Goal: Task Accomplishment & Management: Complete application form

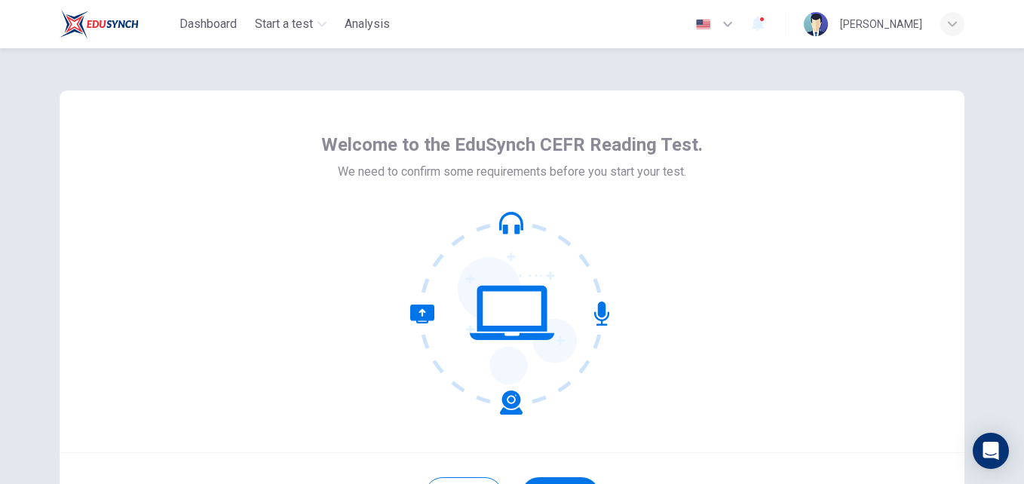
scroll to position [144, 0]
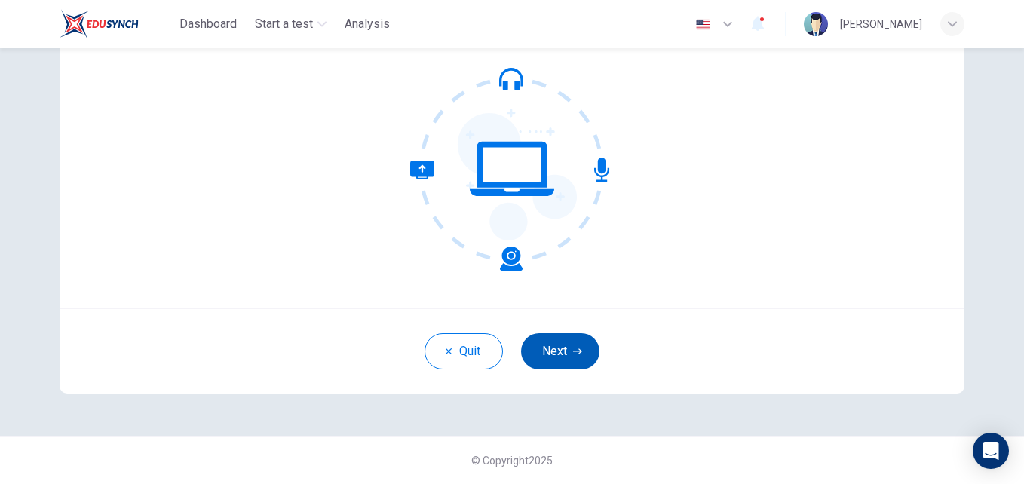
click at [573, 350] on icon "button" at bounding box center [577, 351] width 9 height 9
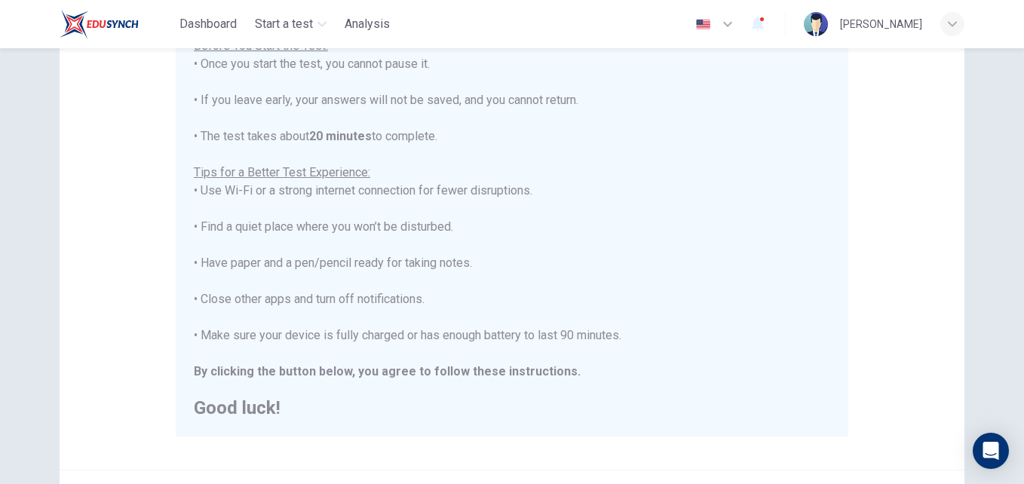
scroll to position [354, 0]
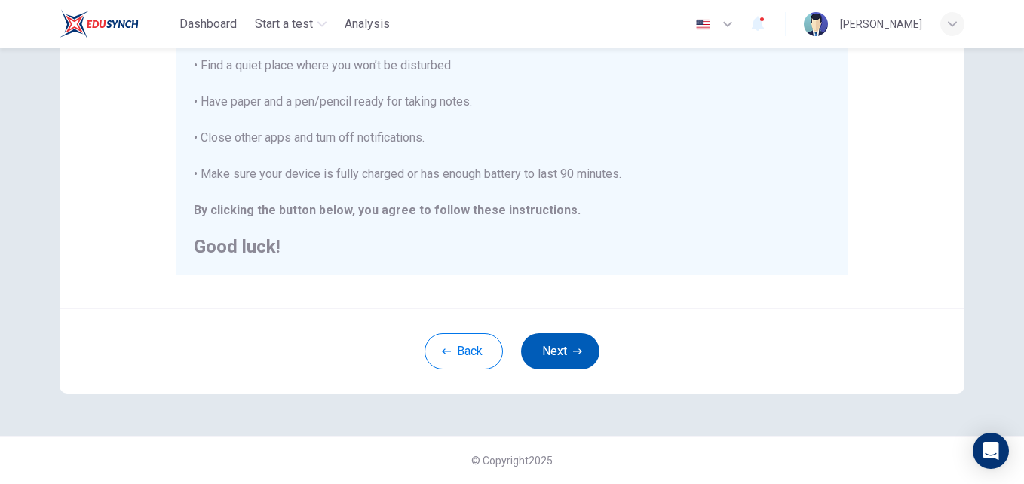
click at [546, 348] on button "Next" at bounding box center [560, 351] width 78 height 36
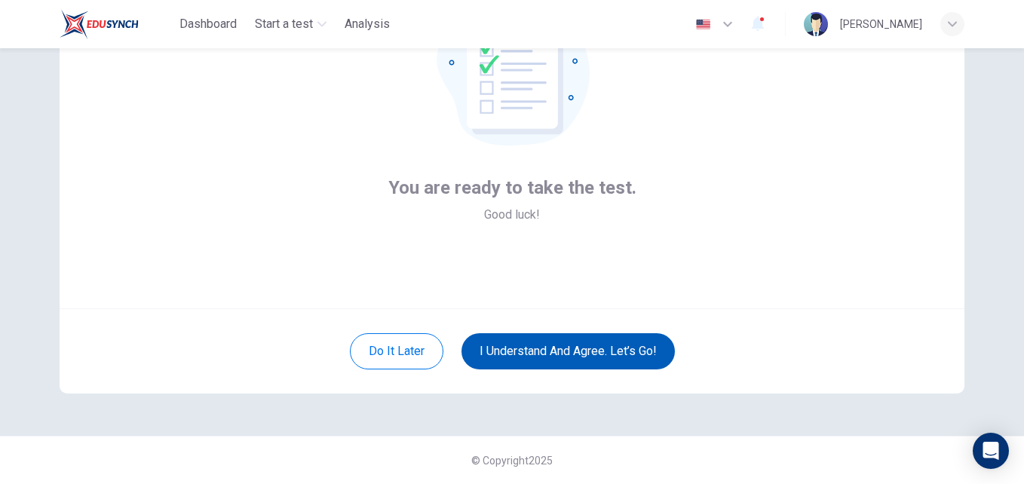
scroll to position [144, 0]
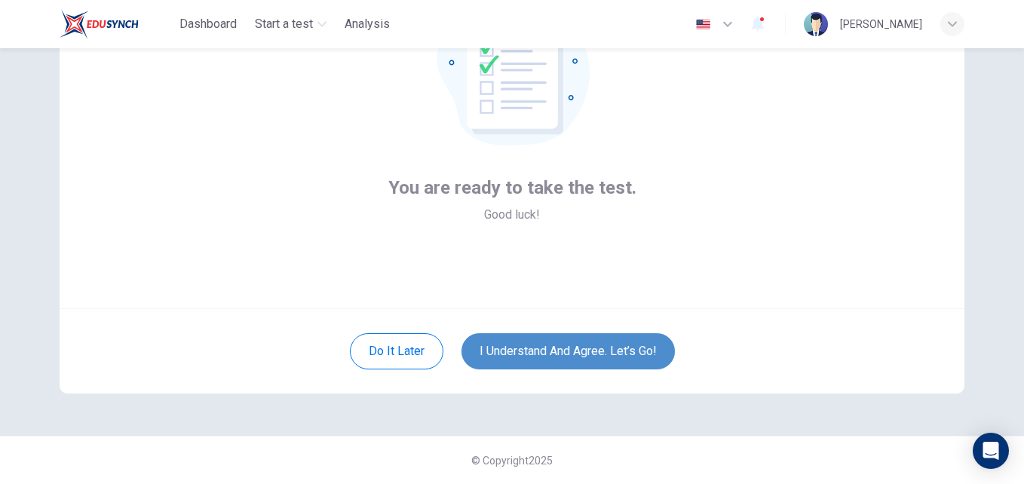
click at [535, 347] on button "I understand and agree. Let’s go!" at bounding box center [568, 351] width 213 height 36
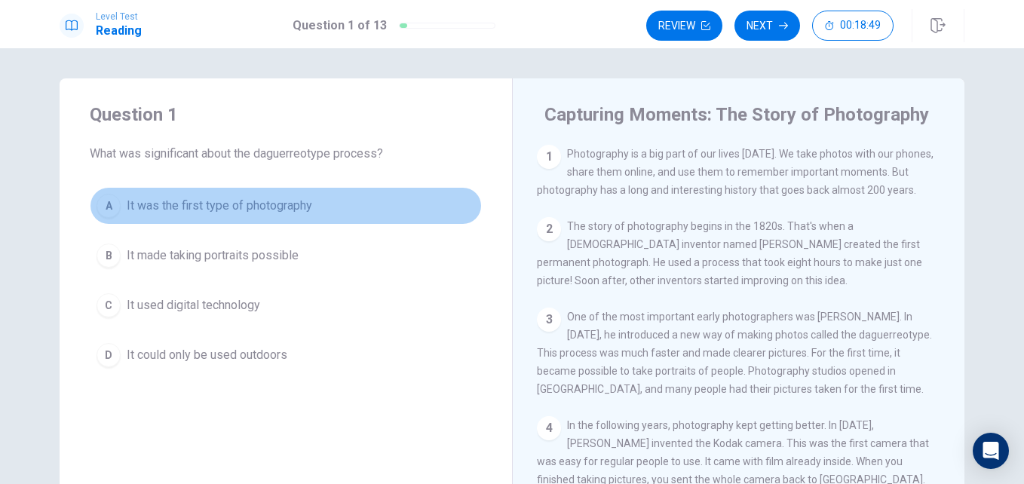
click at [104, 206] on div "A" at bounding box center [109, 206] width 24 height 24
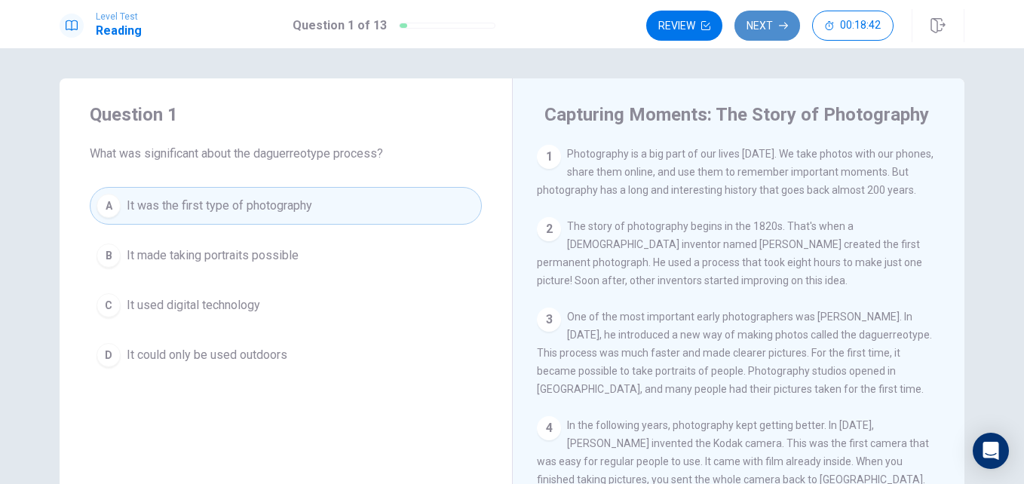
click at [768, 21] on button "Next" at bounding box center [768, 26] width 66 height 30
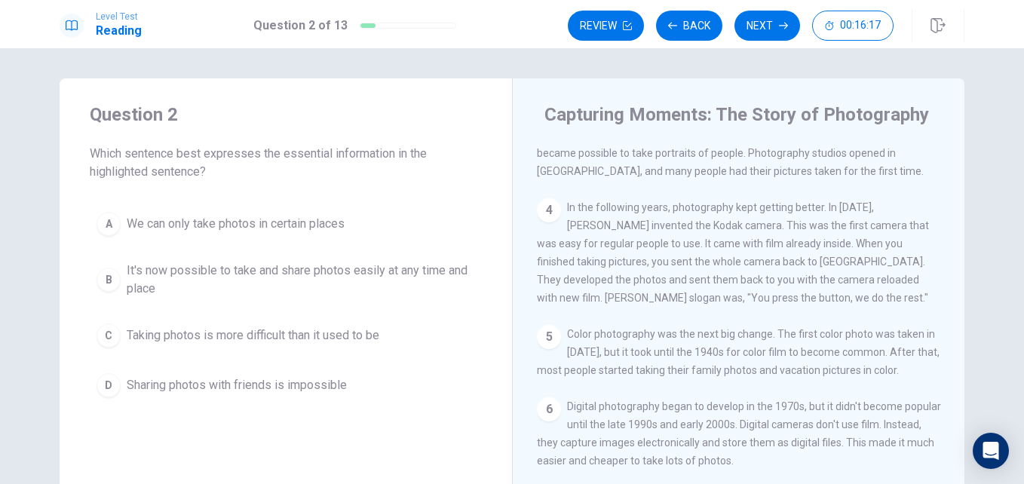
scroll to position [222, 0]
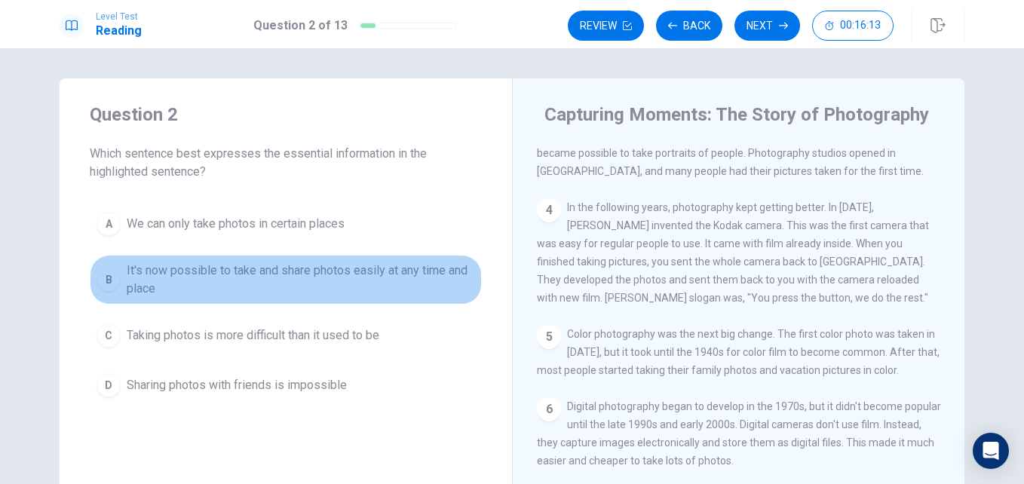
click at [92, 263] on button "B It's now possible to take and share photos easily at any time and place" at bounding box center [286, 280] width 392 height 50
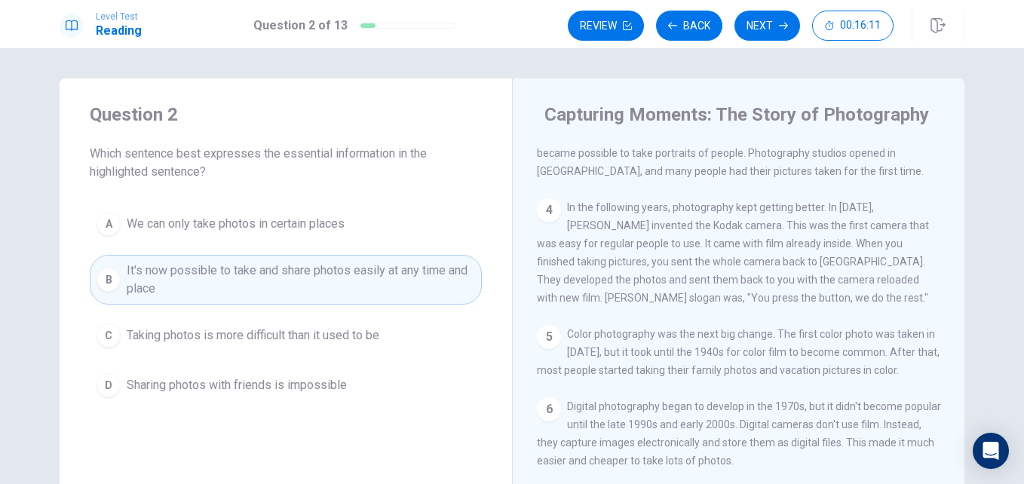
click at [103, 327] on div "C" at bounding box center [109, 336] width 24 height 24
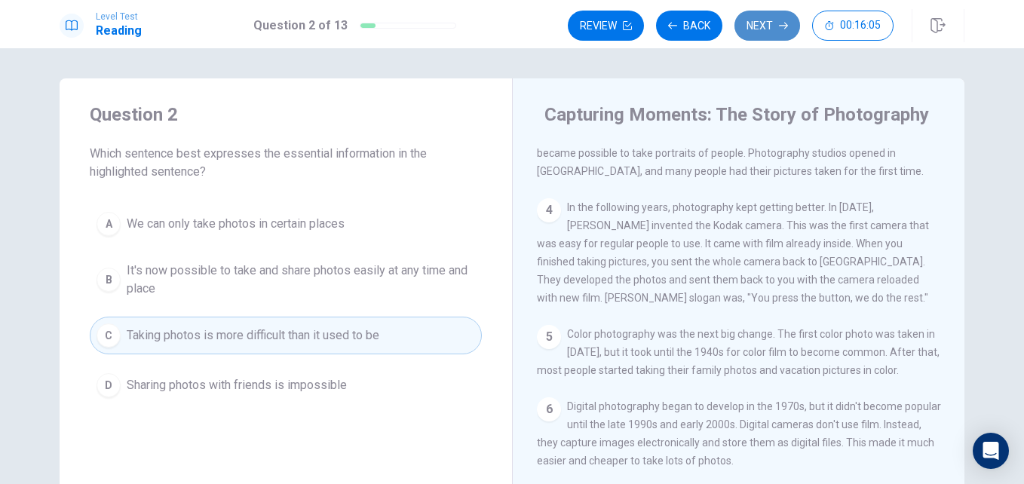
click at [762, 12] on button "Next" at bounding box center [768, 26] width 66 height 30
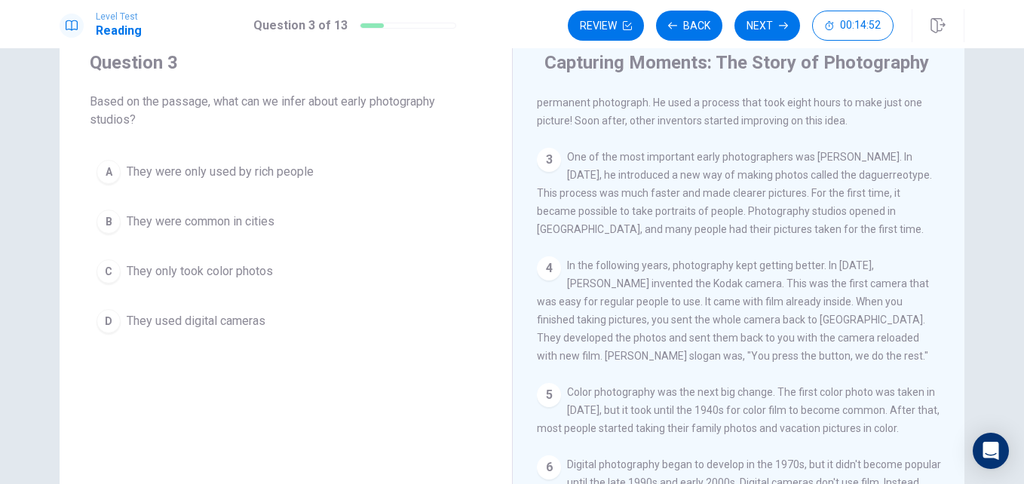
scroll to position [107, 0]
click at [219, 206] on button "B They were common in cities" at bounding box center [286, 222] width 392 height 38
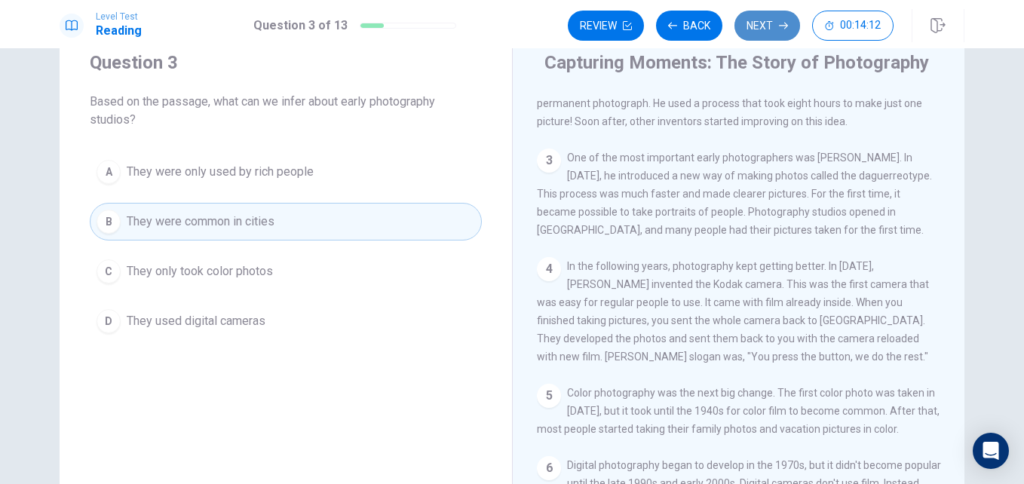
click at [750, 23] on button "Next" at bounding box center [768, 26] width 66 height 30
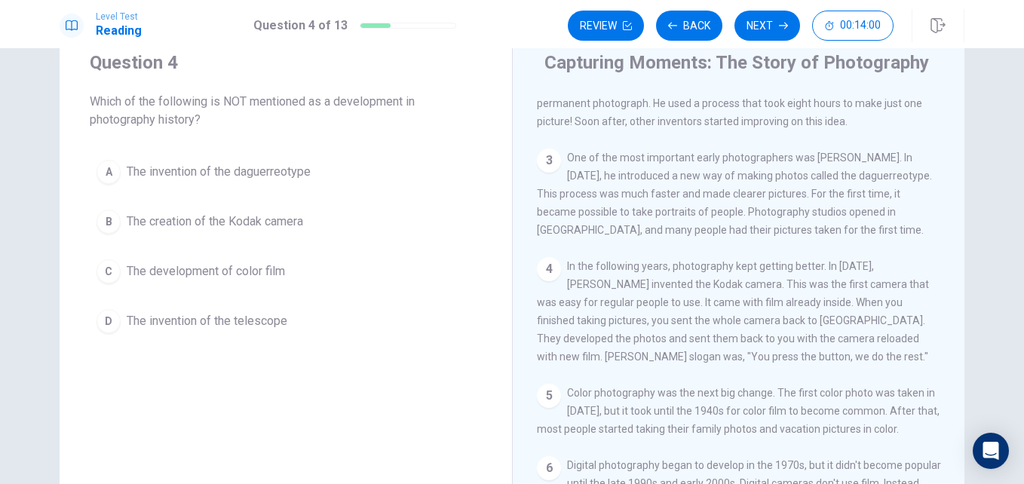
drag, startPoint x: 575, startPoint y: 121, endPoint x: 648, endPoint y: 279, distance: 173.5
click at [648, 279] on div "1 Photography is a big part of our lives today. We take photos with our phones,…" at bounding box center [749, 310] width 424 height 434
click at [183, 278] on span "The development of color film" at bounding box center [206, 271] width 158 height 18
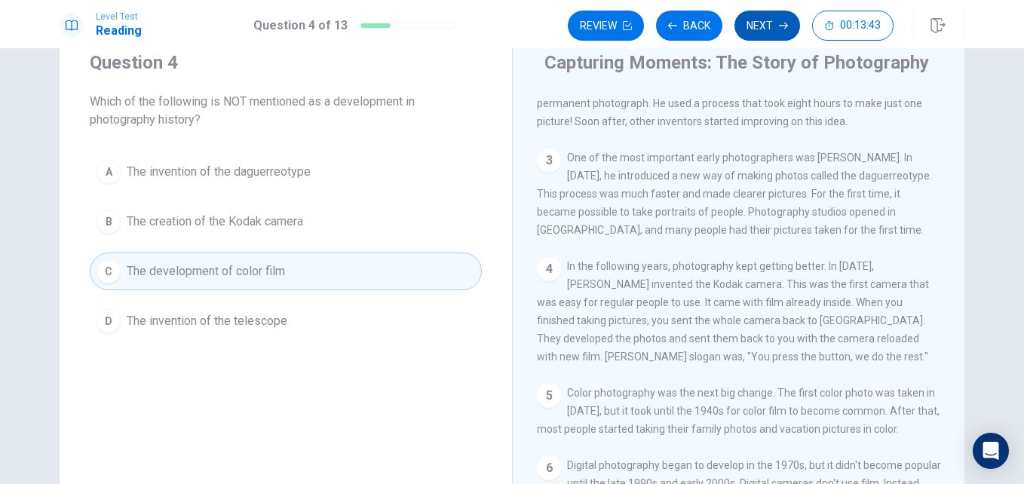
click at [770, 17] on button "Next" at bounding box center [768, 26] width 66 height 30
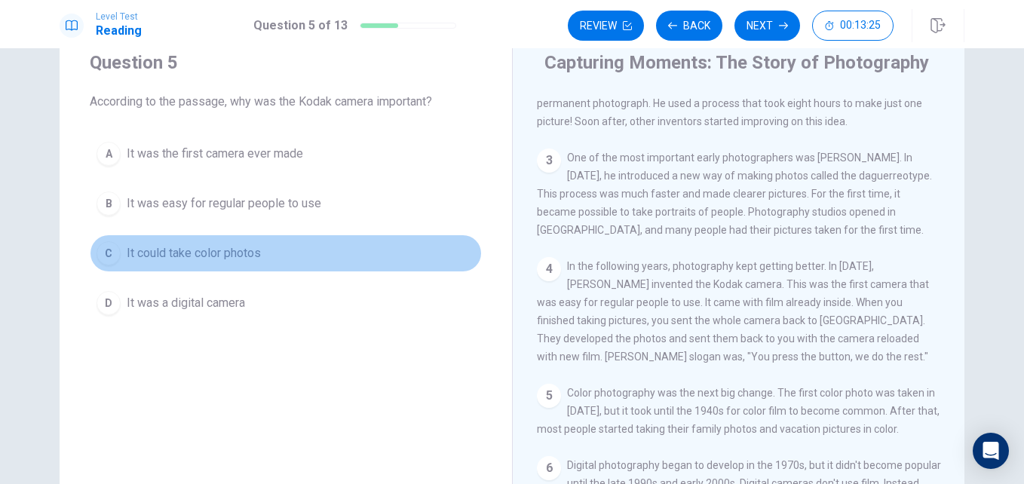
click at [176, 249] on span "It could take color photos" at bounding box center [194, 253] width 134 height 18
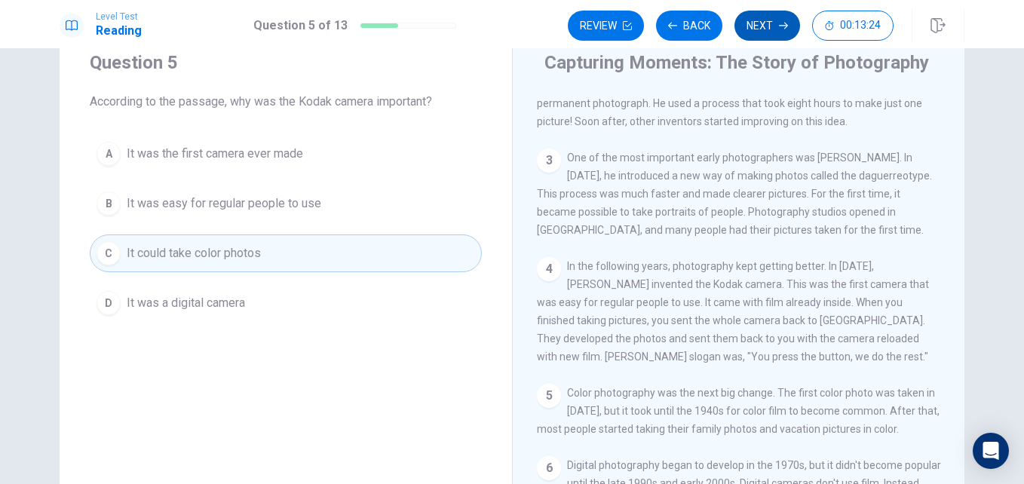
click at [767, 12] on button "Next" at bounding box center [768, 26] width 66 height 30
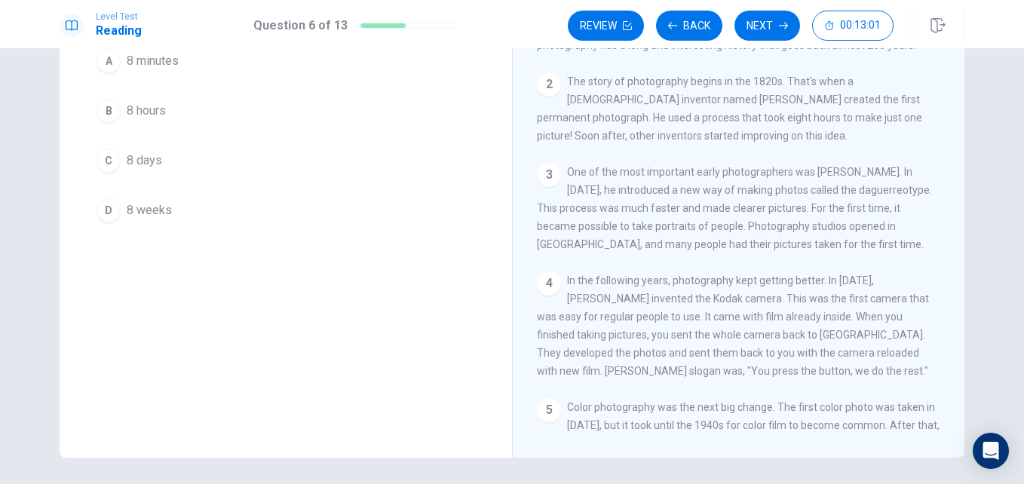
scroll to position [138, 0]
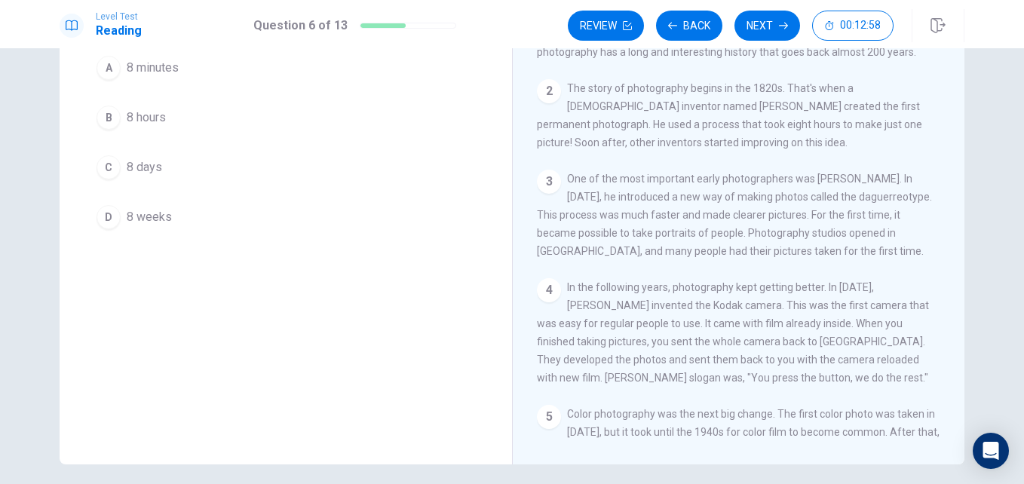
click at [127, 62] on span "8 minutes" at bounding box center [153, 68] width 52 height 18
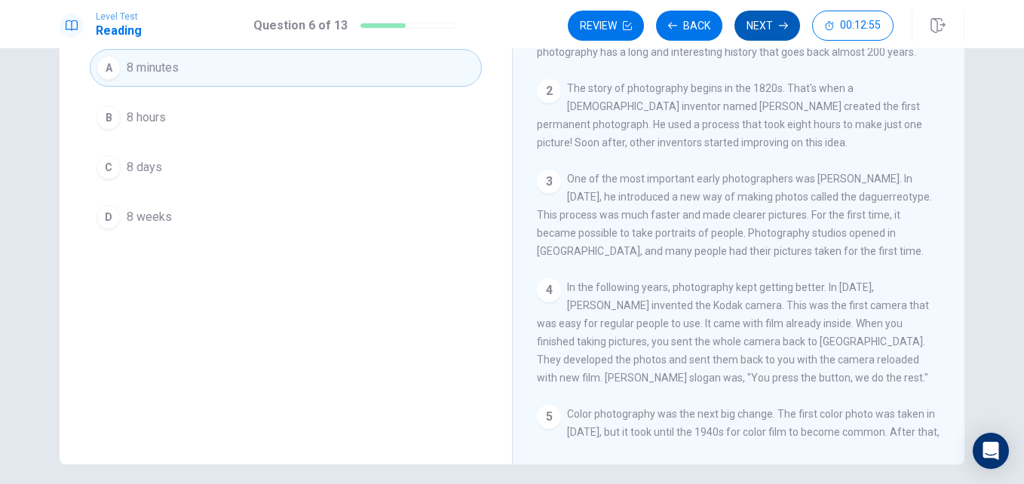
click at [760, 23] on button "Next" at bounding box center [768, 26] width 66 height 30
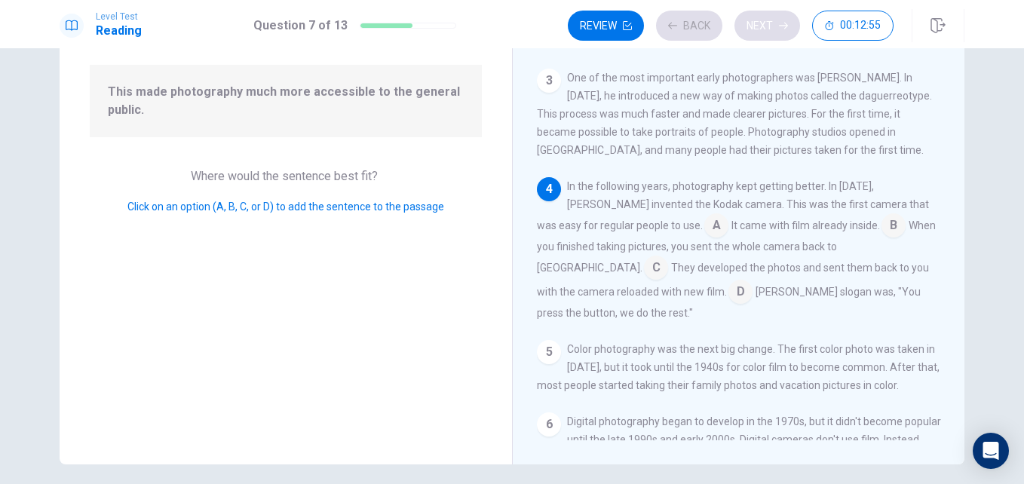
scroll to position [124, 0]
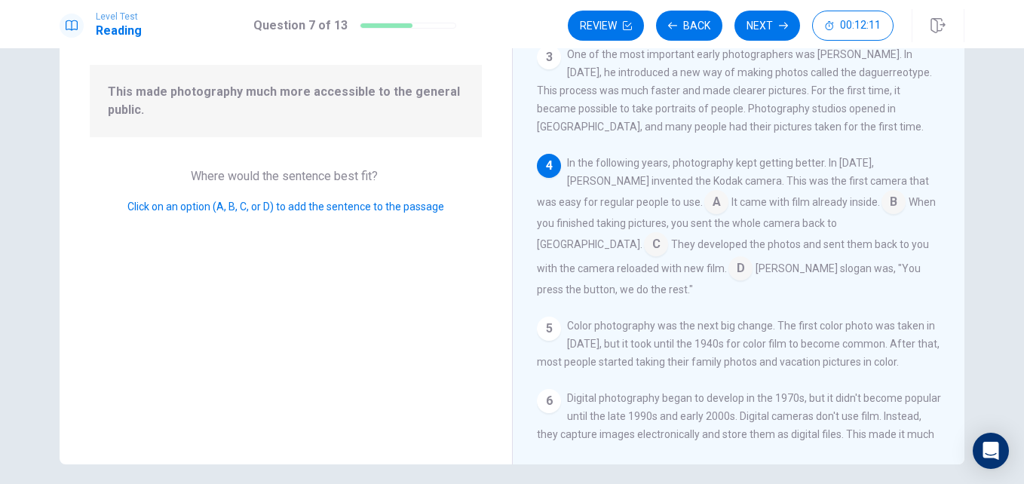
click at [704, 205] on input at bounding box center [716, 204] width 24 height 24
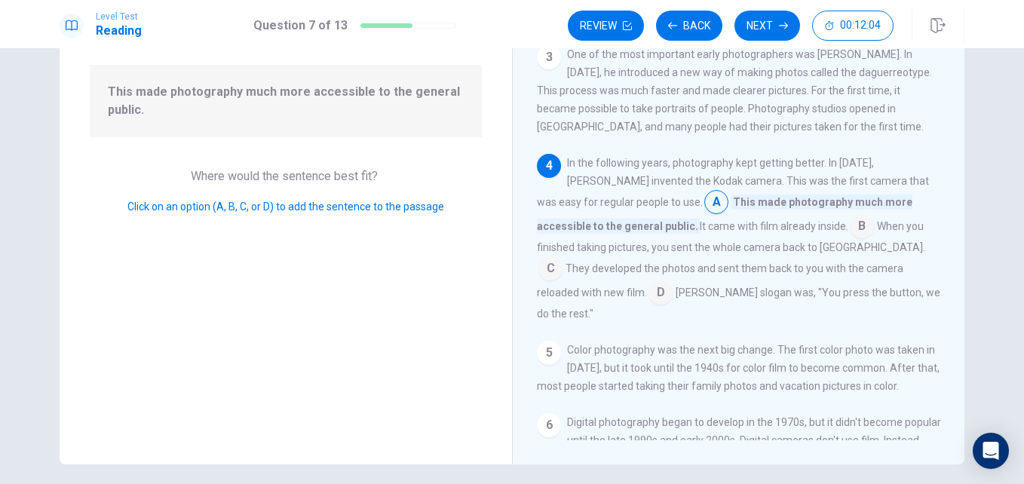
click at [850, 236] on input at bounding box center [862, 228] width 24 height 24
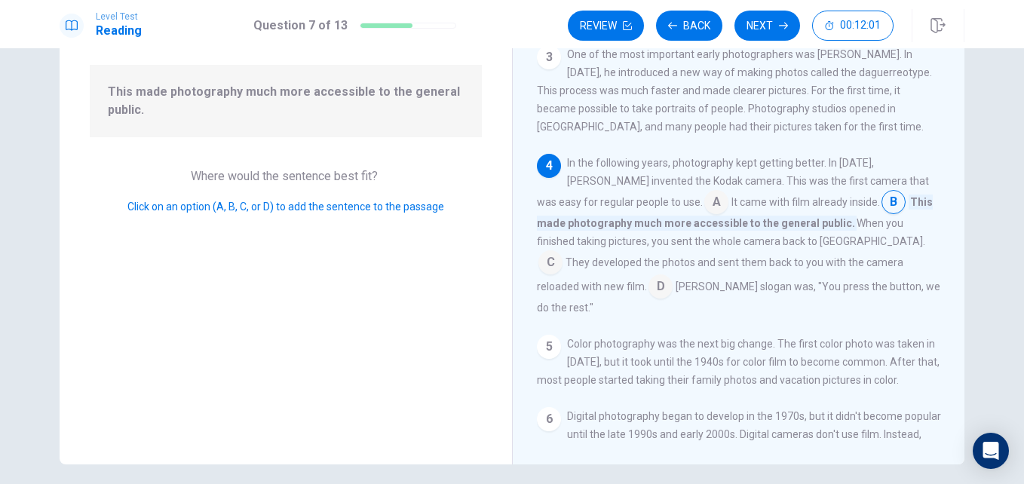
click at [673, 276] on input at bounding box center [661, 288] width 24 height 24
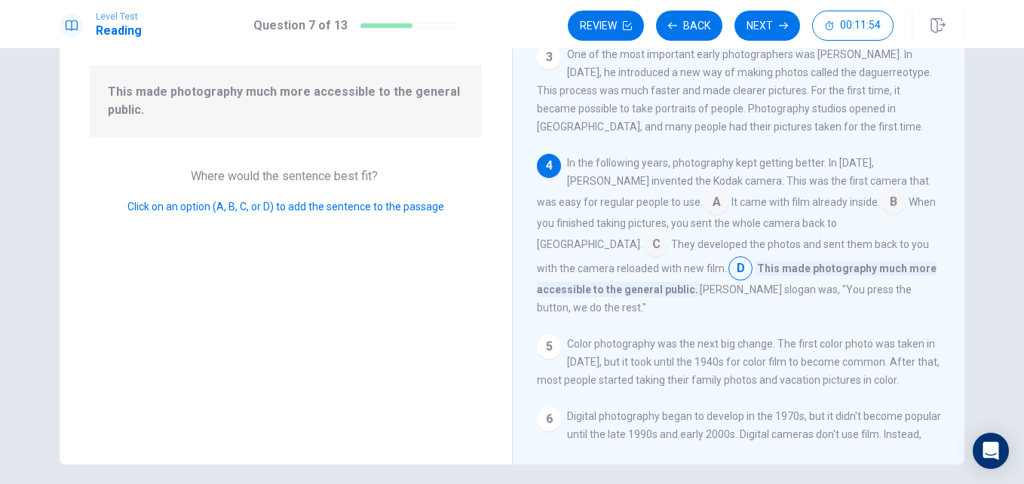
click at [882, 206] on input at bounding box center [894, 204] width 24 height 24
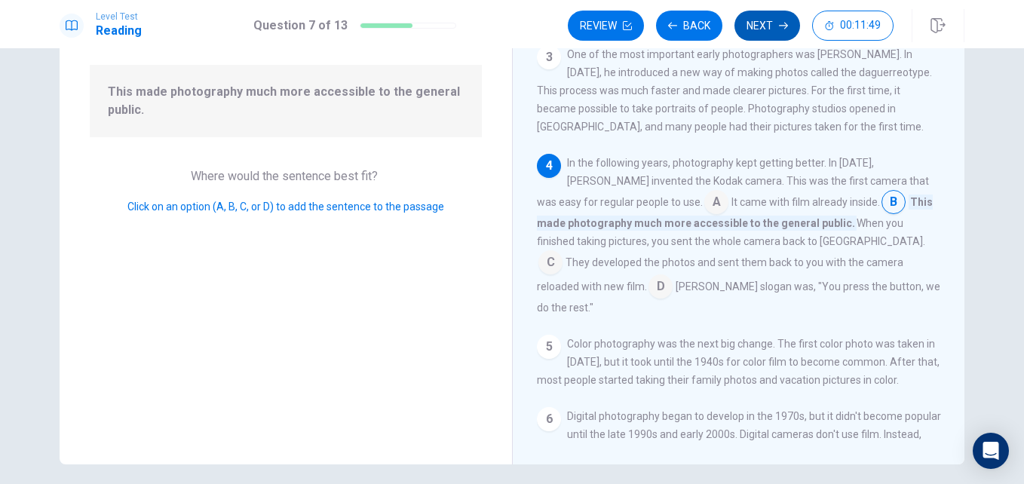
click at [779, 20] on button "Next" at bounding box center [768, 26] width 66 height 30
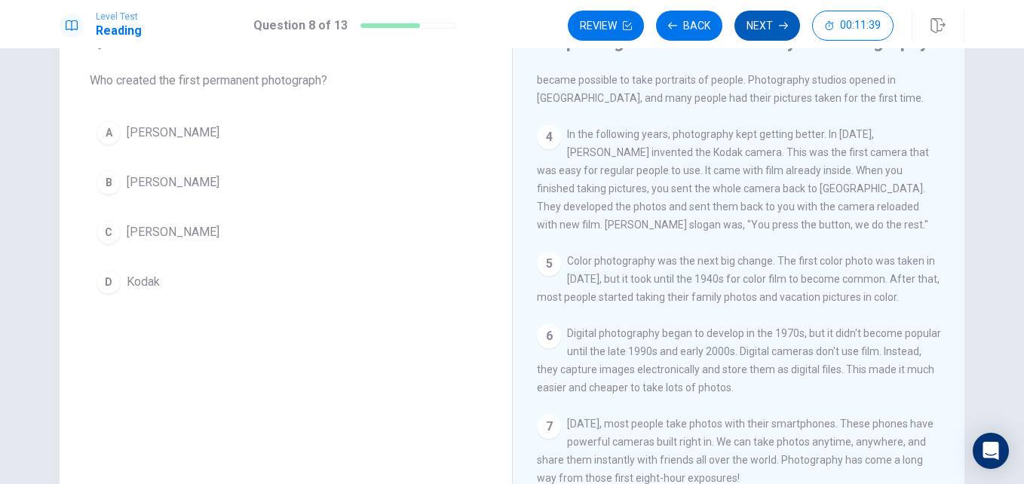
scroll to position [240, 0]
click at [186, 189] on span "George Eastman" at bounding box center [173, 182] width 93 height 18
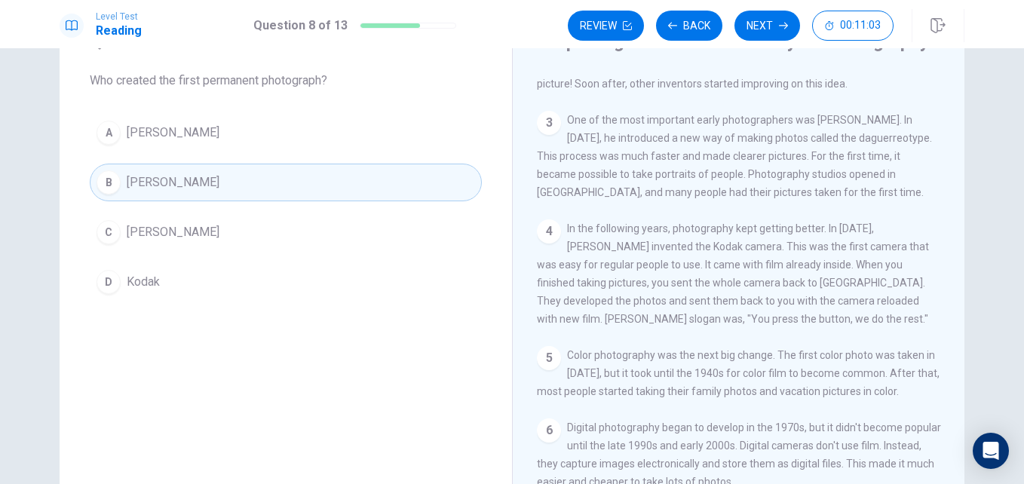
scroll to position [95, 0]
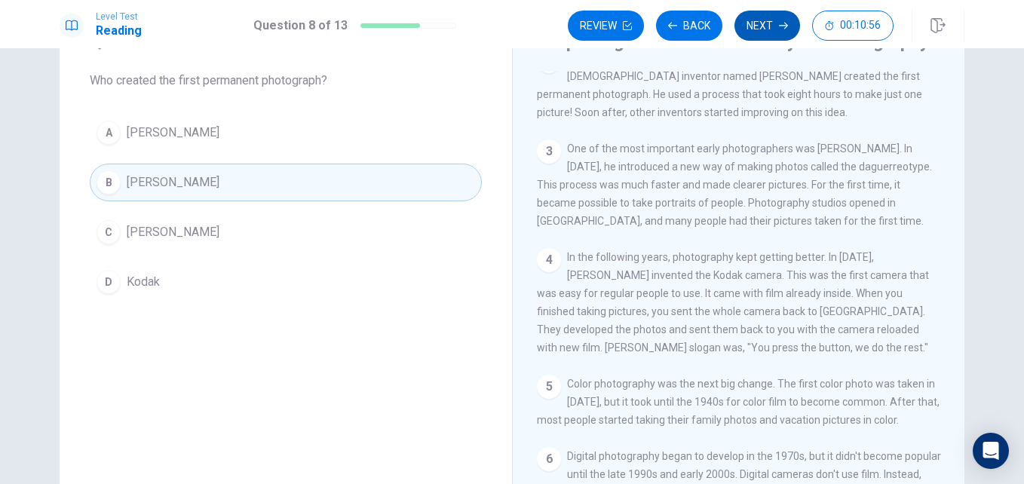
click at [765, 26] on button "Next" at bounding box center [768, 26] width 66 height 30
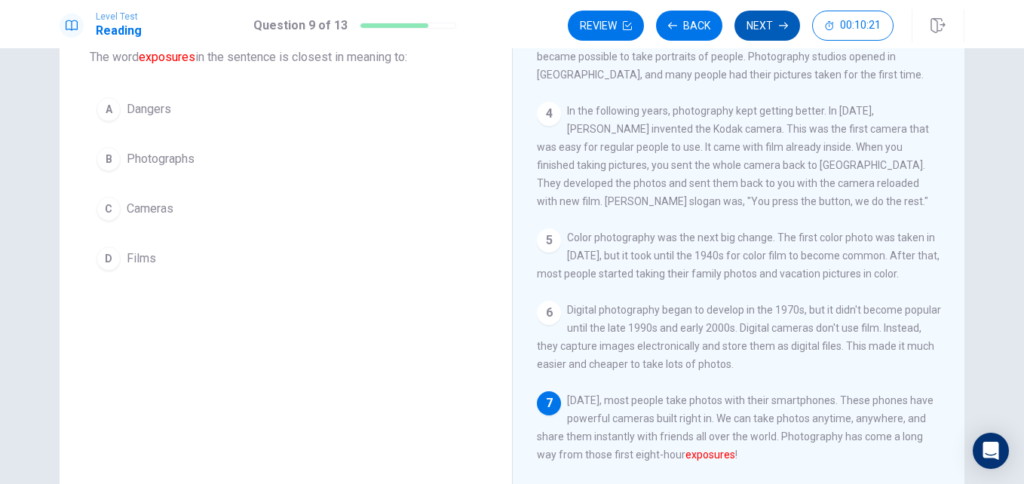
scroll to position [94, 0]
click at [161, 216] on span "Cameras" at bounding box center [150, 212] width 47 height 18
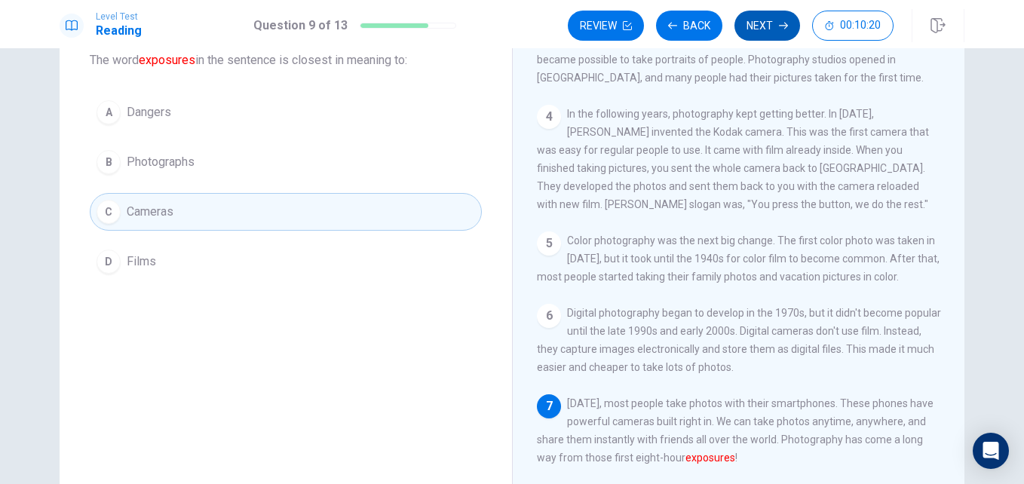
click at [781, 23] on icon "button" at bounding box center [783, 25] width 9 height 9
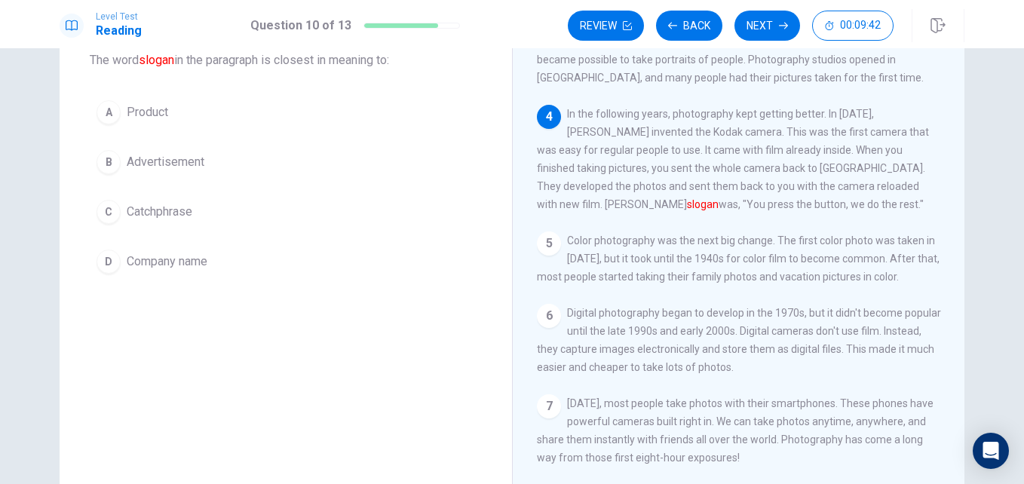
click at [192, 268] on span "Company name" at bounding box center [167, 262] width 81 height 18
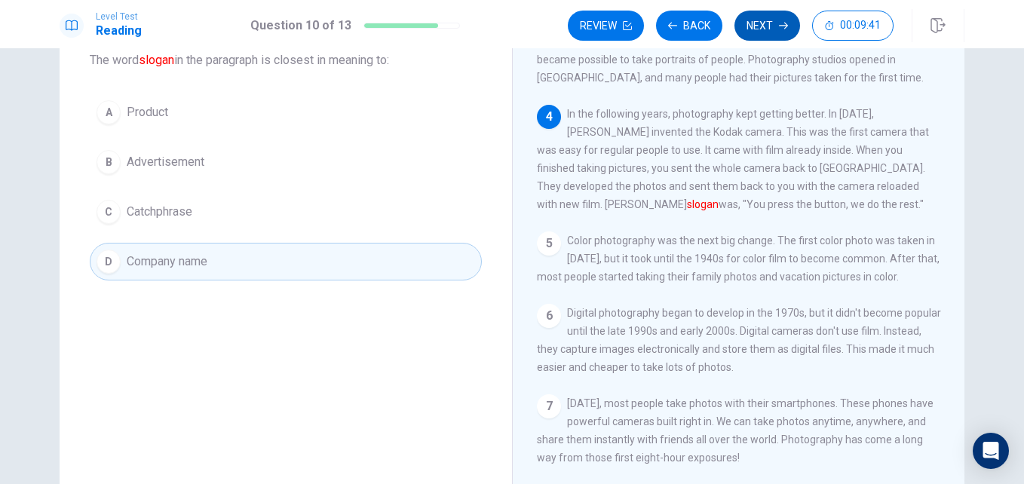
click at [762, 21] on button "Next" at bounding box center [768, 26] width 66 height 30
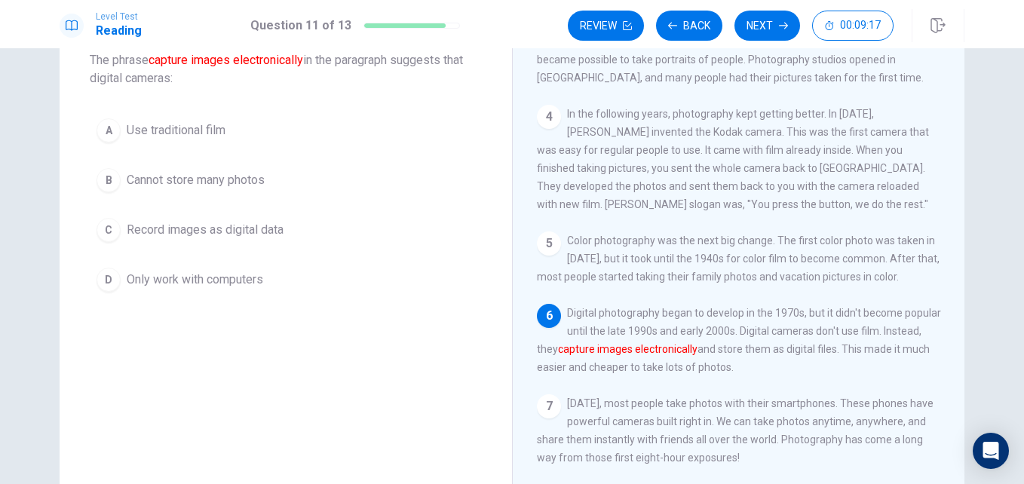
click at [265, 233] on span "Record images as digital data" at bounding box center [205, 230] width 157 height 18
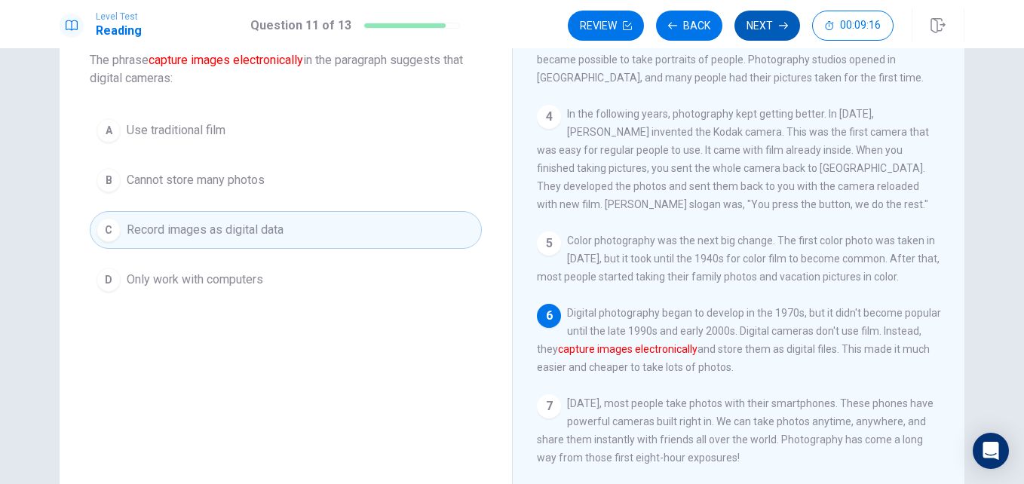
click at [766, 25] on button "Next" at bounding box center [768, 26] width 66 height 30
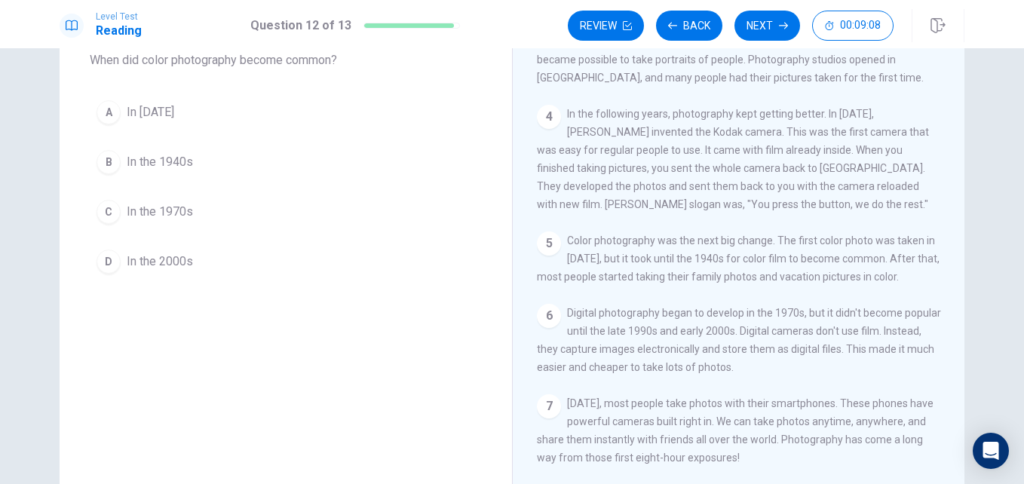
click at [159, 270] on span "In the 2000s" at bounding box center [160, 262] width 66 height 18
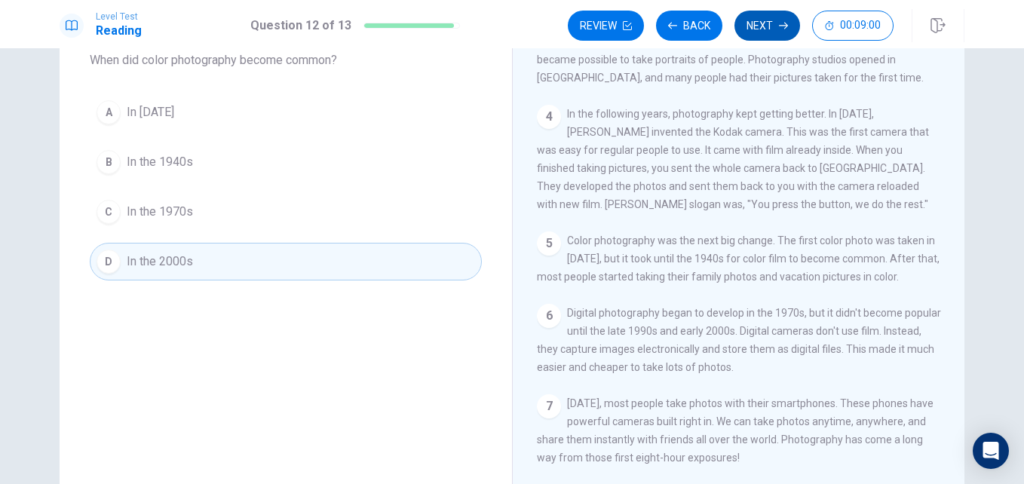
click at [767, 32] on button "Next" at bounding box center [768, 26] width 66 height 30
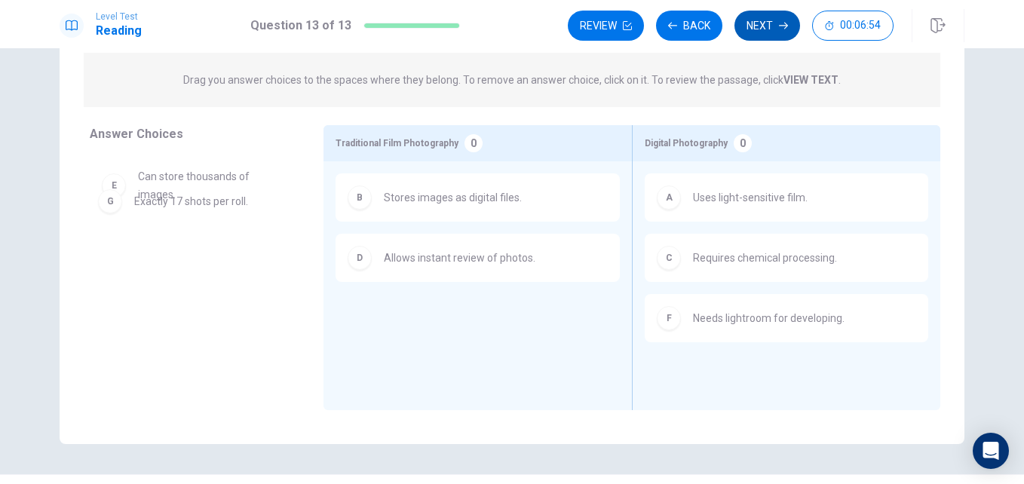
scroll to position [150, 0]
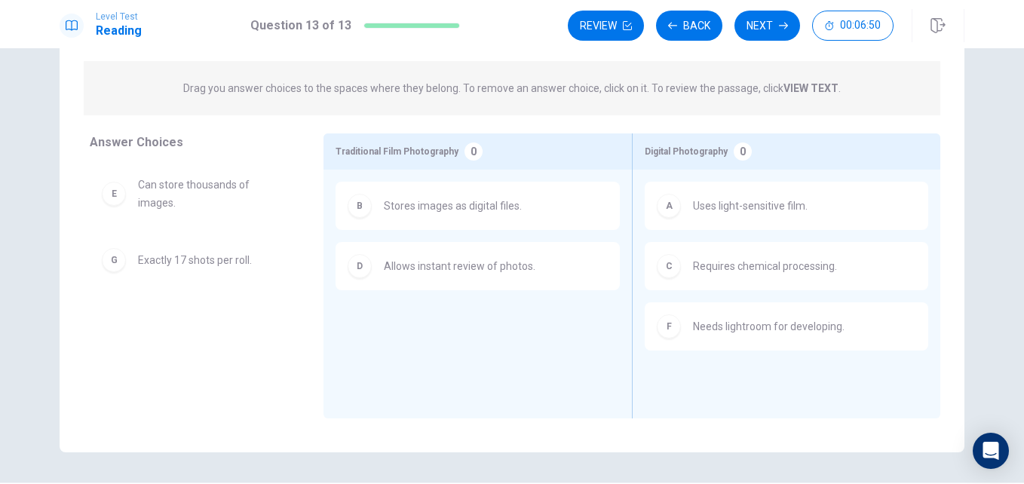
click at [241, 254] on span "Exactly 17 shots per roll." at bounding box center [195, 260] width 114 height 18
click at [471, 342] on div "B Stores images as digital files. D Allows instant review of photos." at bounding box center [478, 271] width 284 height 178
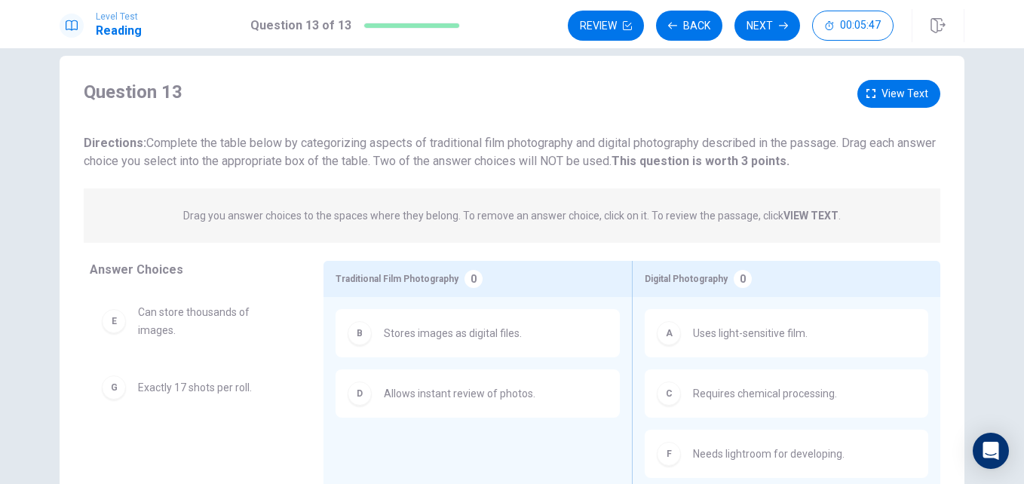
scroll to position [0, 0]
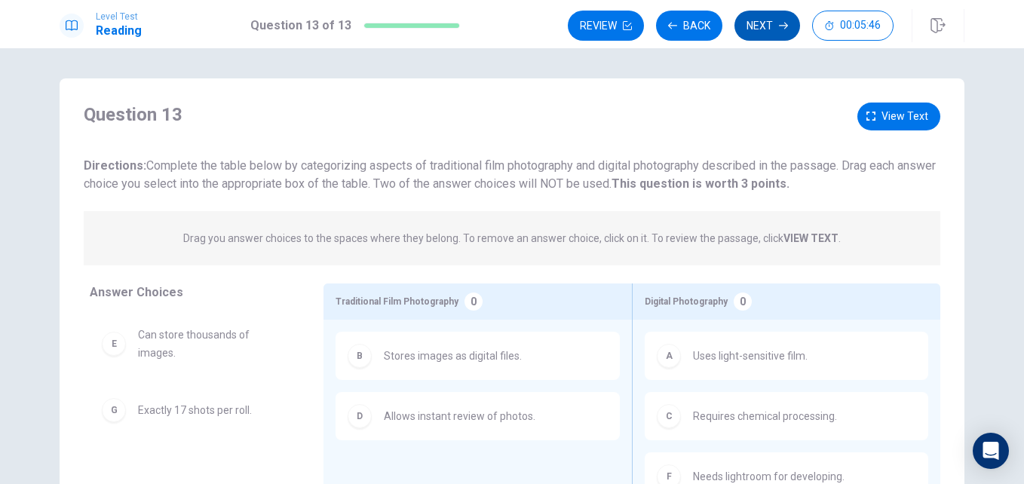
click at [781, 26] on icon "button" at bounding box center [783, 26] width 9 height 7
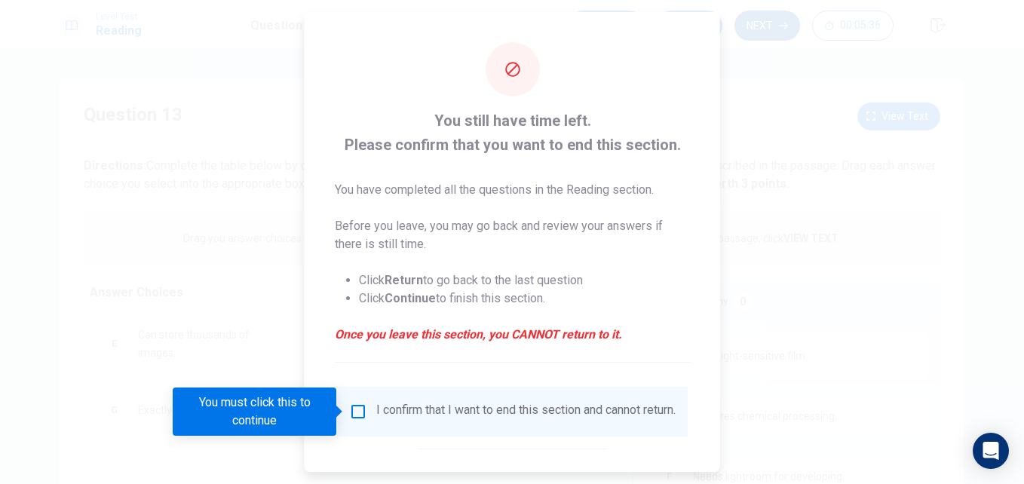
scroll to position [78, 0]
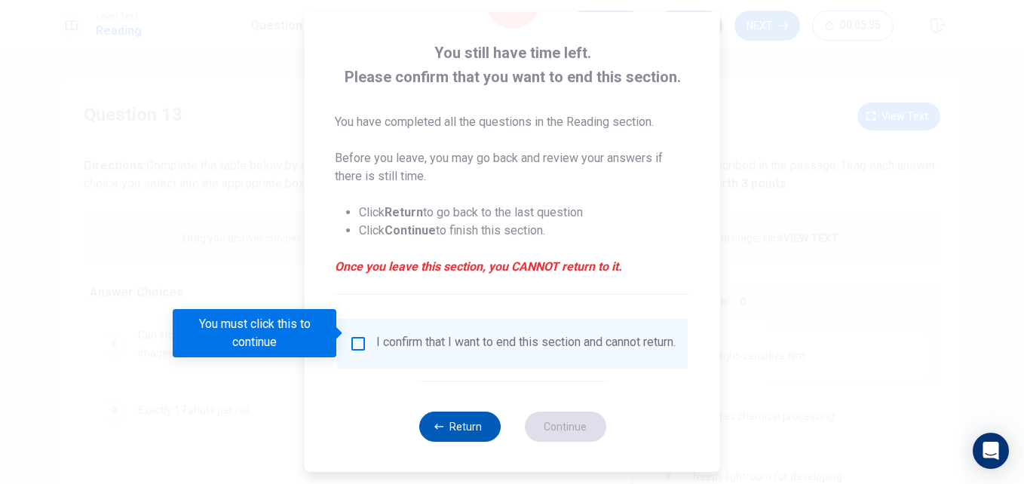
click at [458, 439] on button "Return" at bounding box center [459, 427] width 81 height 30
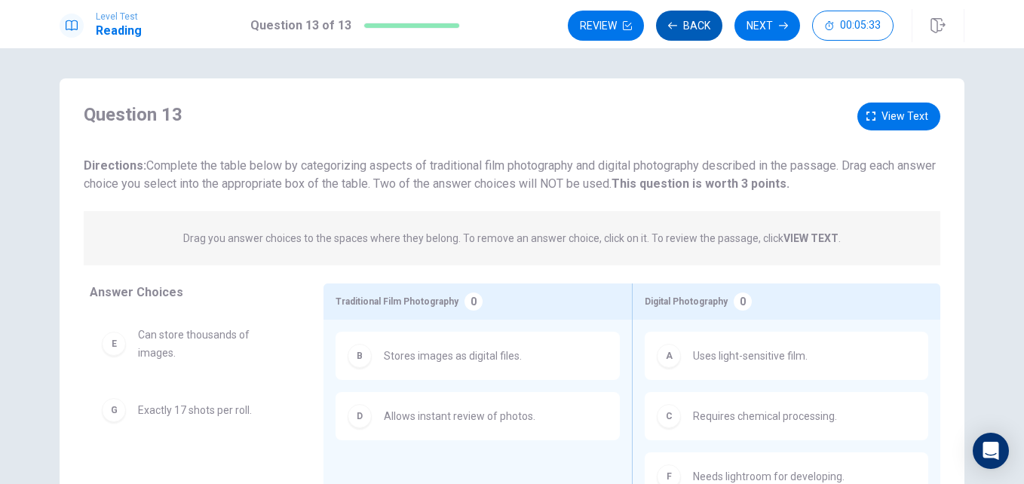
click at [690, 25] on button "Back" at bounding box center [689, 26] width 66 height 30
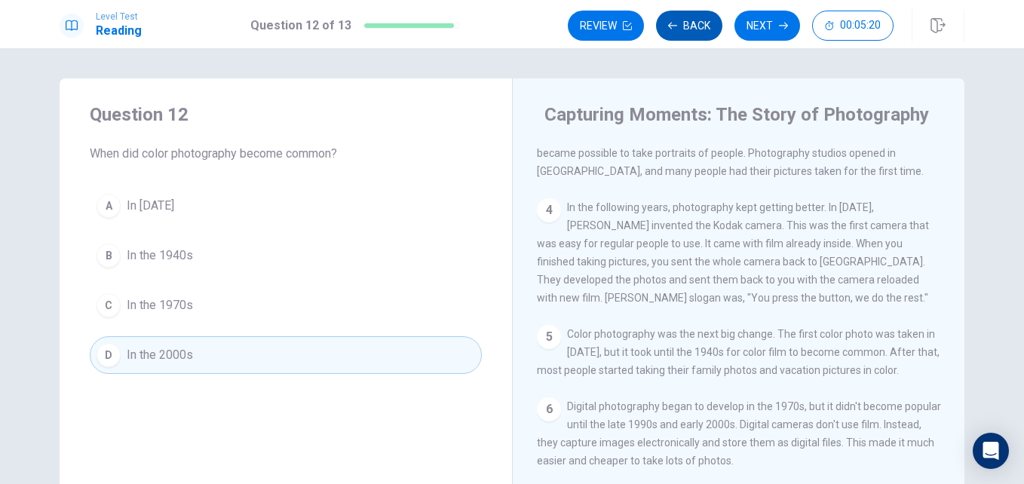
scroll to position [240, 0]
click at [134, 308] on span "In the 1970s" at bounding box center [160, 305] width 66 height 18
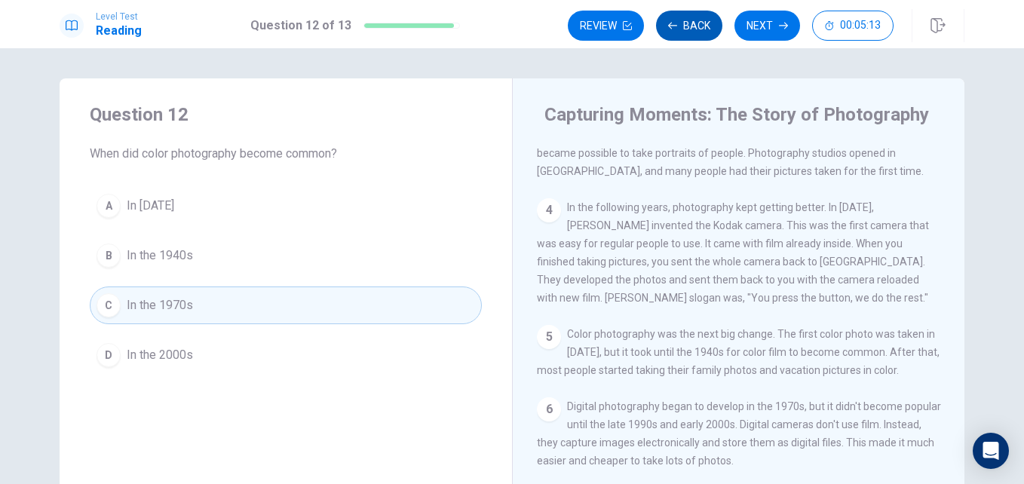
click at [700, 23] on button "Back" at bounding box center [689, 26] width 66 height 30
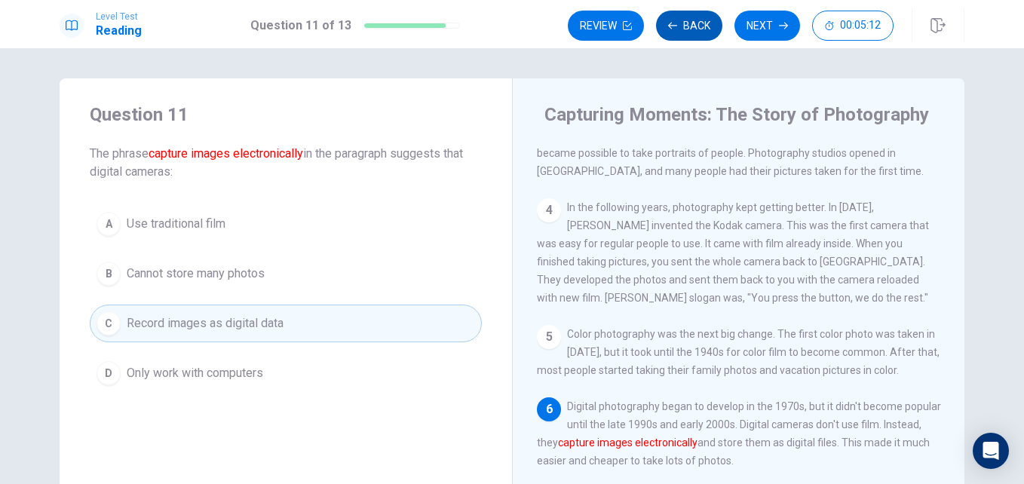
click at [694, 30] on button "Back" at bounding box center [689, 26] width 66 height 30
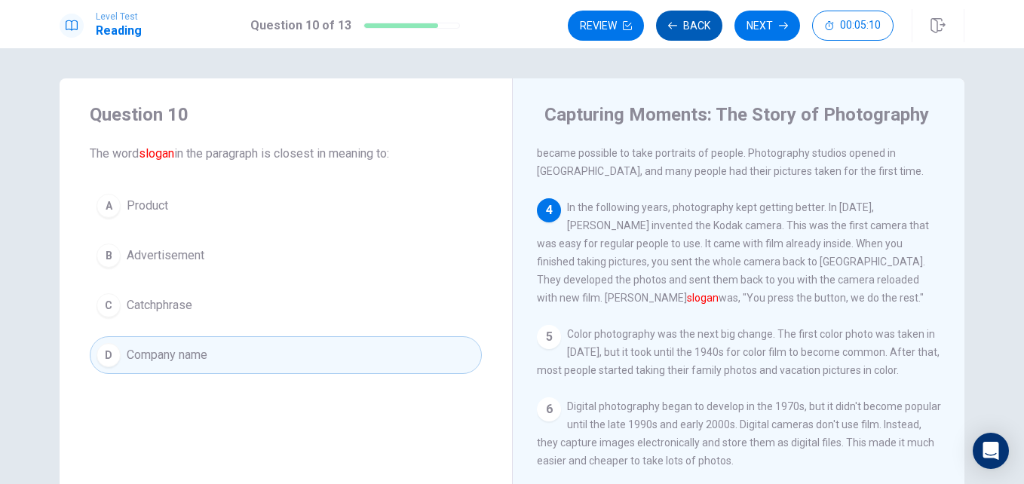
click at [675, 24] on icon "button" at bounding box center [672, 25] width 9 height 9
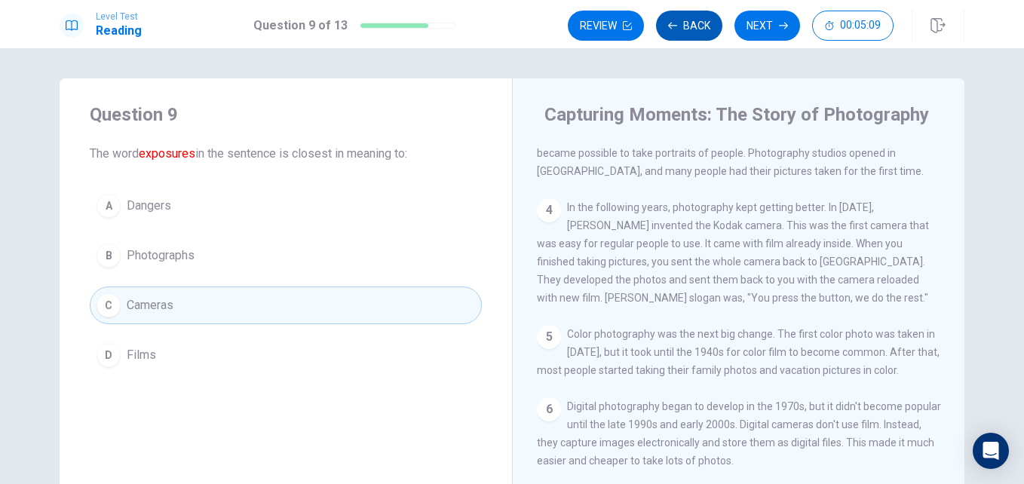
click at [696, 29] on button "Back" at bounding box center [689, 26] width 66 height 30
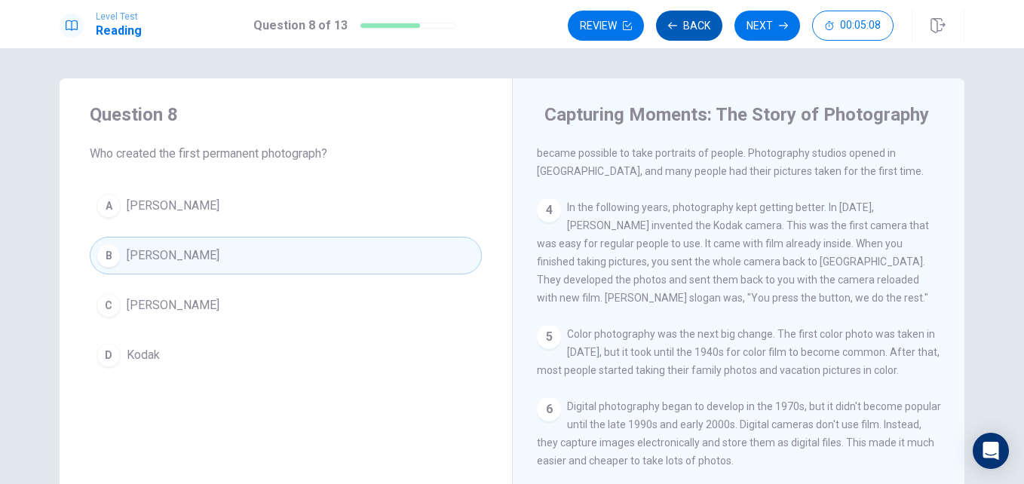
click at [711, 17] on button "Back" at bounding box center [689, 26] width 66 height 30
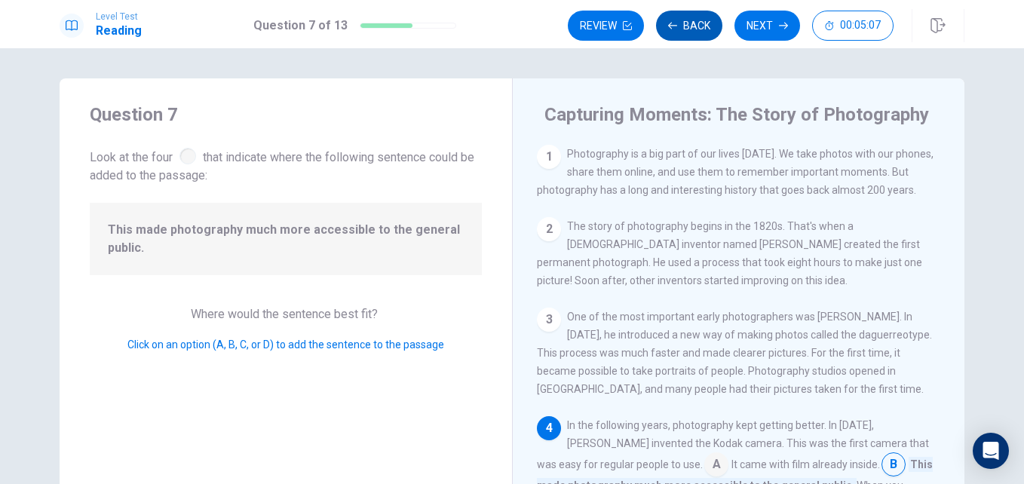
scroll to position [143, 0]
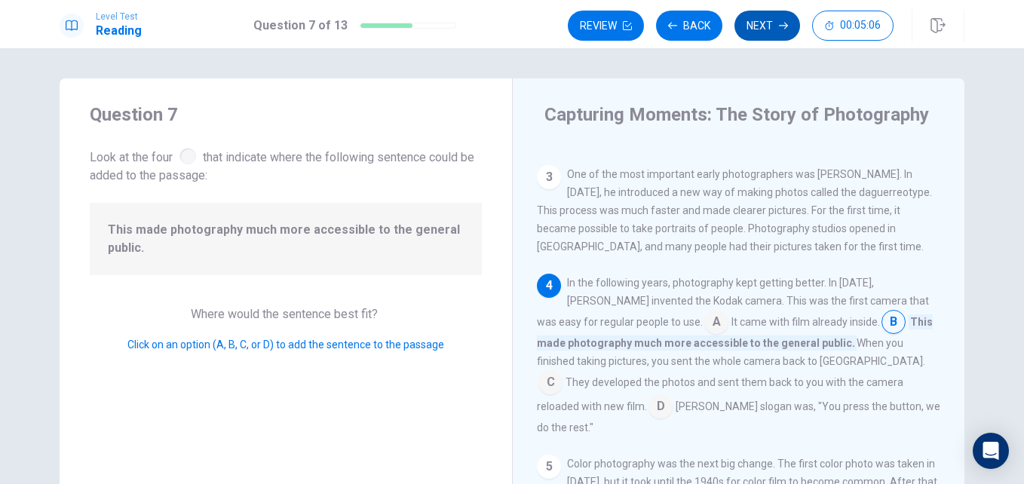
click at [759, 28] on button "Next" at bounding box center [768, 26] width 66 height 30
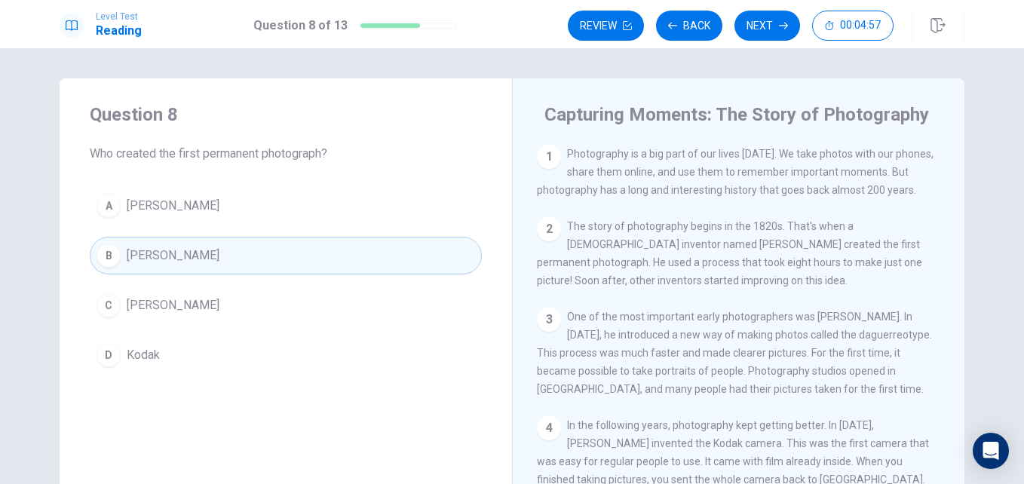
click at [135, 357] on span "Kodak" at bounding box center [143, 355] width 33 height 18
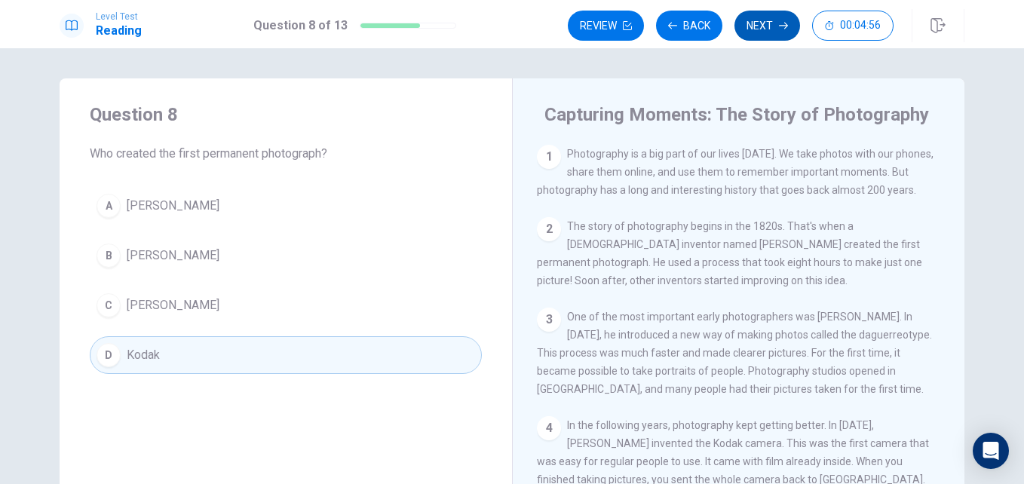
click at [769, 13] on button "Next" at bounding box center [768, 26] width 66 height 30
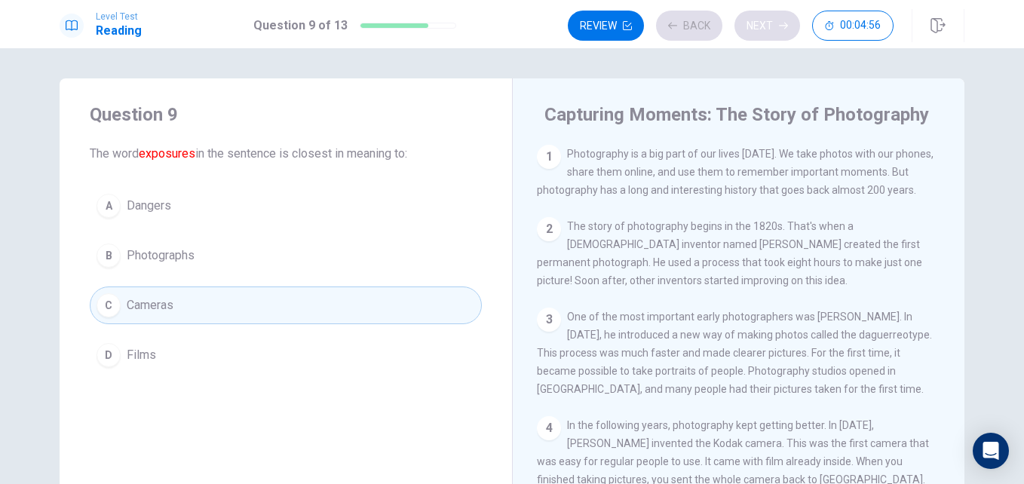
scroll to position [240, 0]
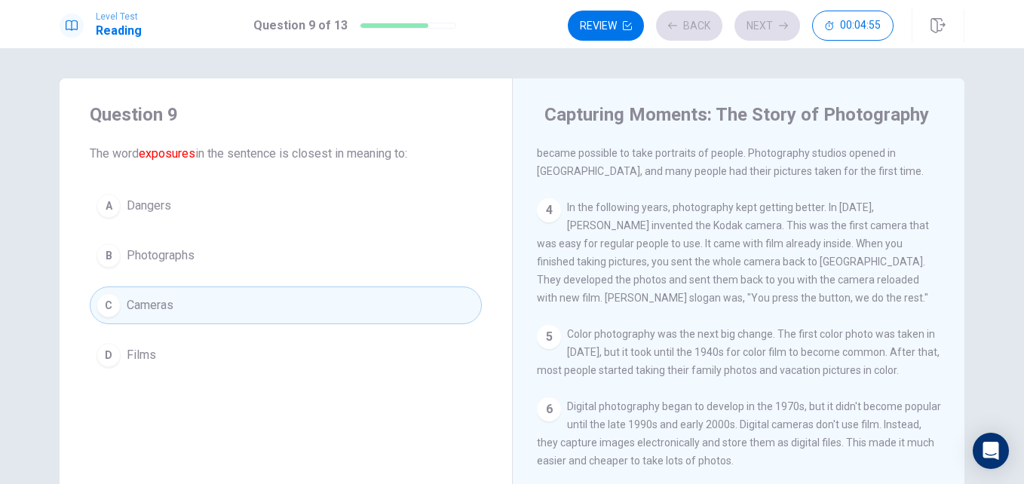
click at [768, 23] on div "Review Back Next 00:04:55" at bounding box center [731, 26] width 326 height 30
click at [780, 26] on icon "button" at bounding box center [783, 26] width 9 height 7
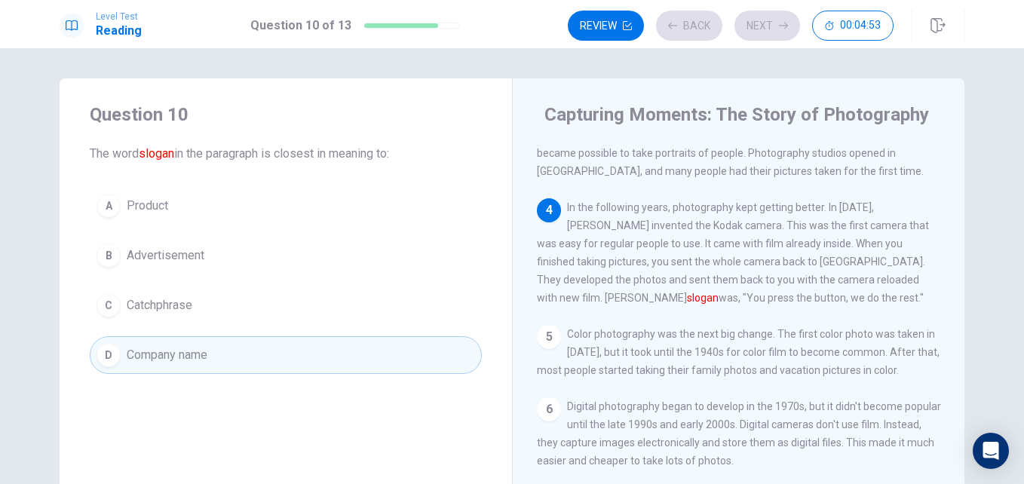
click at [764, 25] on div "Review Back Next 00:04:53" at bounding box center [731, 26] width 326 height 30
click at [762, 29] on button "Next" at bounding box center [768, 26] width 66 height 30
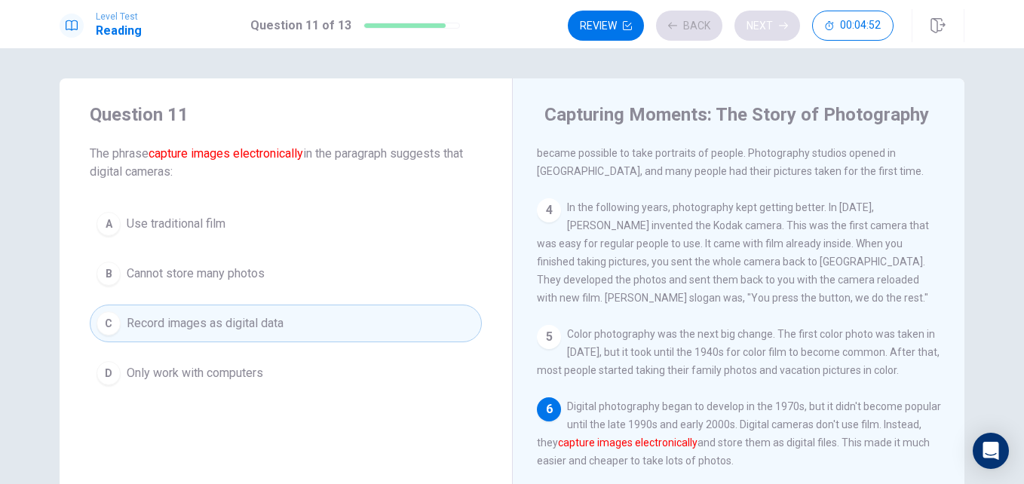
click at [759, 25] on button "Next" at bounding box center [768, 26] width 66 height 30
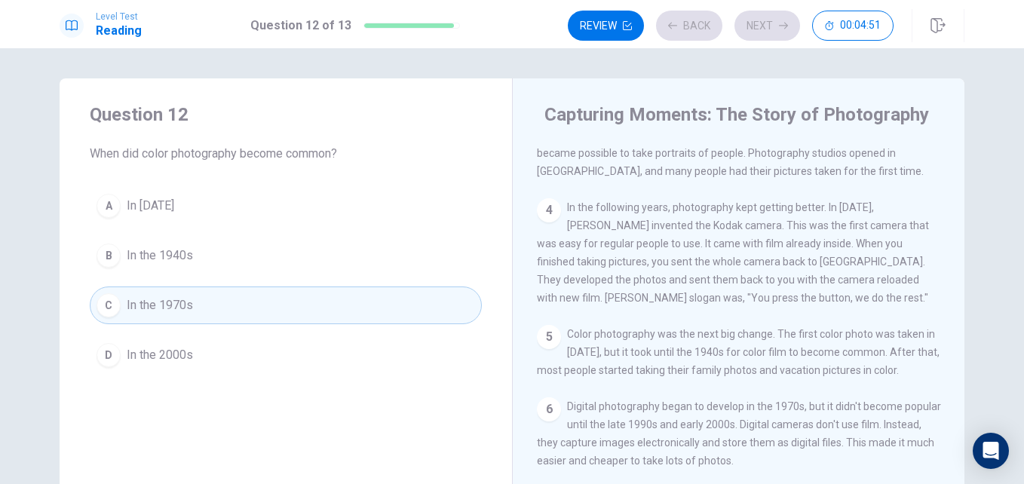
click at [771, 20] on div "Review Back Next 00:04:51" at bounding box center [731, 26] width 326 height 30
click at [780, 25] on icon "button" at bounding box center [783, 25] width 9 height 9
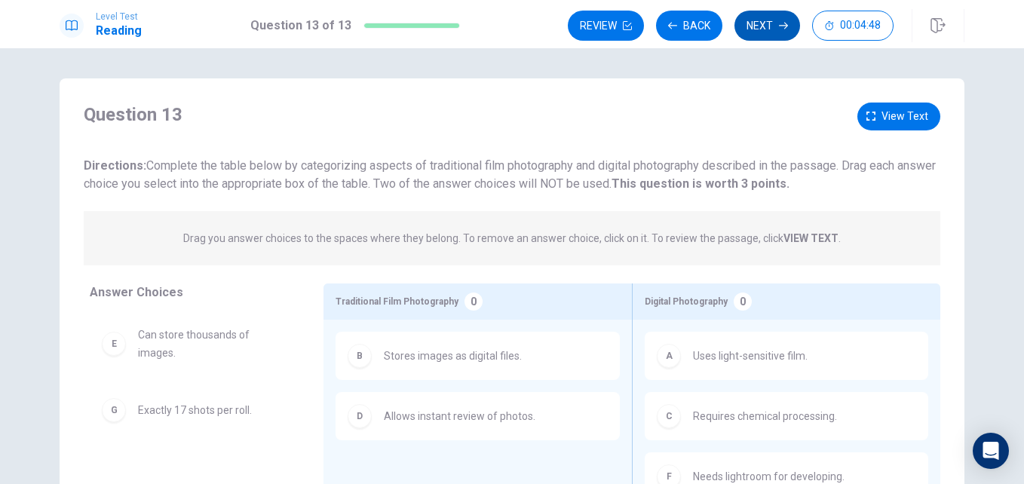
click at [765, 14] on button "Next" at bounding box center [768, 26] width 66 height 30
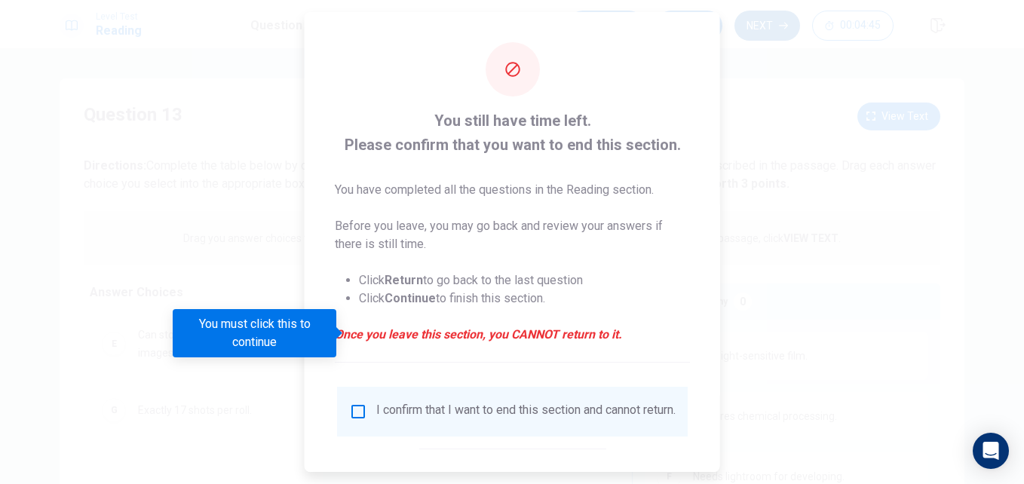
scroll to position [78, 0]
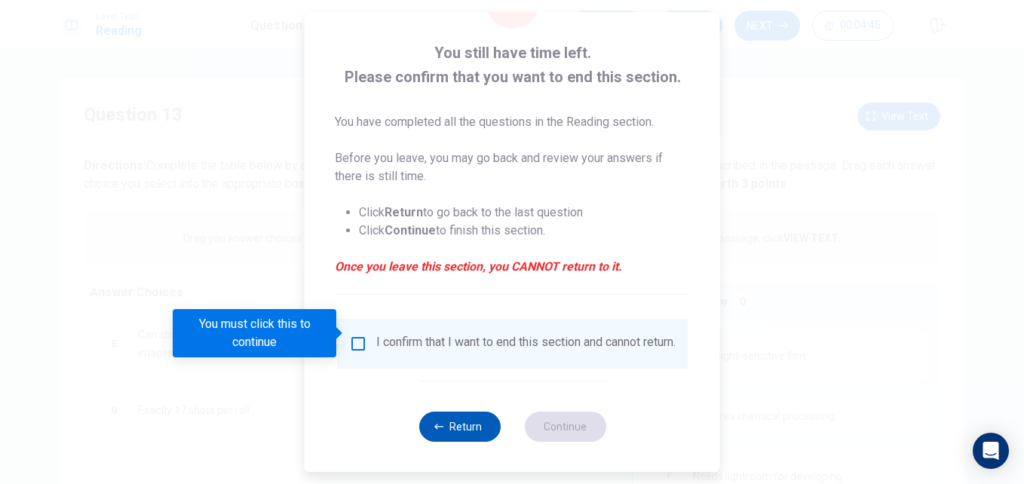
click at [457, 423] on button "Return" at bounding box center [459, 427] width 81 height 30
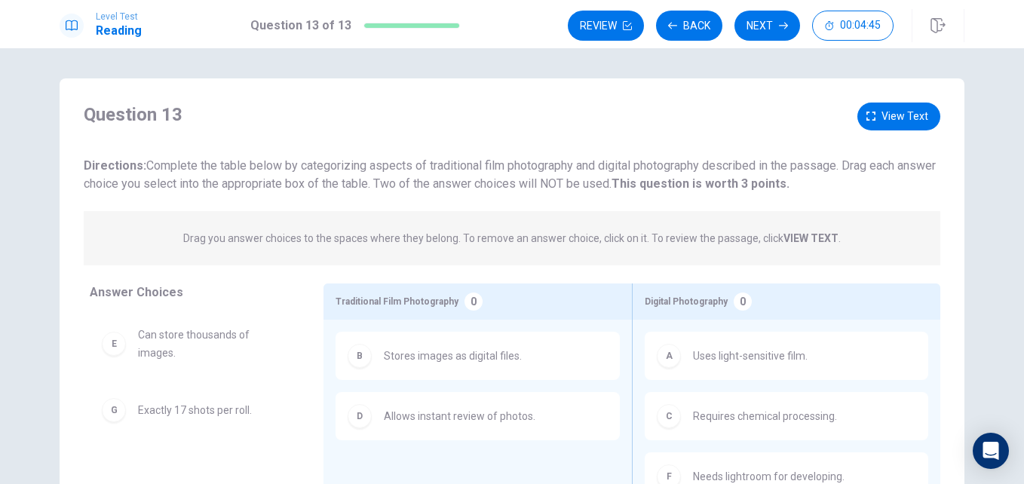
click at [464, 419] on span "Allows instant review of photos." at bounding box center [460, 416] width 152 height 18
click at [759, 23] on button "Next" at bounding box center [768, 26] width 66 height 30
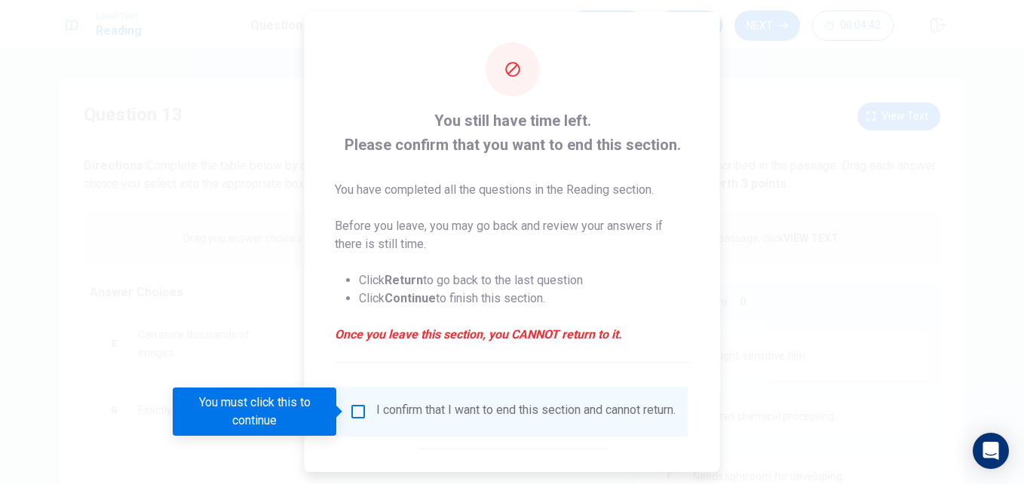
click at [356, 417] on input "You must click this to continue" at bounding box center [358, 412] width 18 height 18
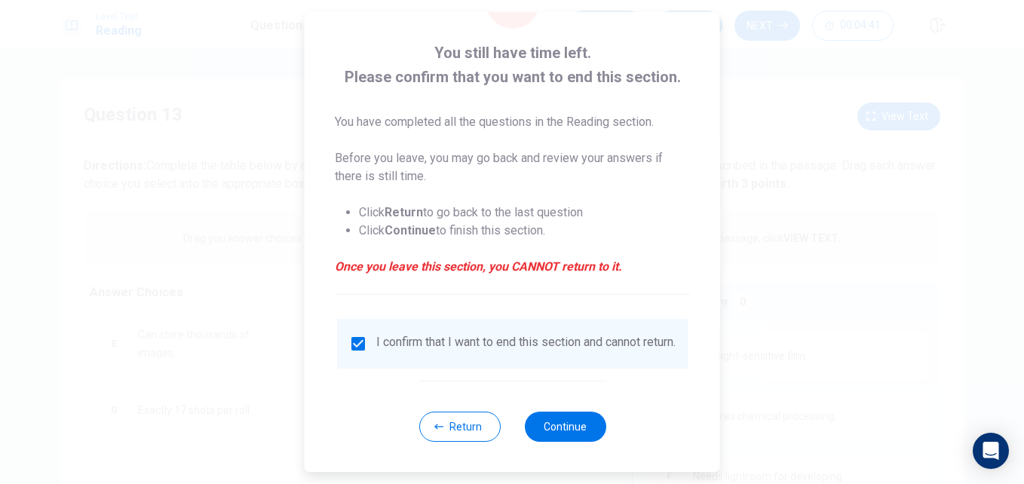
scroll to position [75, 0]
click at [557, 440] on button "Continue" at bounding box center [564, 427] width 81 height 30
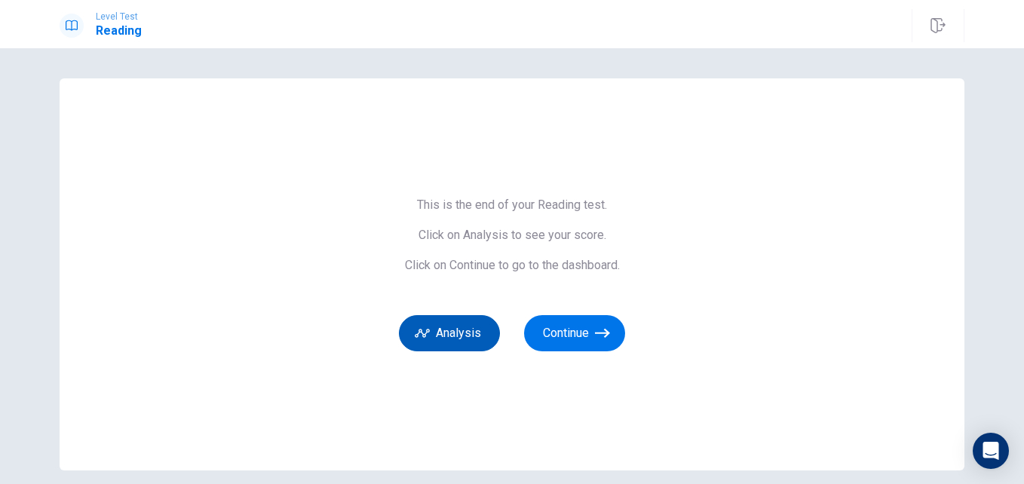
click at [450, 334] on button "Analysis" at bounding box center [449, 333] width 101 height 36
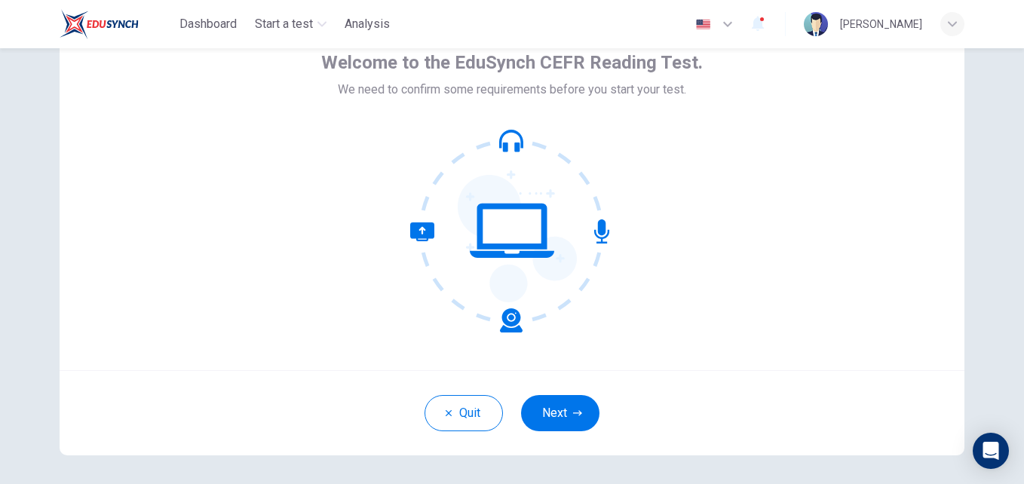
scroll to position [144, 0]
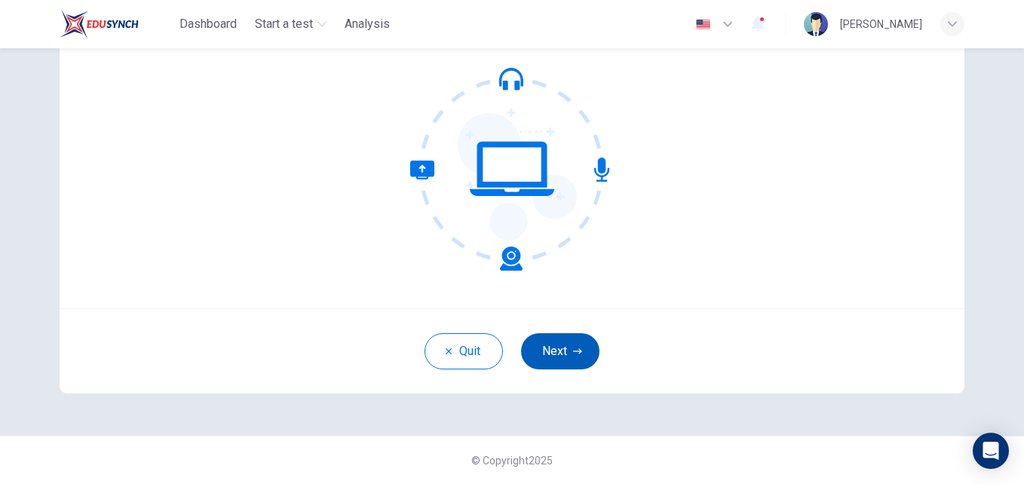
click at [541, 352] on button "Next" at bounding box center [560, 351] width 78 height 36
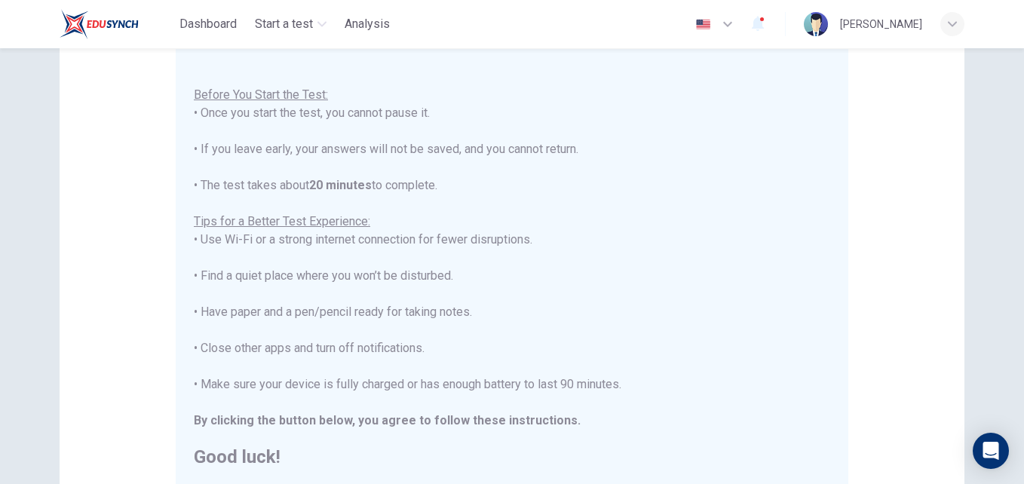
scroll to position [354, 0]
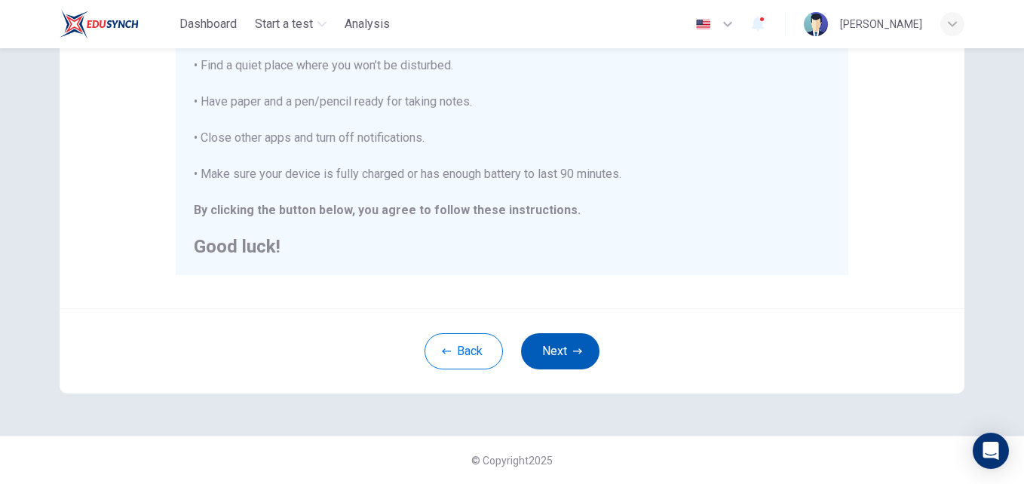
click at [563, 354] on button "Next" at bounding box center [560, 351] width 78 height 36
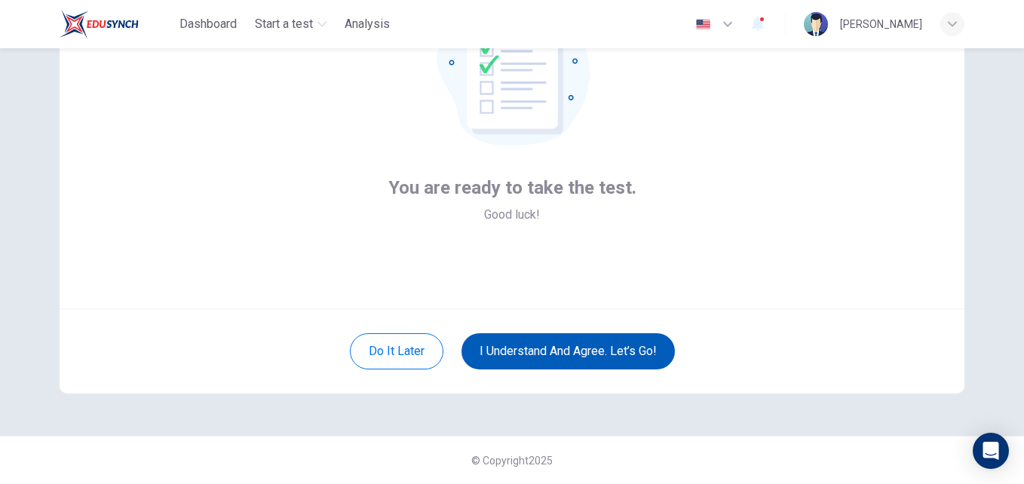
scroll to position [144, 0]
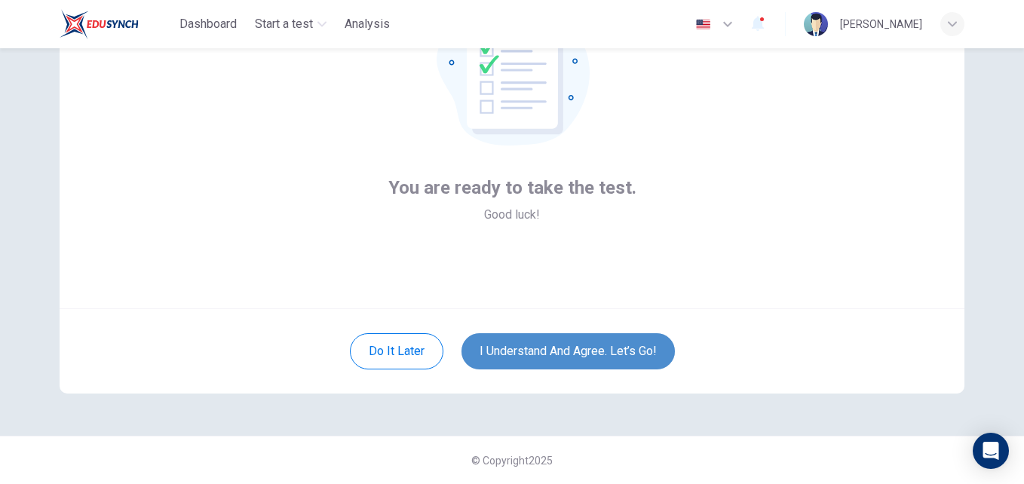
click at [563, 354] on button "I understand and agree. Let’s go!" at bounding box center [568, 351] width 213 height 36
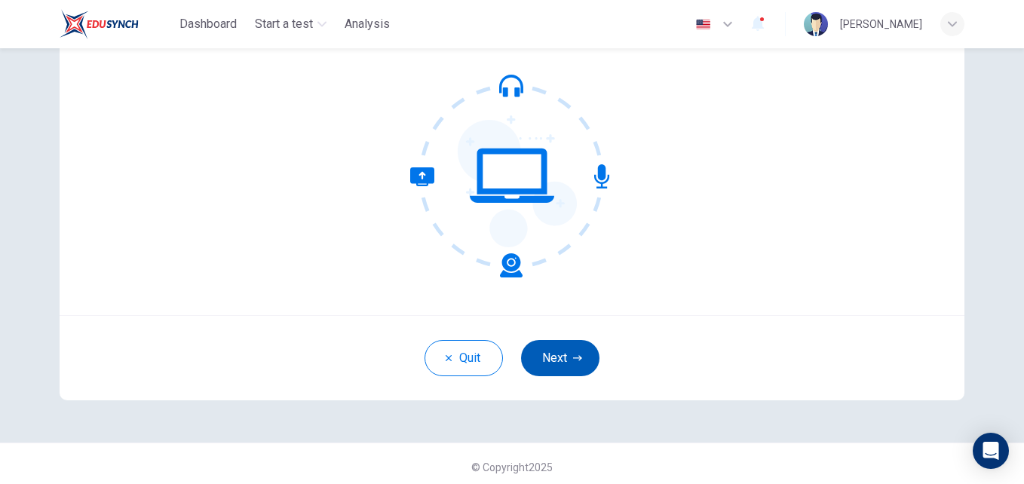
scroll to position [138, 0]
click at [554, 348] on button "Next" at bounding box center [560, 357] width 78 height 36
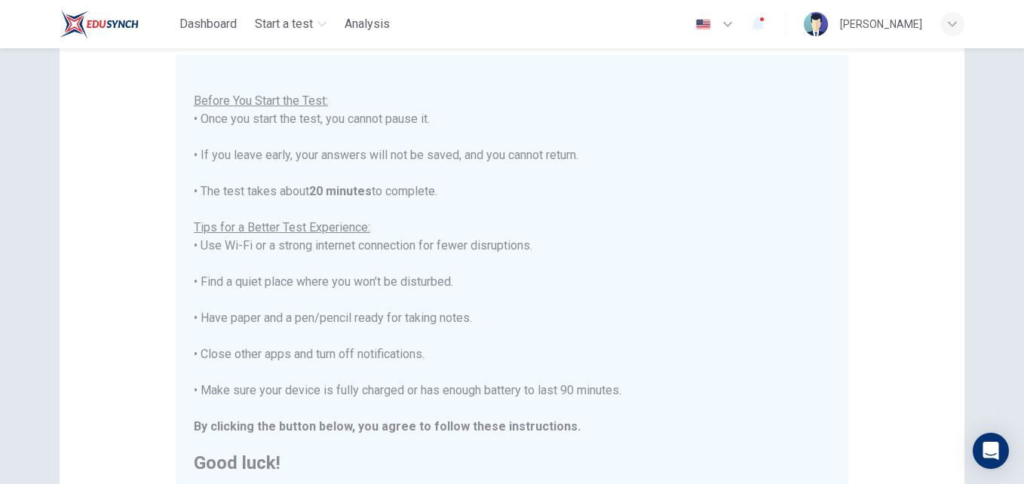
scroll to position [354, 0]
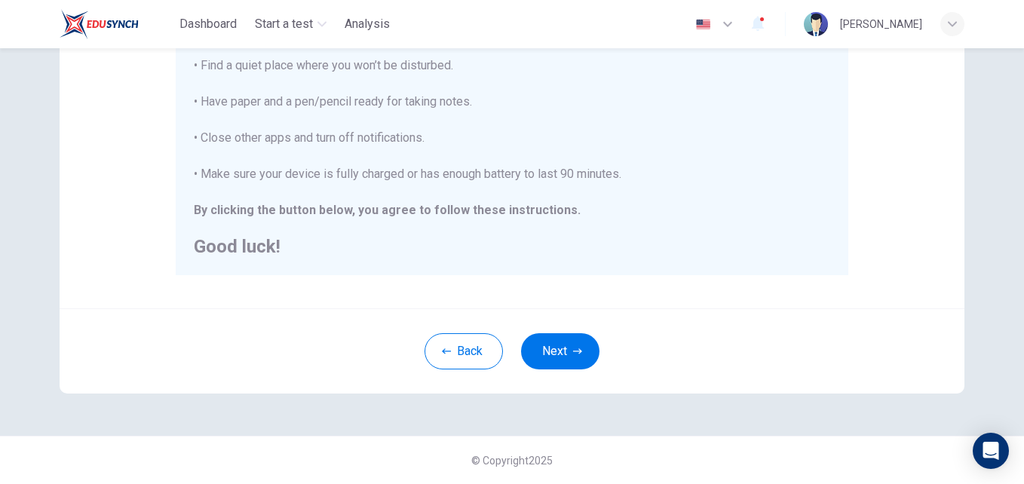
click at [544, 371] on div "Back Next" at bounding box center [512, 350] width 905 height 85
click at [560, 343] on button "Next" at bounding box center [560, 351] width 78 height 36
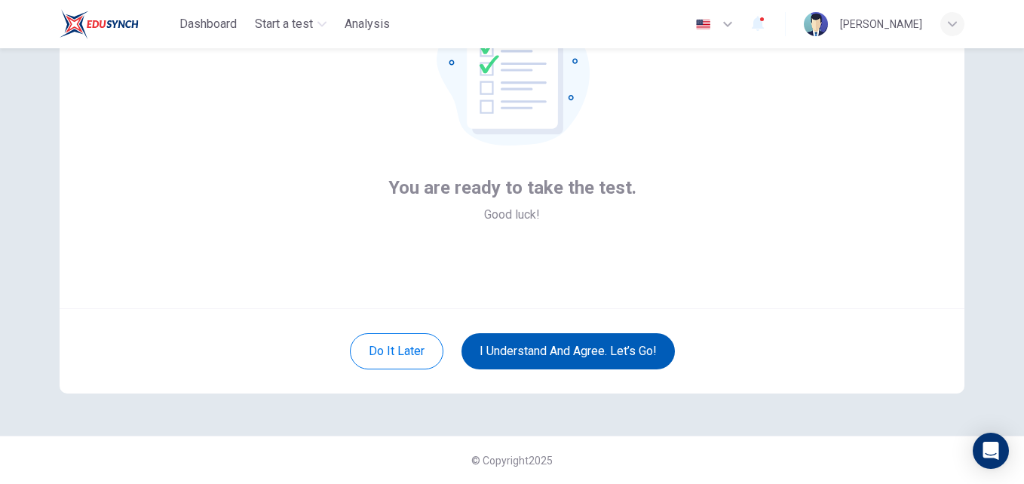
scroll to position [144, 0]
click at [560, 343] on button "I understand and agree. Let’s go!" at bounding box center [568, 351] width 213 height 36
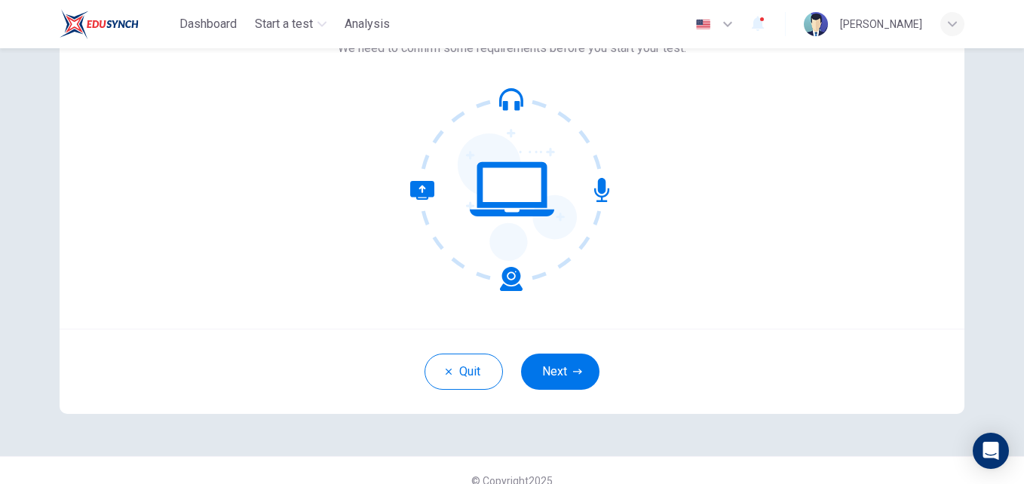
scroll to position [125, 0]
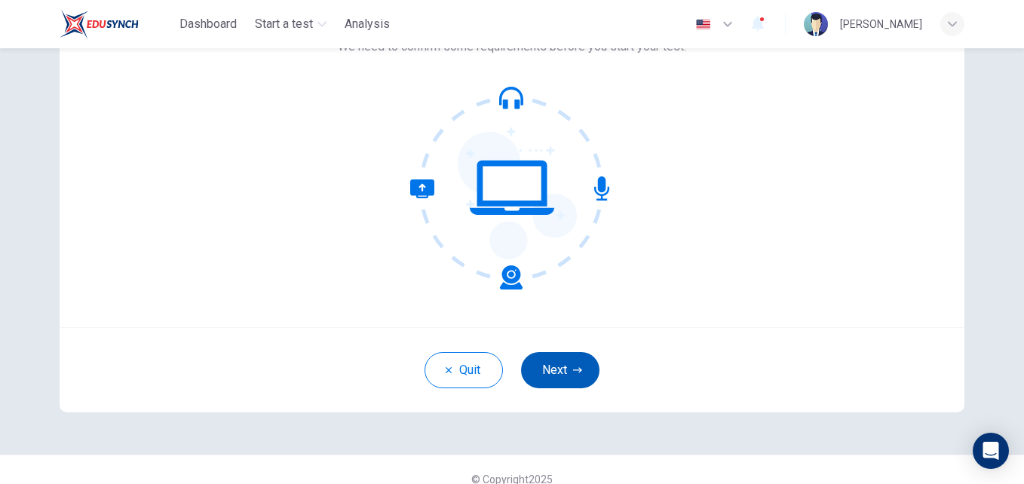
click at [543, 373] on button "Next" at bounding box center [560, 370] width 78 height 36
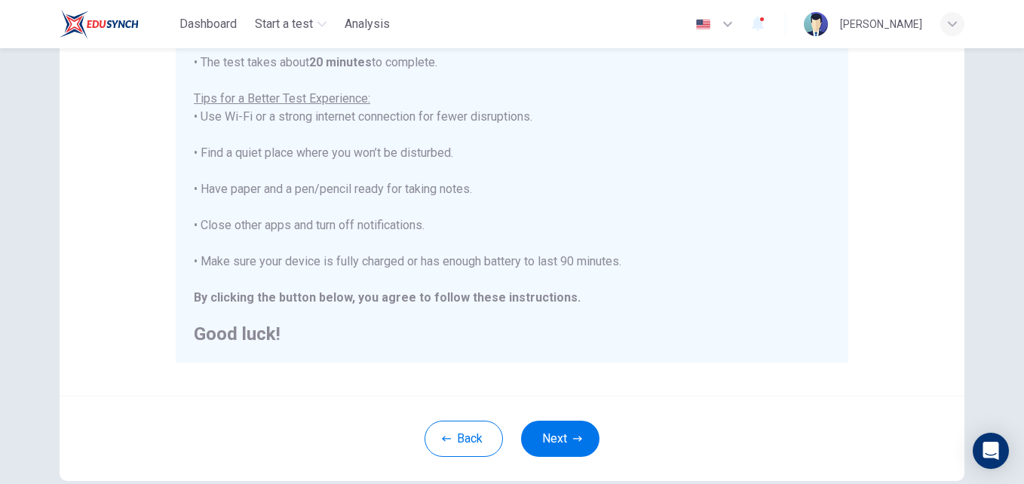
scroll to position [268, 0]
click at [541, 431] on button "Next" at bounding box center [560, 437] width 78 height 36
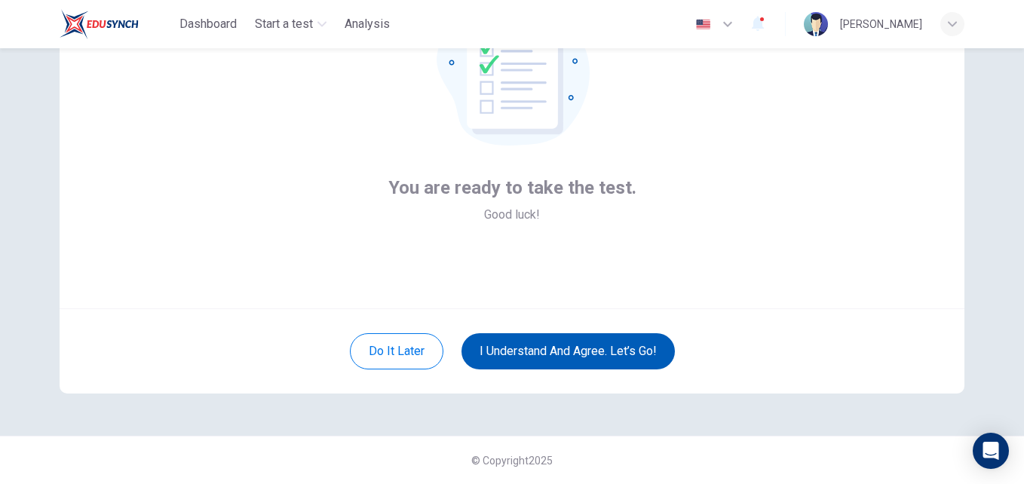
scroll to position [144, 0]
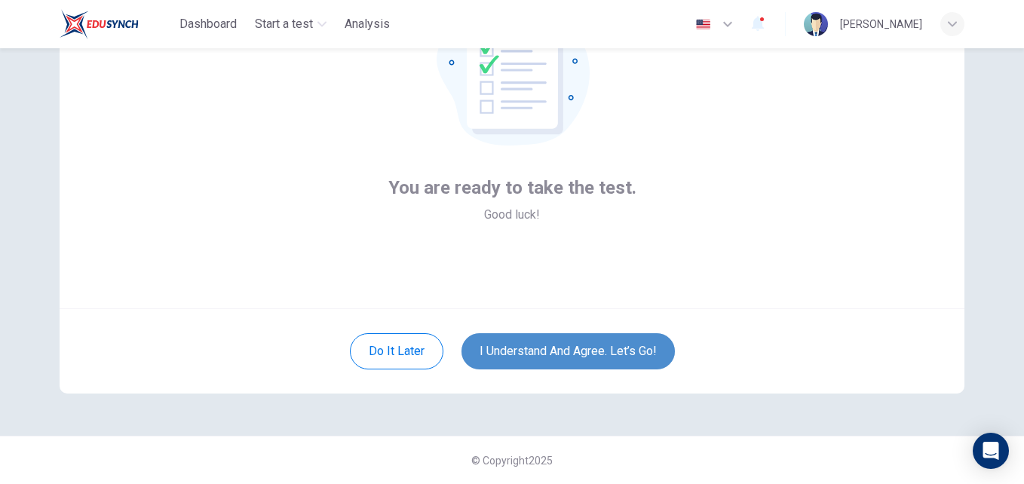
click at [520, 353] on button "I understand and agree. Let’s go!" at bounding box center [568, 351] width 213 height 36
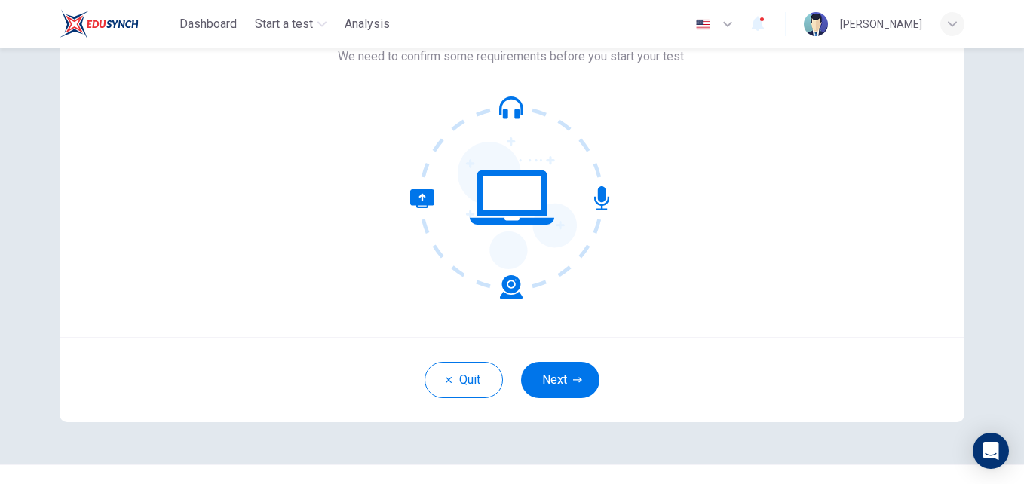
scroll to position [116, 0]
click at [577, 396] on button "Next" at bounding box center [560, 379] width 78 height 36
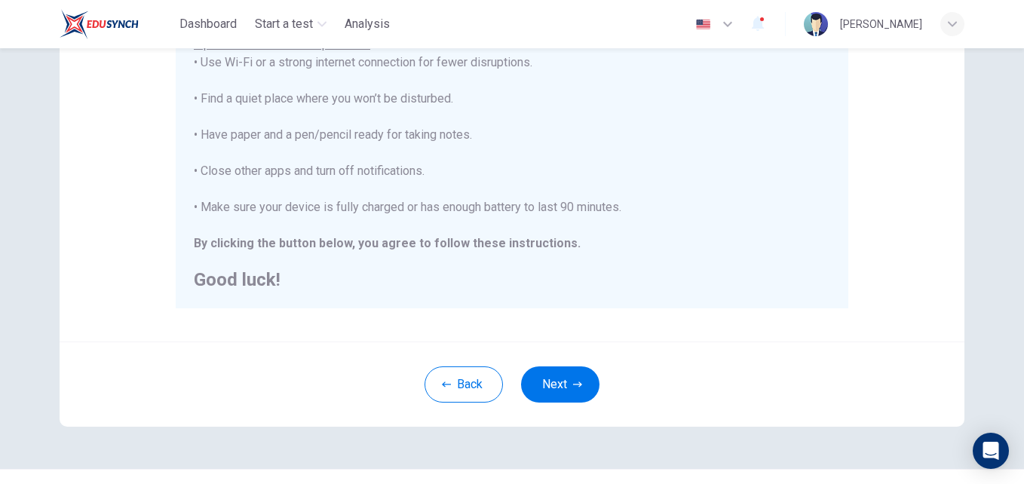
scroll to position [354, 0]
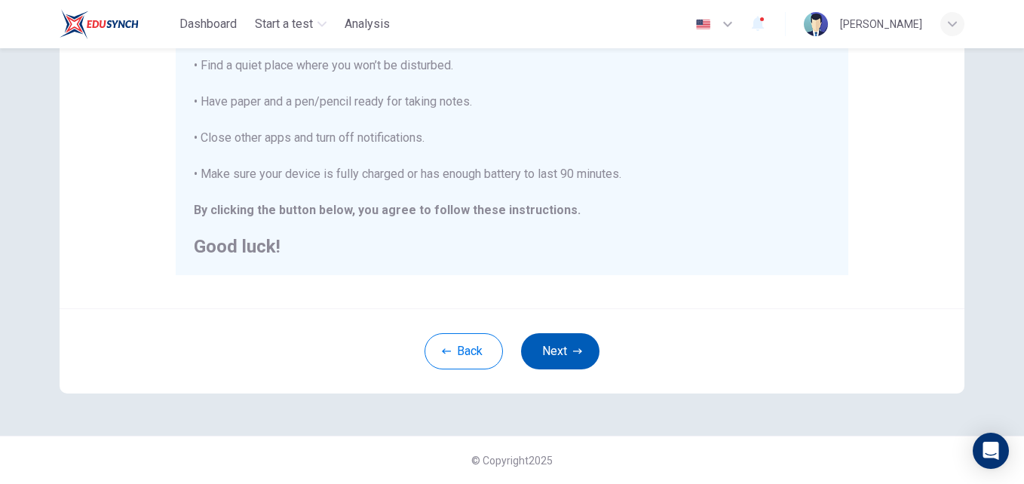
click at [575, 348] on icon "button" at bounding box center [577, 351] width 9 height 9
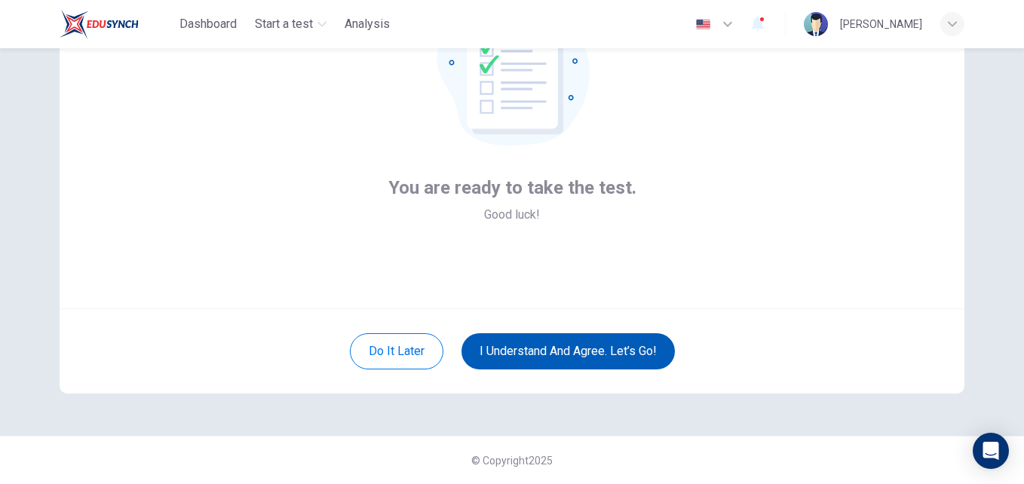
scroll to position [144, 0]
click at [575, 348] on button "I understand and agree. Let’s go!" at bounding box center [568, 351] width 213 height 36
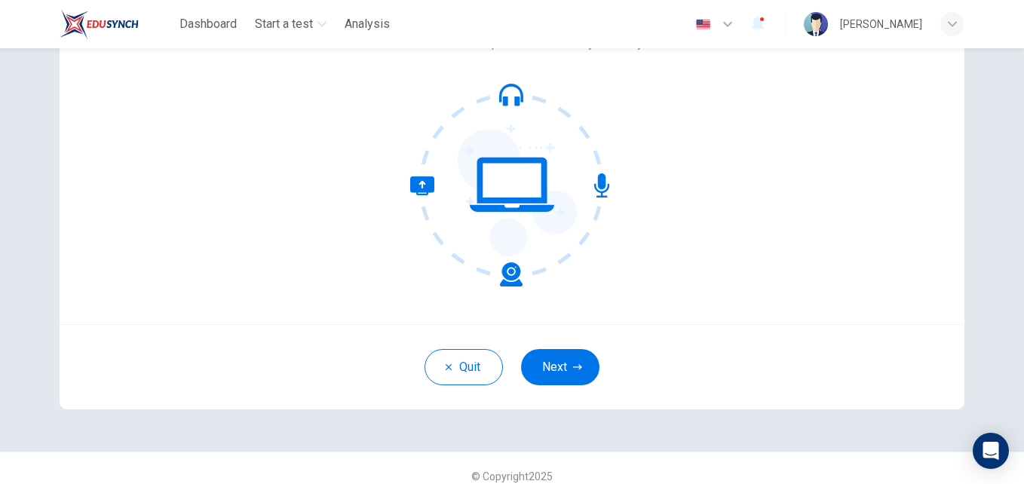
scroll to position [130, 0]
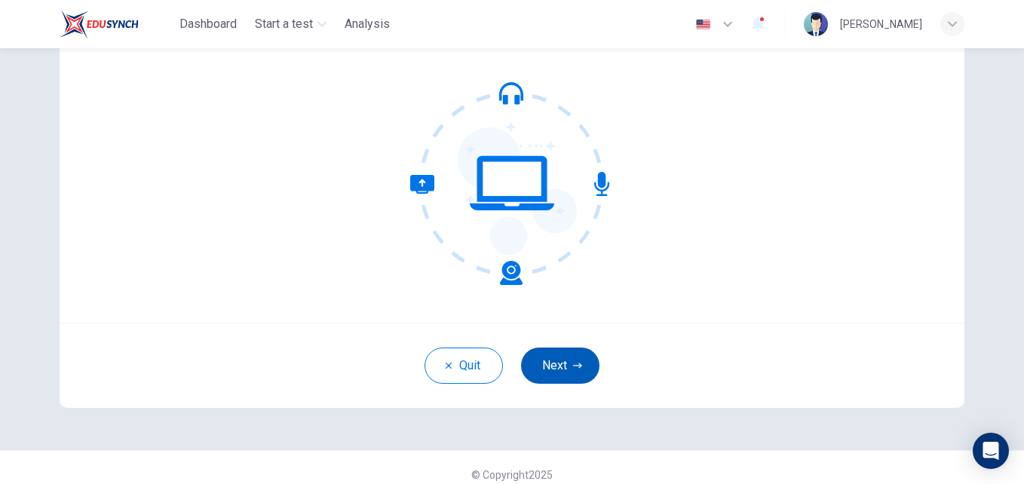
click at [546, 367] on button "Next" at bounding box center [560, 366] width 78 height 36
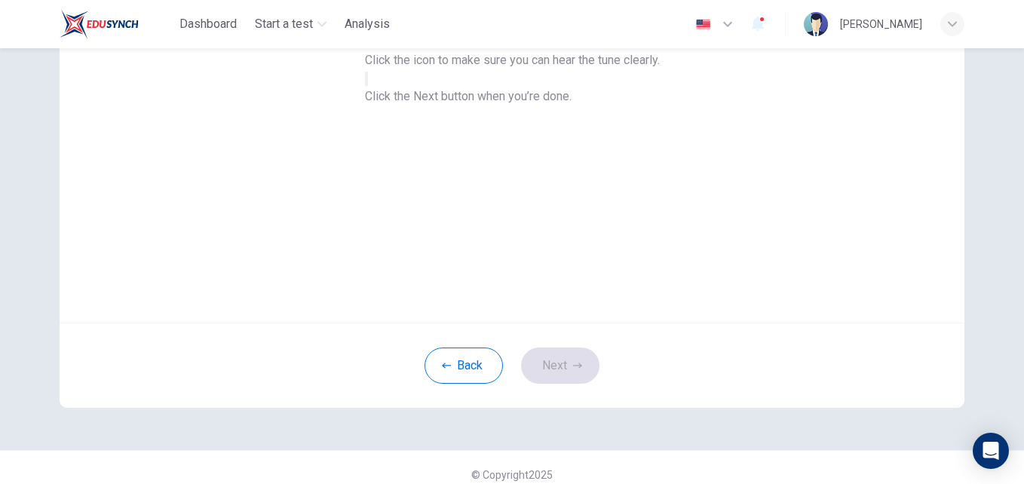
click at [367, 82] on icon "button" at bounding box center [367, 82] width 0 height 0
click at [546, 351] on button "Next" at bounding box center [560, 366] width 78 height 36
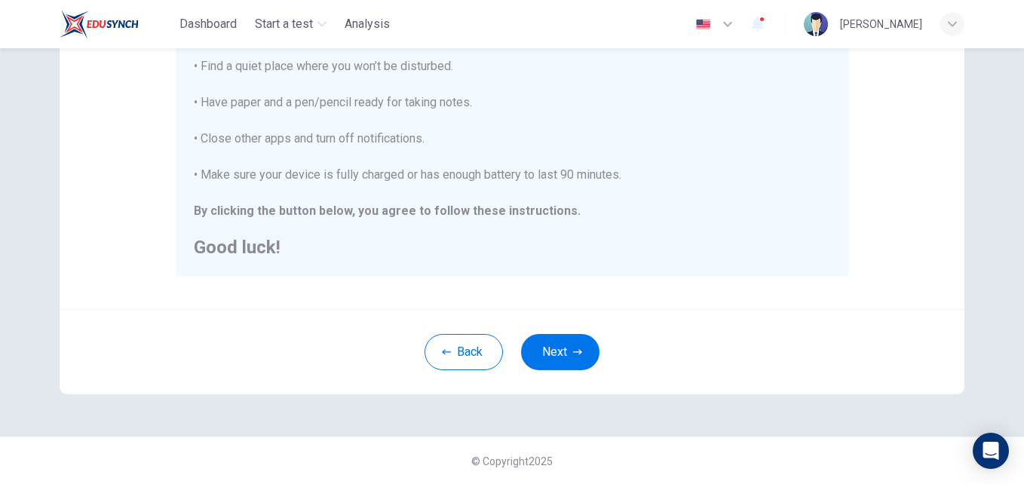
scroll to position [354, 0]
click at [540, 346] on button "Next" at bounding box center [560, 351] width 78 height 36
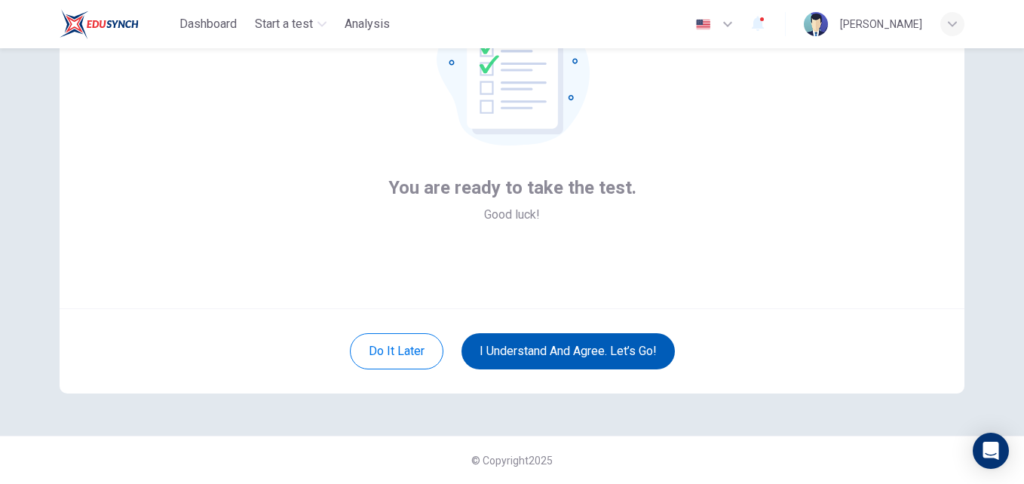
scroll to position [144, 0]
click at [540, 346] on button "I understand and agree. Let’s go!" at bounding box center [568, 351] width 213 height 36
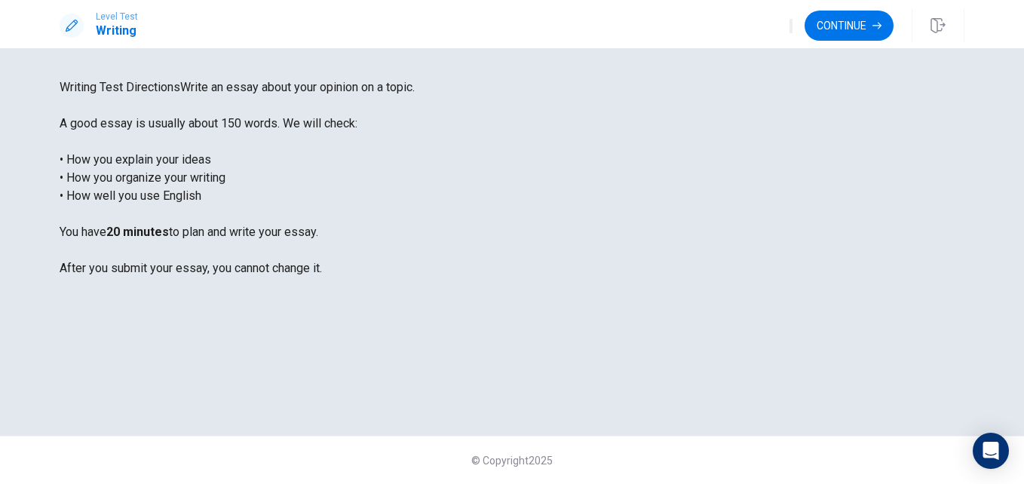
scroll to position [17, 0]
click at [840, 22] on button "Continue" at bounding box center [849, 26] width 89 height 30
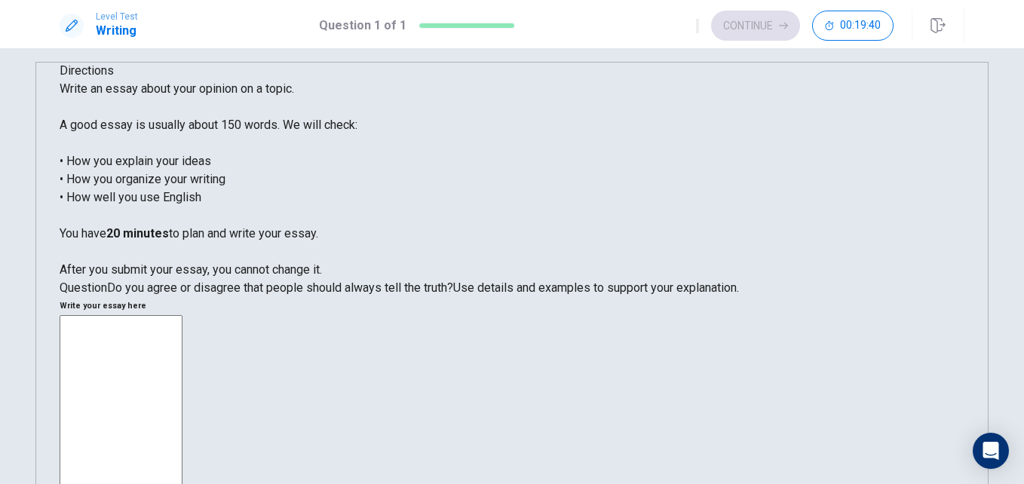
type textarea "h"
type textarea "x"
type textarea "he"
type textarea "x"
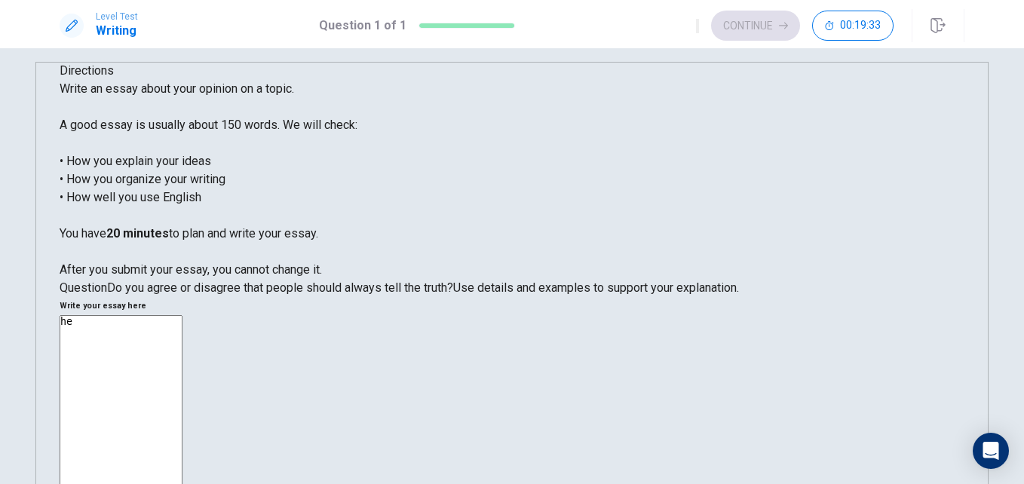
type textarea "hel"
type textarea "x"
type textarea "hell"
type textarea "x"
type textarea "hello"
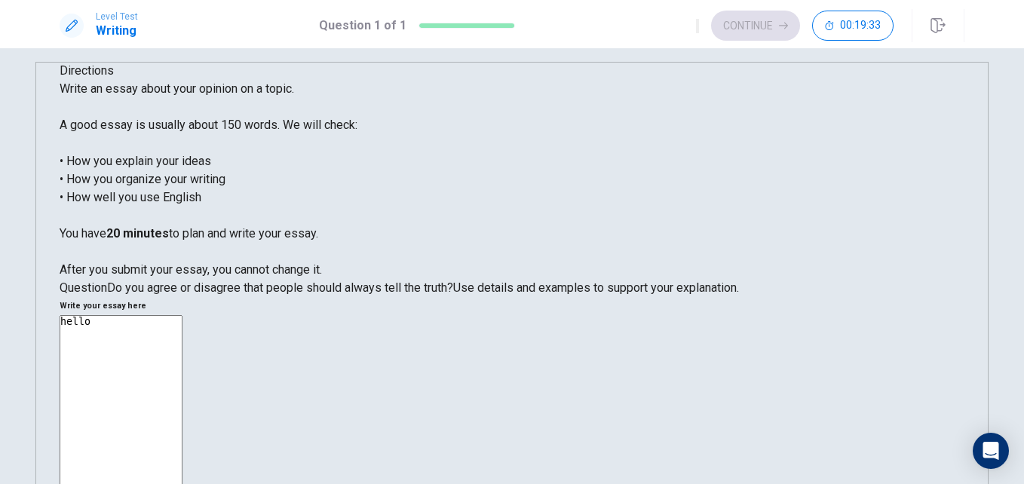
type textarea "x"
type textarea "hello"
type textarea "x"
type textarea "hello"
type textarea "x"
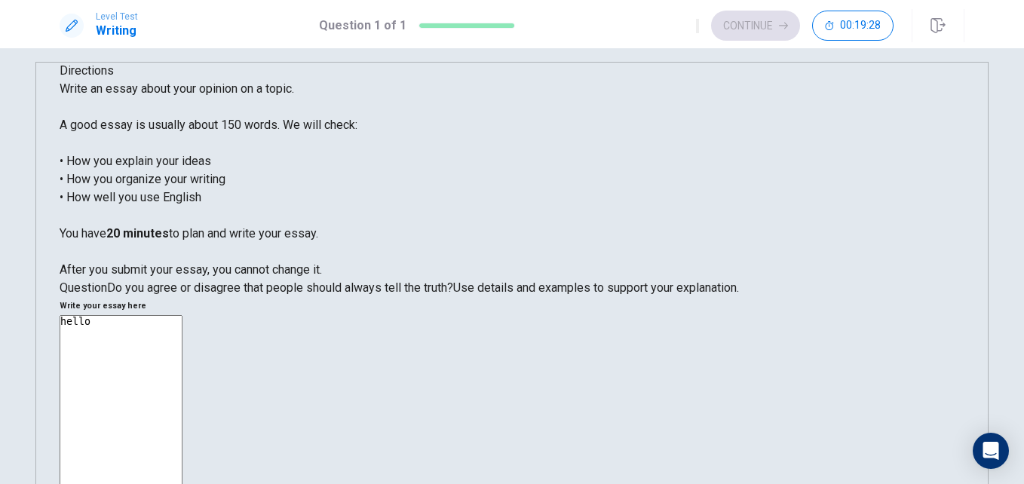
type textarea "hell"
type textarea "x"
type textarea "hel"
type textarea "x"
type textarea "he"
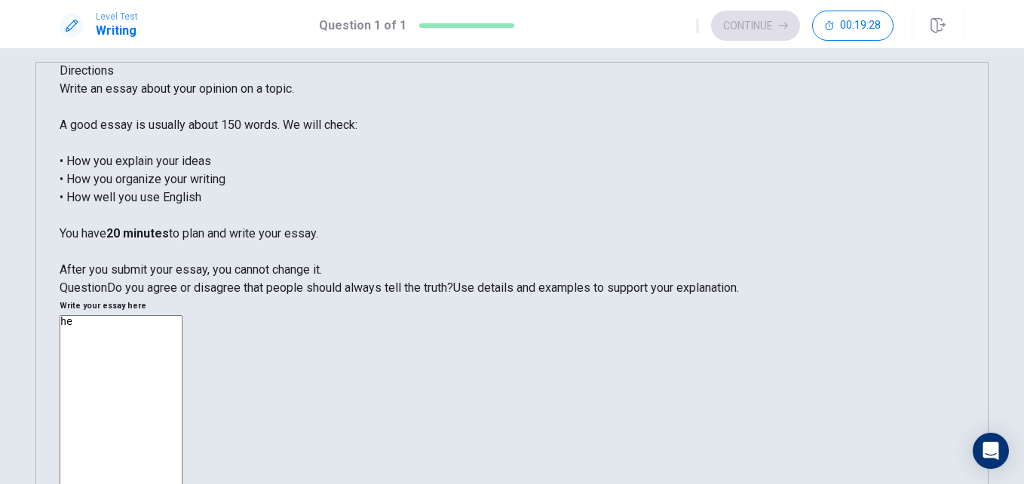
type textarea "x"
type textarea "h"
type textarea "x"
type textarea "H"
type textarea "x"
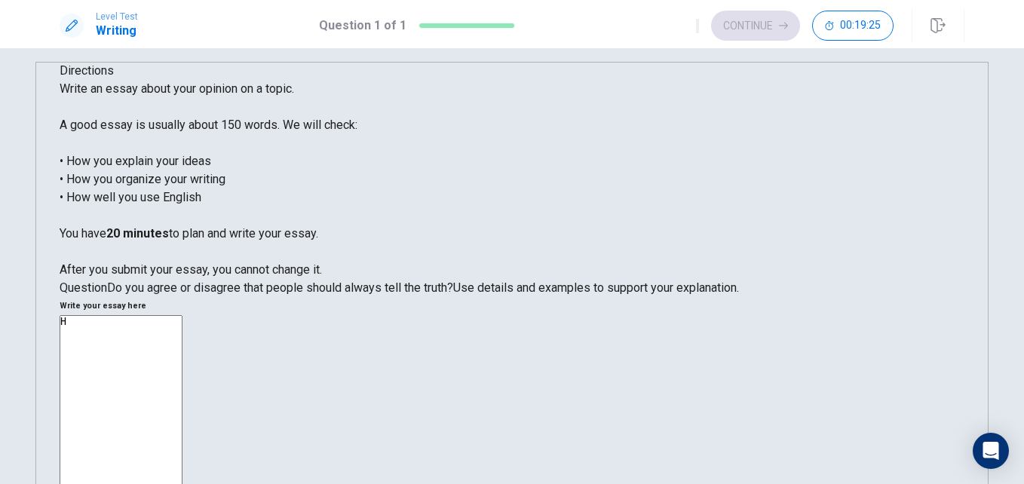
type textarea "He"
type textarea "x"
type textarea "Hel"
type textarea "x"
type textarea "Hell"
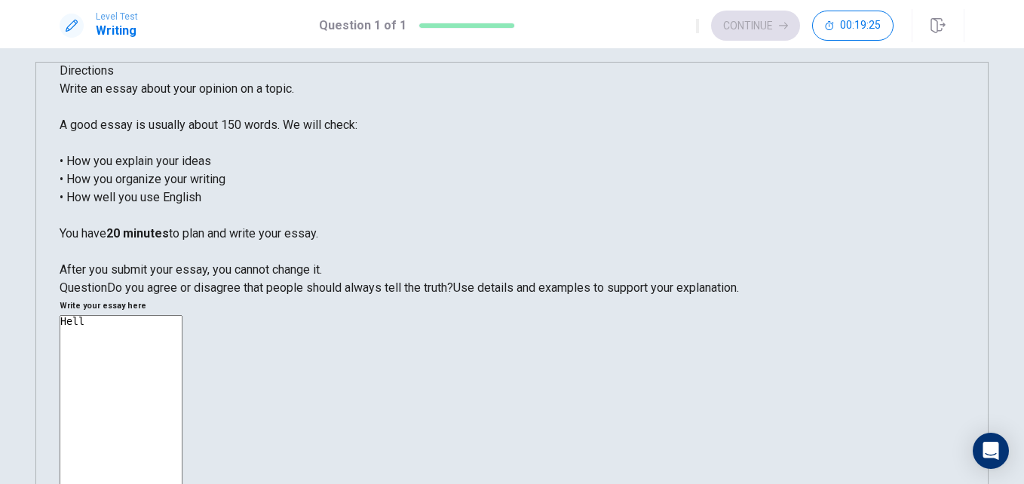
type textarea "x"
type textarea "Hello"
type textarea "x"
type textarea "Hello"
type textarea "x"
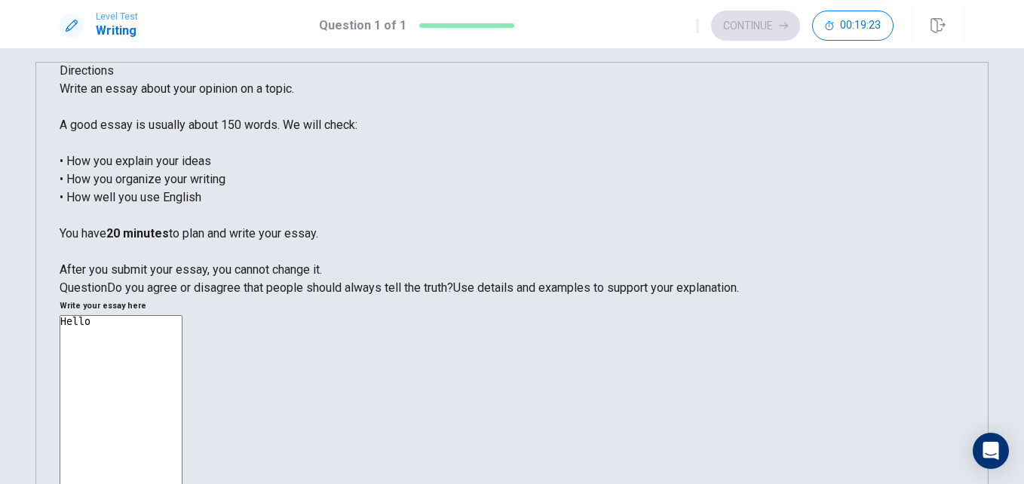
type textarea "Hello i"
type textarea "x"
type textarea "Hello id"
type textarea "x"
type textarea "Hello ido"
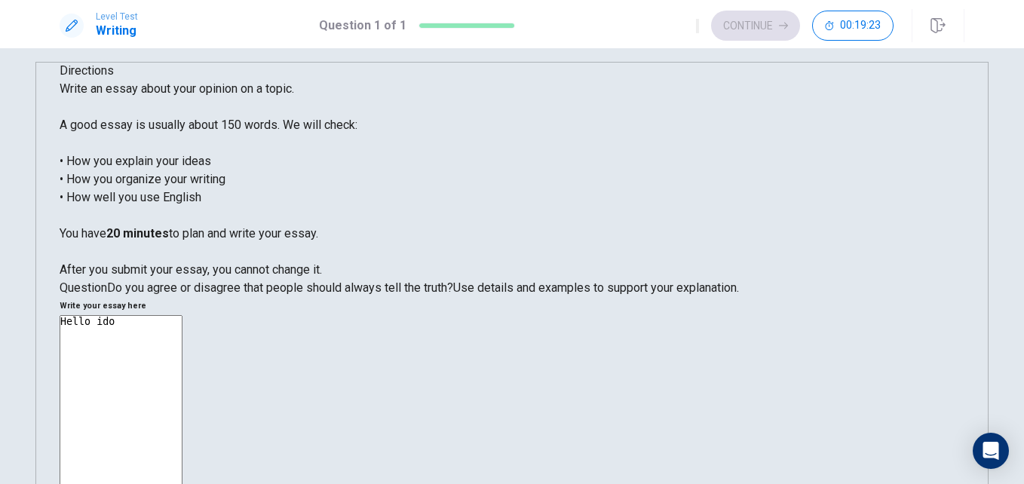
type textarea "x"
type textarea "Hello idon"
type textarea "x"
type textarea "Hello idont"
type textarea "x"
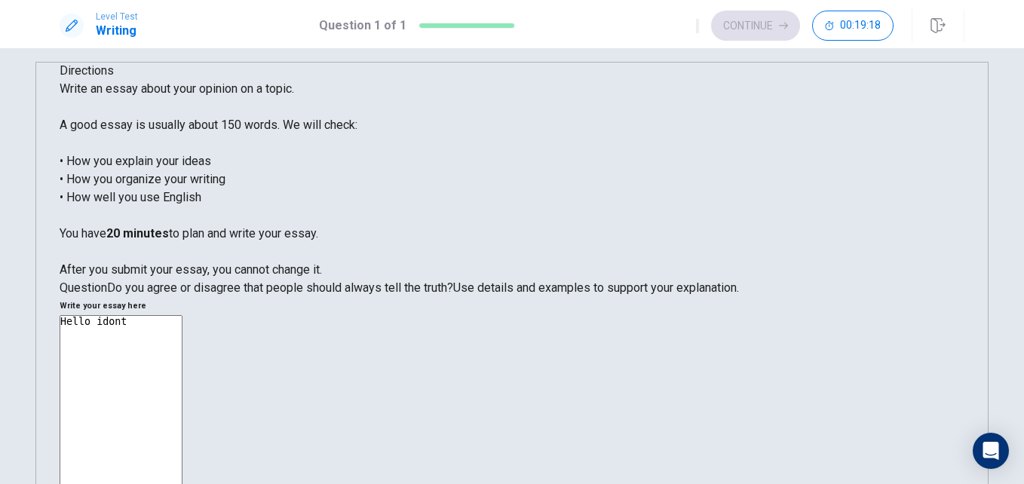
type textarea "Hello idon"
type textarea "x"
type textarea "Hello ido"
type textarea "x"
type textarea "Hello id"
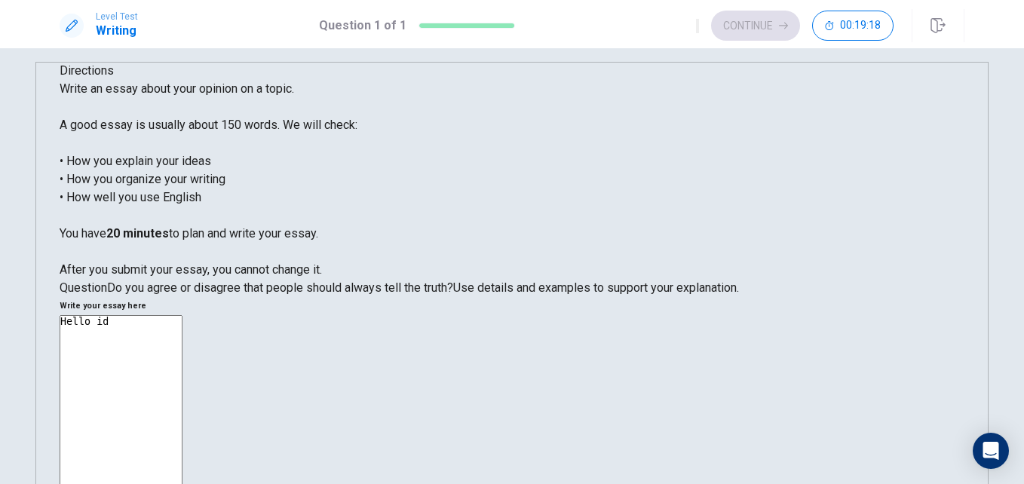
type textarea "x"
type textarea "Hello i"
type textarea "x"
type textarea "Hello"
type textarea "x"
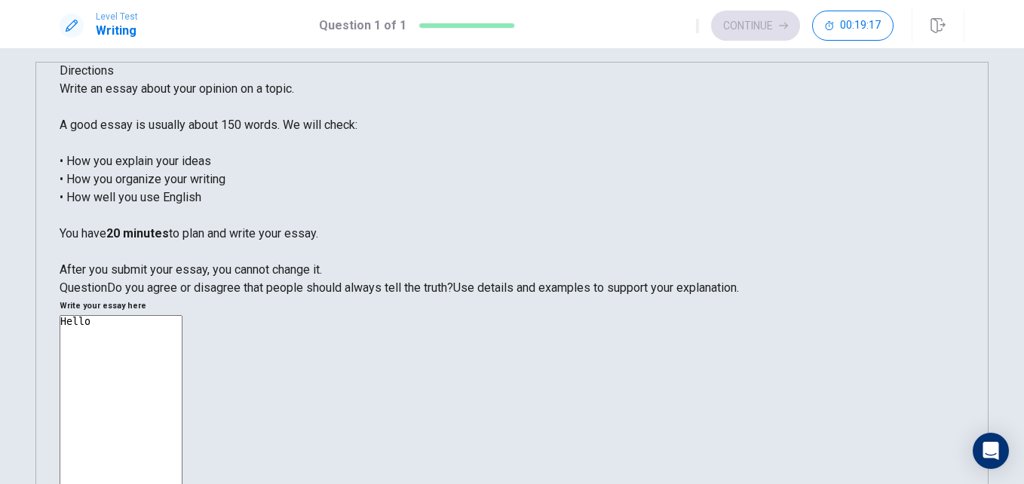
type textarea "Hello i"
type textarea "x"
type textarea "Hello i"
type textarea "x"
type textarea "Hello i d"
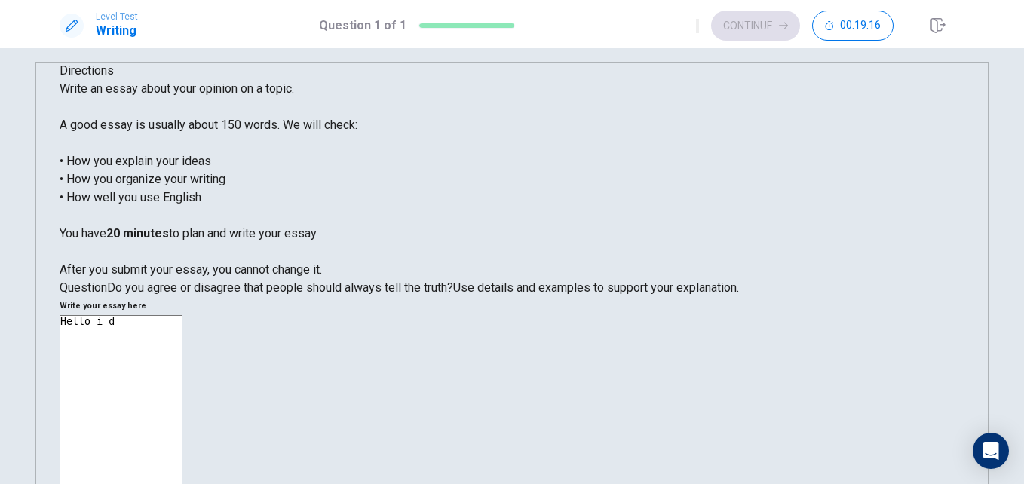
type textarea "x"
type textarea "Hello i do"
type textarea "x"
type textarea "Hello i don"
type textarea "x"
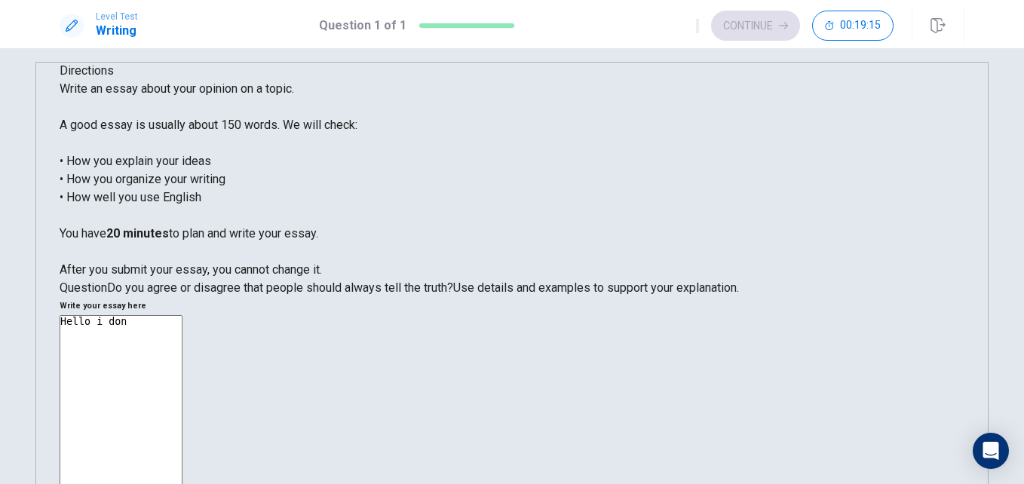
type textarea "Hello i dont"
type textarea "x"
type textarea "Hello i don"
type textarea "x"
type textarea "Hello i don'"
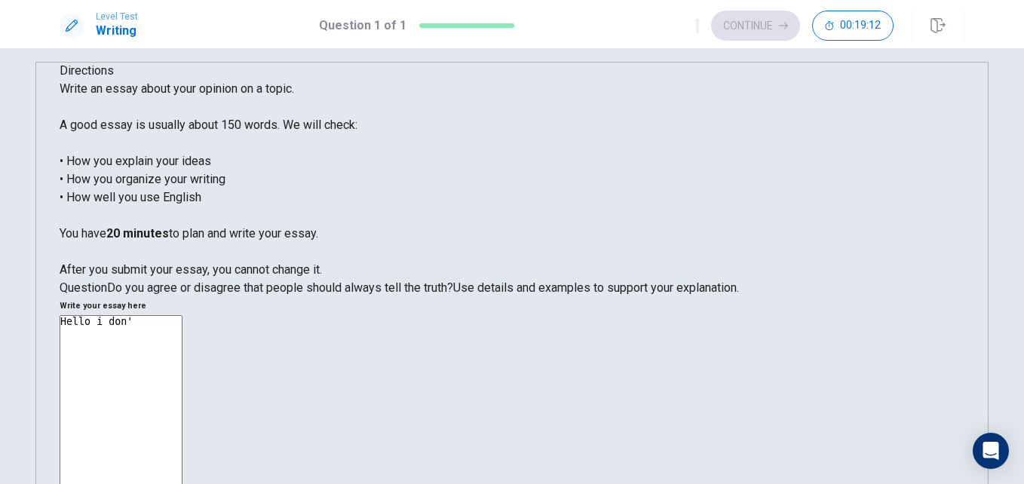
type textarea "x"
type textarea "Hello i don't"
type textarea "x"
type textarea "Hello i don't"
type textarea "x"
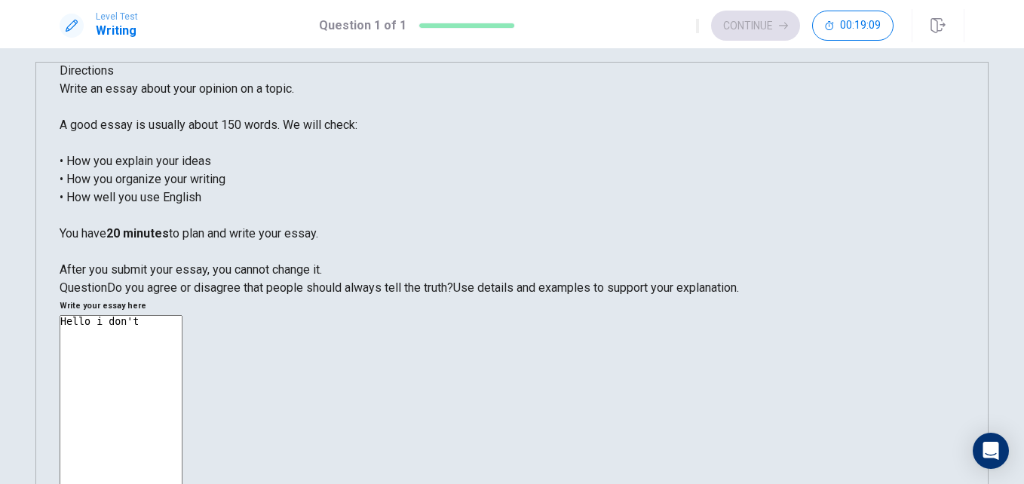
type textarea "Hello i don't n"
type textarea "x"
type textarea "Hello i don't no"
type textarea "x"
type textarea "Hello i don't no"
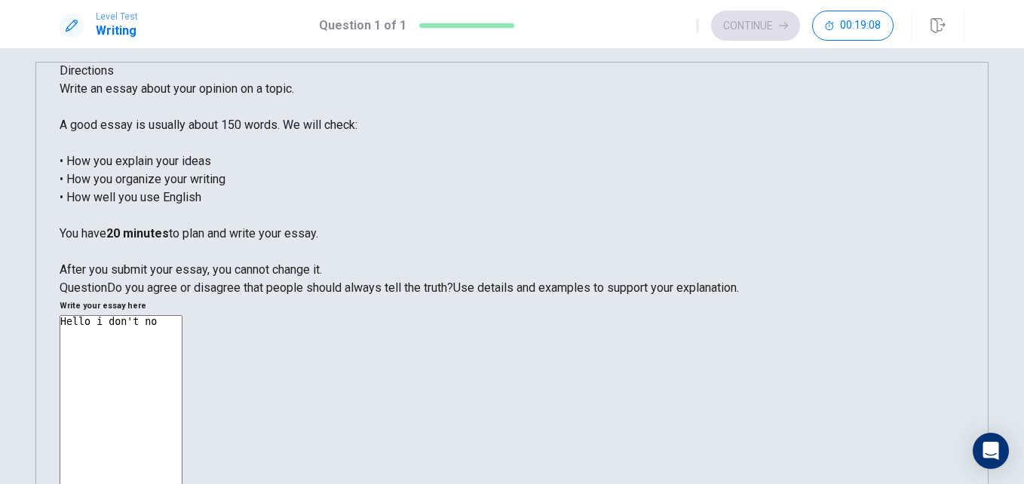
type textarea "x"
type textarea "Hello i don't no h"
type textarea "x"
type textarea "Hello i don't no ho"
type textarea "x"
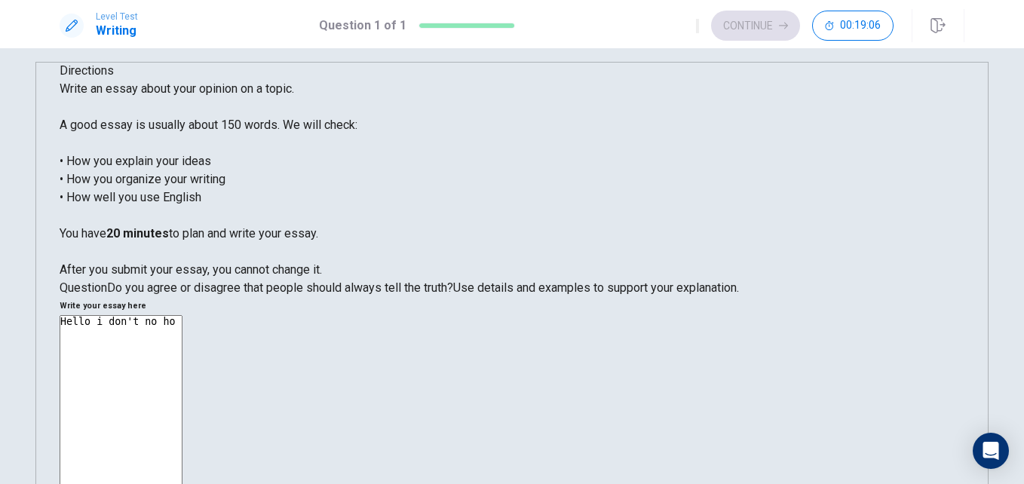
type textarea "Hello i don't no how"
type textarea "x"
type textarea "Hello i don't no how"
type textarea "x"
type textarea "Hello i don't no how t"
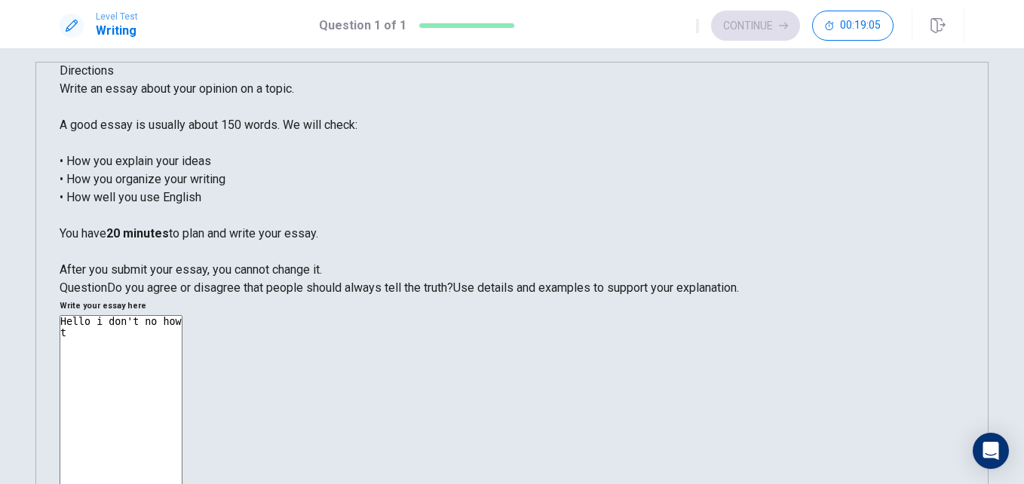
type textarea "x"
type textarea "Hello i don't no how ti"
type textarea "x"
type textarea "Hello i don't no how t"
type textarea "x"
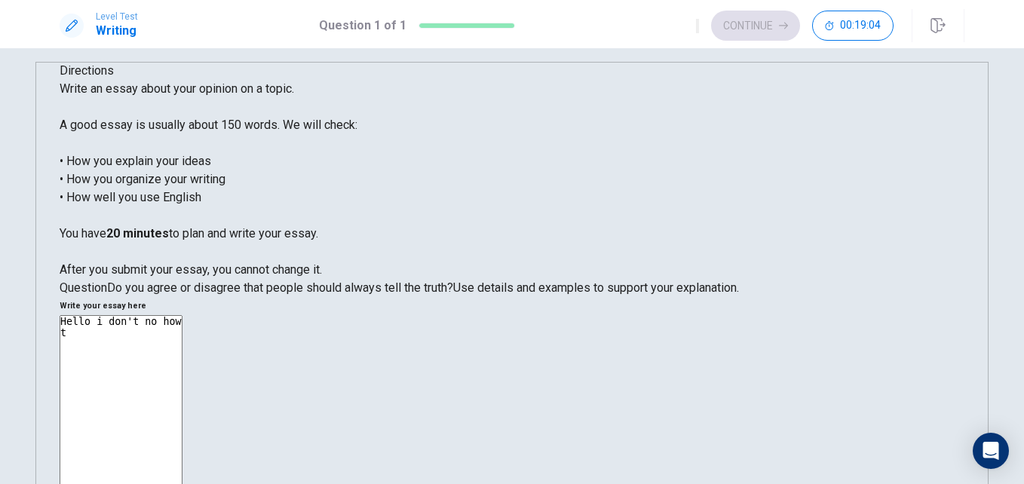
type textarea "Hello i don't no how to"
type textarea "x"
type textarea "Hello i don't no how to"
type textarea "x"
type textarea "Hello i don't no how to t"
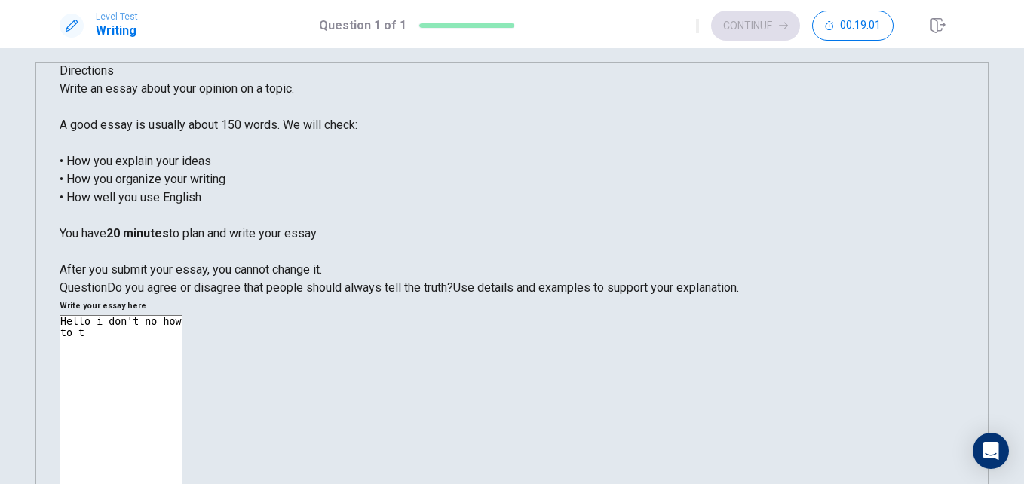
type textarea "x"
type textarea "Hello i don't no how to te"
type textarea "x"
type textarea "Hello i don't no how to tel"
type textarea "x"
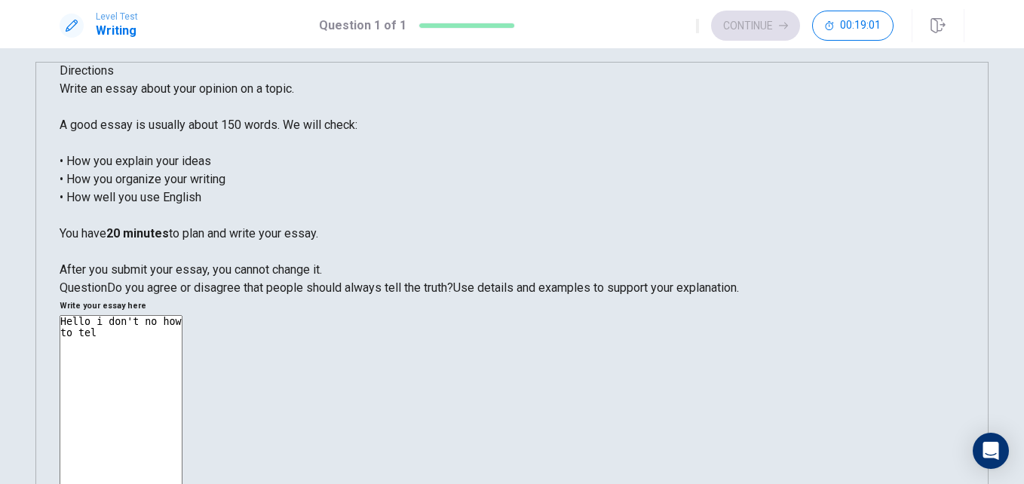
type textarea "Hello i don't no how to tell"
type textarea "x"
type textarea "Hello i don't no how to tell"
type textarea "x"
type textarea "Hello i don't no how to tell y"
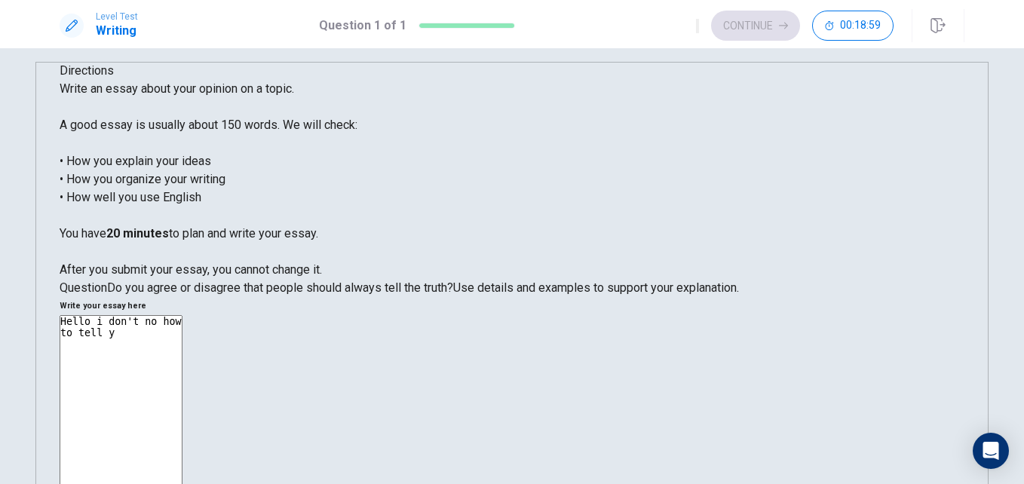
type textarea "x"
type textarea "Hello i don't no how to tell yo"
type textarea "x"
type textarea "Hello i don't no how to tell you"
type textarea "x"
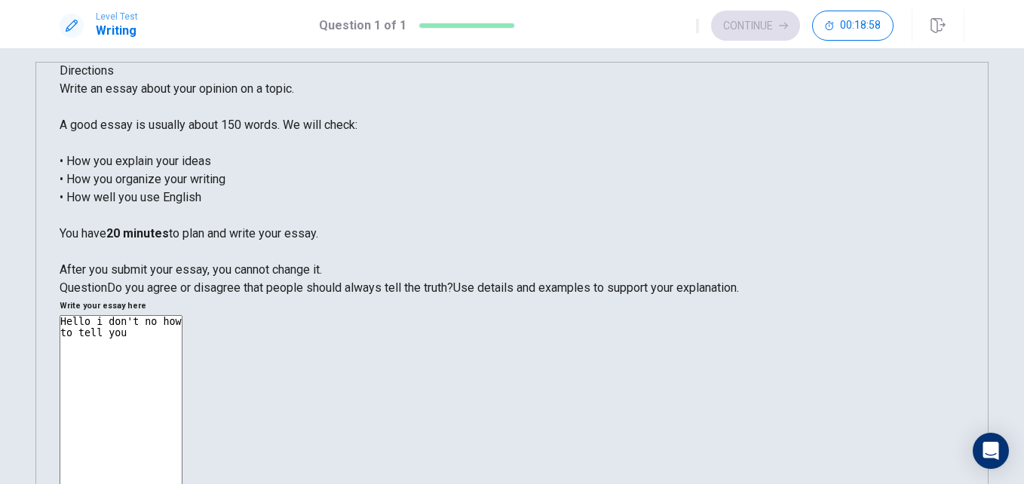
type textarea "Hello i don't no how to tell you"
type textarea "x"
type textarea "Hello i don't no how to tell you t"
type textarea "x"
type textarea "Hello i don't no how to tell you th"
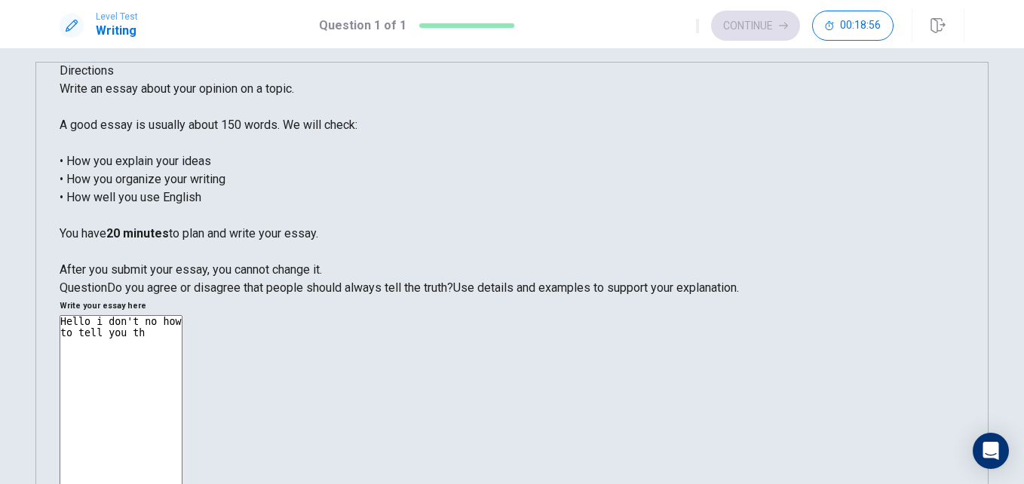
type textarea "x"
type textarea "Hello i don't no how to tell you the"
type textarea "x"
type textarea "Hello i don't no how to tell you the"
type textarea "x"
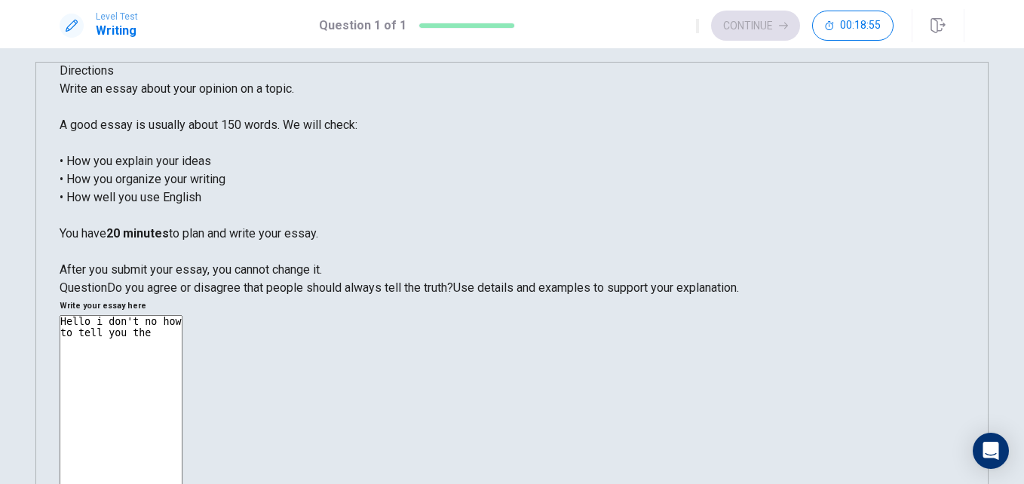
type textarea "Hello i don't no how to tell you the a"
type textarea "x"
type textarea "Hello i don't no how to tell you the ag"
type textarea "x"
type textarea "Hello i don't no how to tell you the agr"
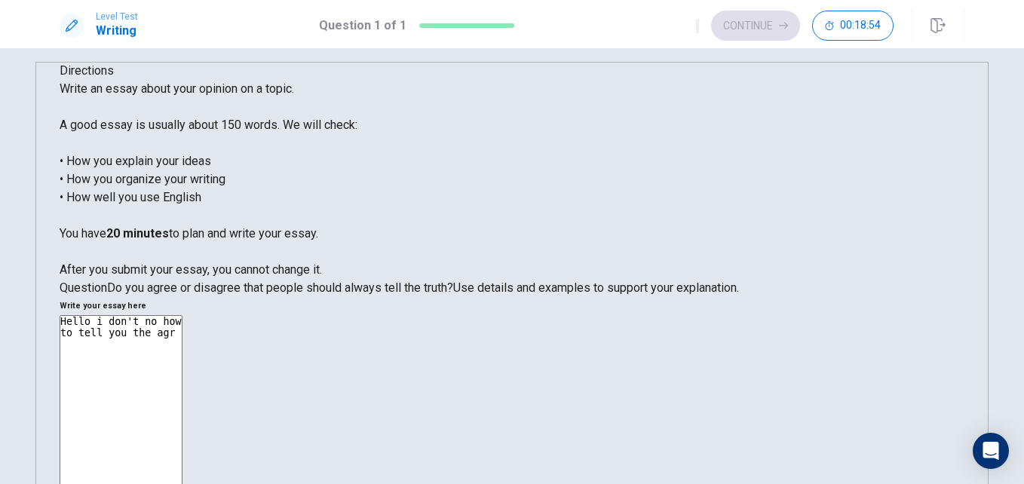
type textarea "x"
type textarea "Hello i don't no how to tell you the agre"
type textarea "x"
type textarea "Hello i don't no how to tell you the agree"
type textarea "x"
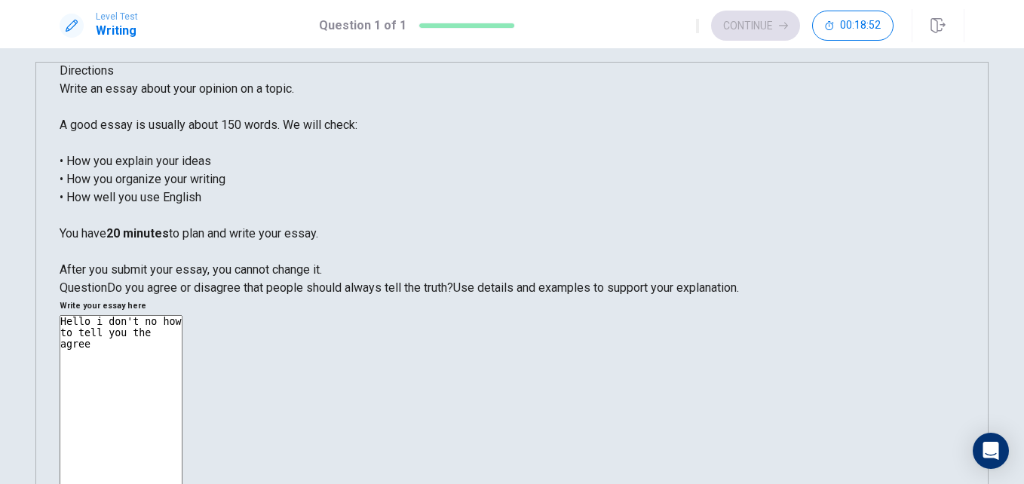
type textarea "Hello i don't no how to tell you the agree"
type textarea "x"
type textarea "Hello i don't no how to tell you the agree b"
type textarea "x"
type textarea "Hello i don't no how to tell you the agree bu"
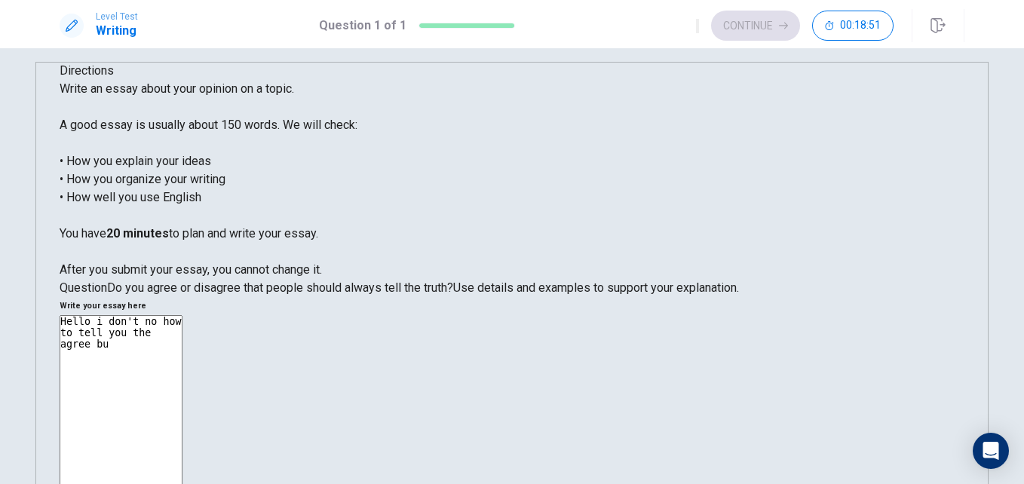
type textarea "x"
type textarea "Hello i don't no how to tell you the agree but"
type textarea "x"
type textarea "Hello i don't no how to tell you the agree but"
type textarea "x"
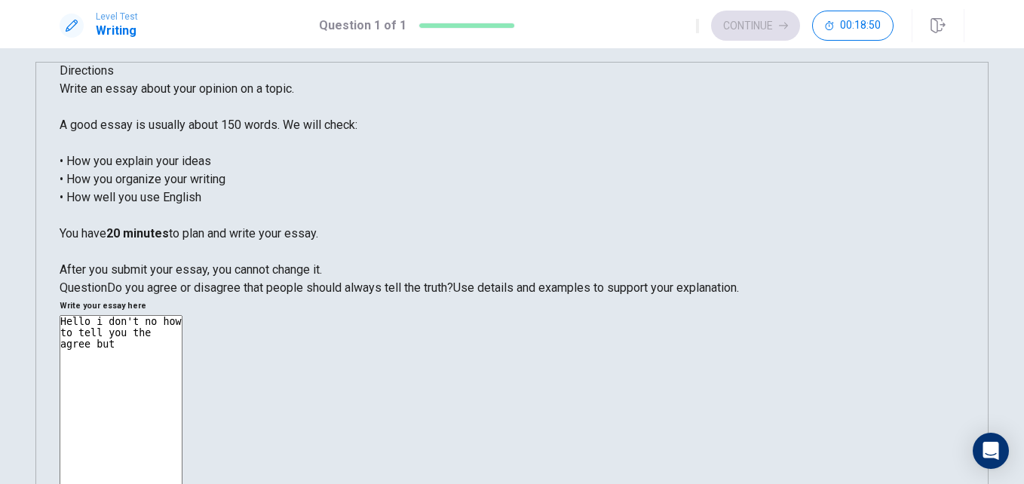
type textarea "Hello i don't no how to tell you the agree but i"
type textarea "x"
type textarea "Hello i don't no how to tell you the agree but i"
type textarea "x"
type textarea "Hello i don't no how to tell you the agree but i t"
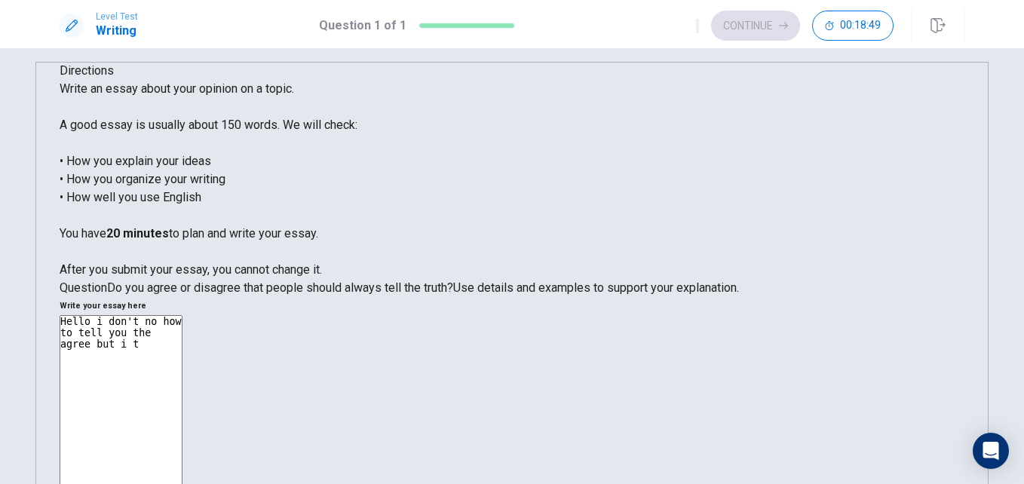
type textarea "x"
type textarea "Hello i don't no how to tell you the agree but i tr"
type textarea "x"
type textarea "Hello i don't no how to tell you the agree but i try"
type textarea "x"
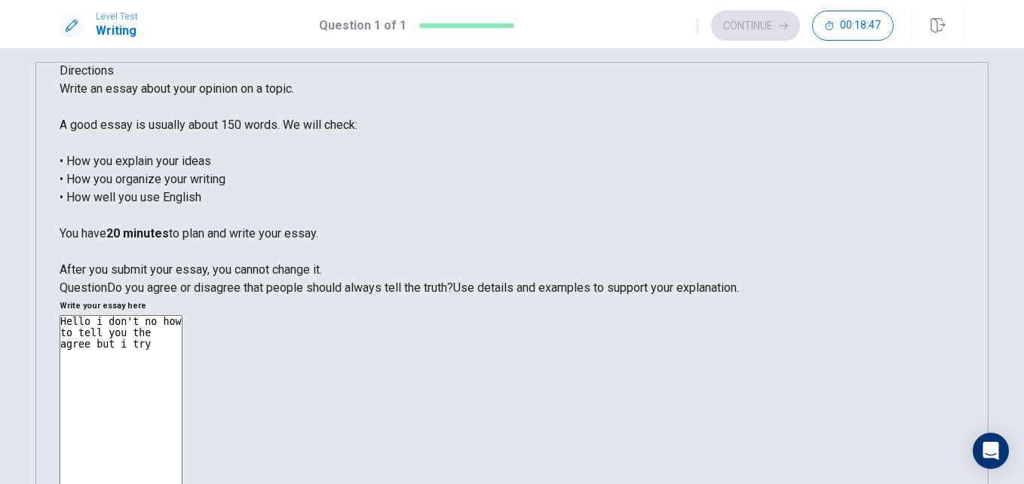
type textarea "Hello i don't no how to tell you the agree but i try"
type textarea "x"
type textarea "Hello i don't no how to tell you the agree but i try i"
type textarea "x"
type textarea "Hello i don't no how to tell you the agree but i try it"
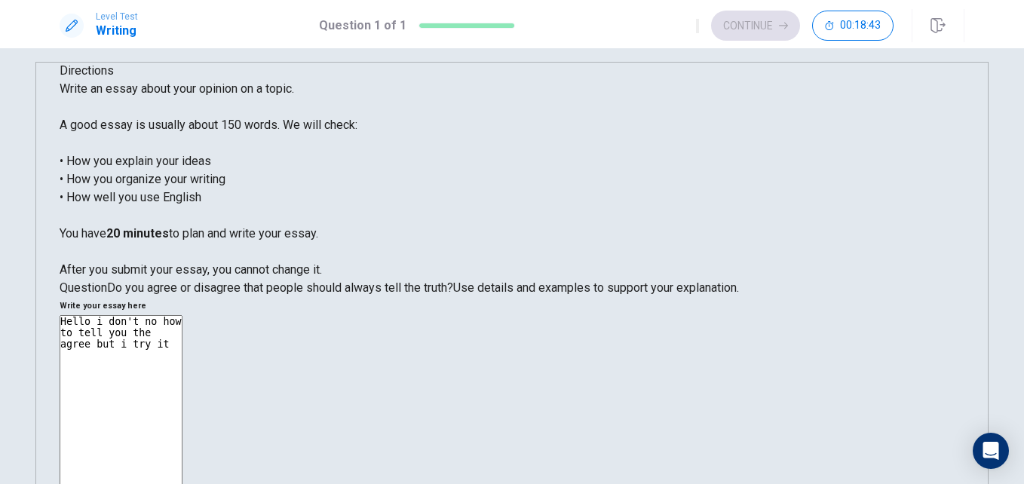
type textarea "x"
type textarea "Hello i don't no how to tell you the agree but i try it"
type textarea "x"
type textarea "Hello i don't no how to tell you the agree but i try it s"
type textarea "x"
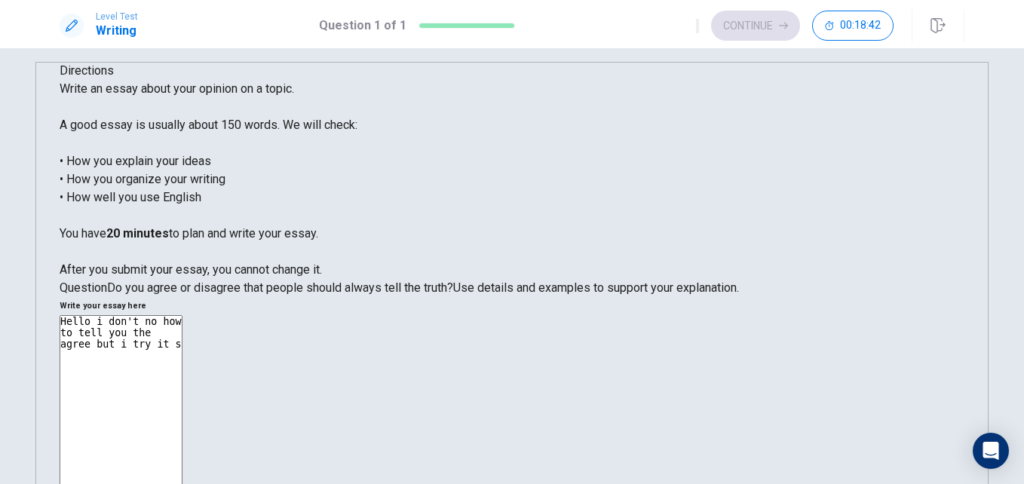
type textarea "Hello i don't no how to tell you the agree but i try it si"
type textarea "x"
type textarea "Hello i don't no how to tell you the agree but i try it si"
type textarea "x"
type textarea "Hello i don't no how to tell you the agree but i try it si"
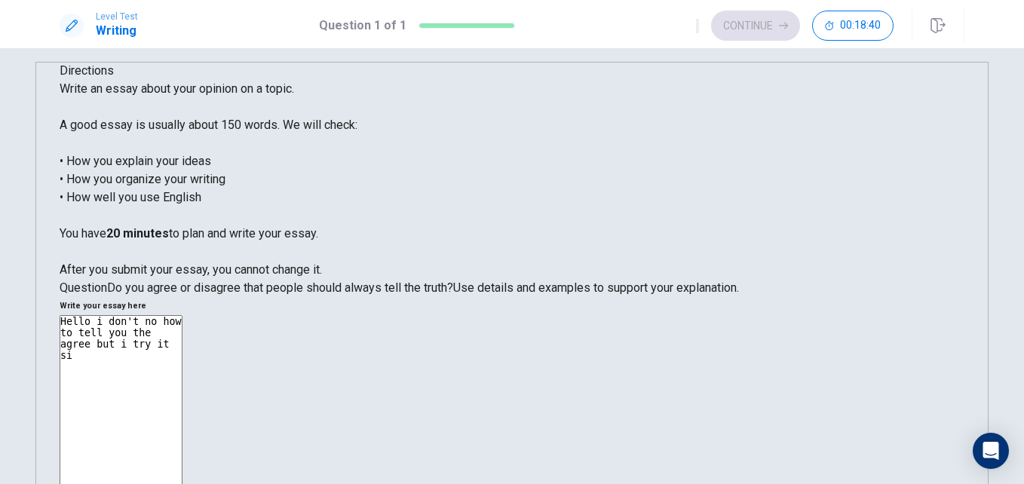
type textarea "x"
type textarea "Hello i don't no how to tell you the agree but i try it s"
type textarea "x"
type textarea "Hello i don't no how to tell you the agree but i try it"
type textarea "x"
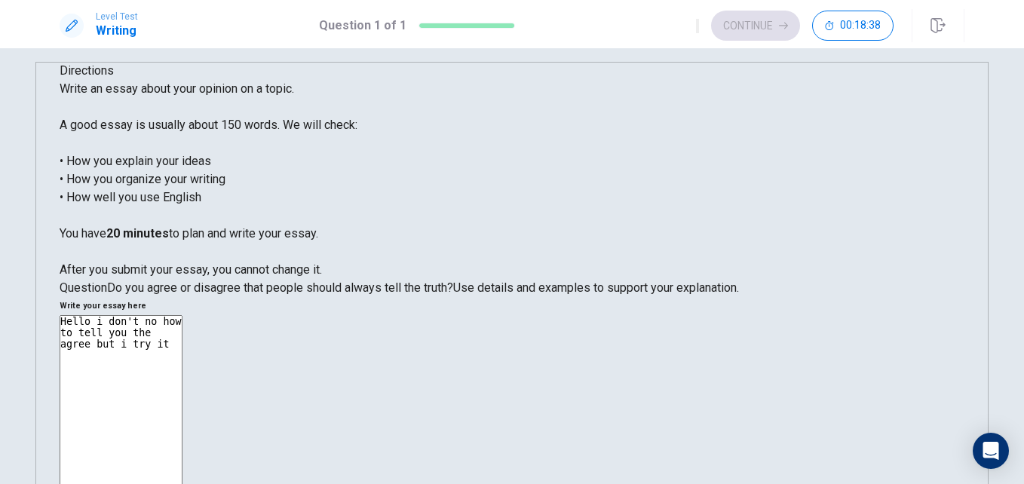
type textarea "Hello i don't no how to tell you the agree but i try it i"
type textarea "x"
type textarea "Hello i don't no how to tell you the agree but i try it is"
type textarea "x"
type textarea "Hello i don't no how to tell you the agree but i try it is"
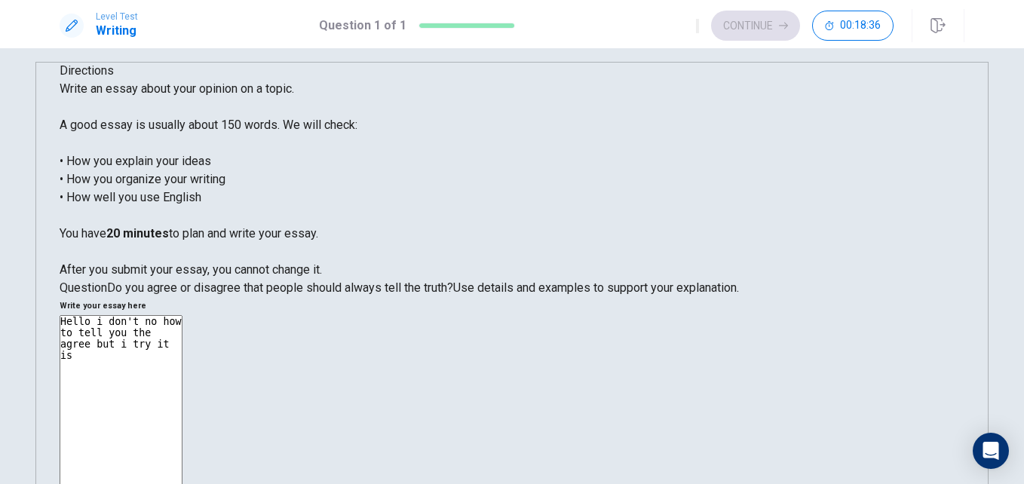
type textarea "x"
type textarea "Hello i don't no how to tell you the agree but i try it is s"
type textarea "x"
type textarea "Hello i don't no how to tell you the agree but i try it is so"
type textarea "x"
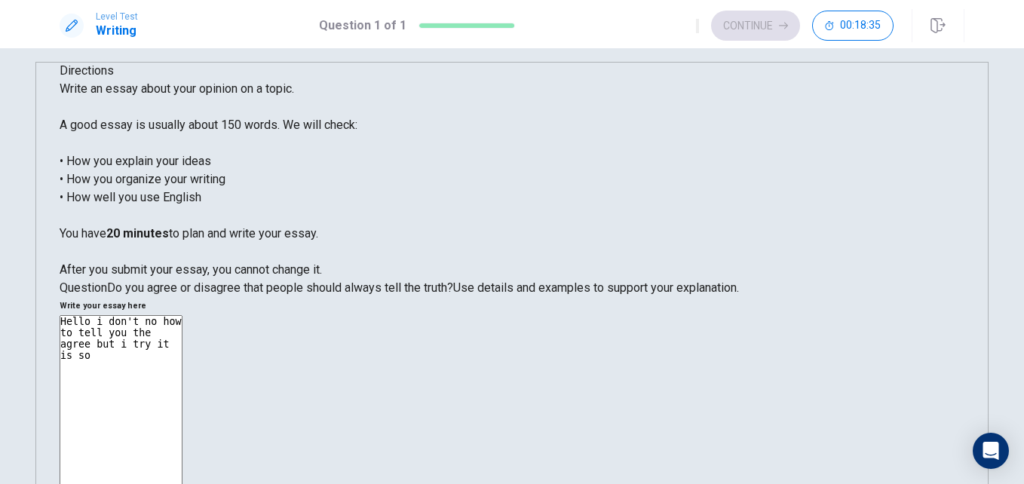
type textarea "Hello i don't no how to tell you the agree but i try it is som"
type textarea "x"
type textarea "Hello i don't no how to tell you the agree but i try it is somt"
type textarea "x"
type textarea "Hello i don't no how to tell you the agree but i try it is somth"
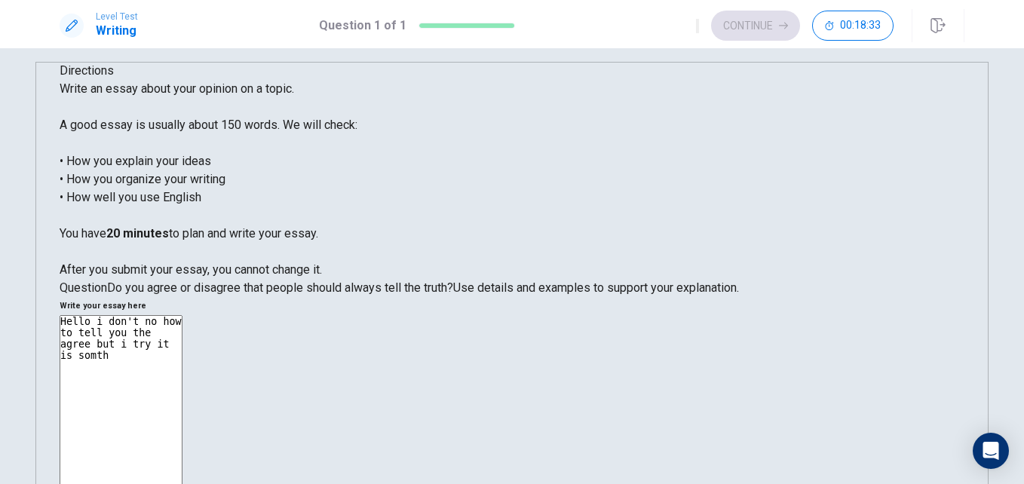
type textarea "x"
type textarea "Hello i don't no how to tell you the agree but i try it is somthi"
type textarea "x"
type textarea "Hello i don't no how to tell you the agree but i try it is somthin"
type textarea "x"
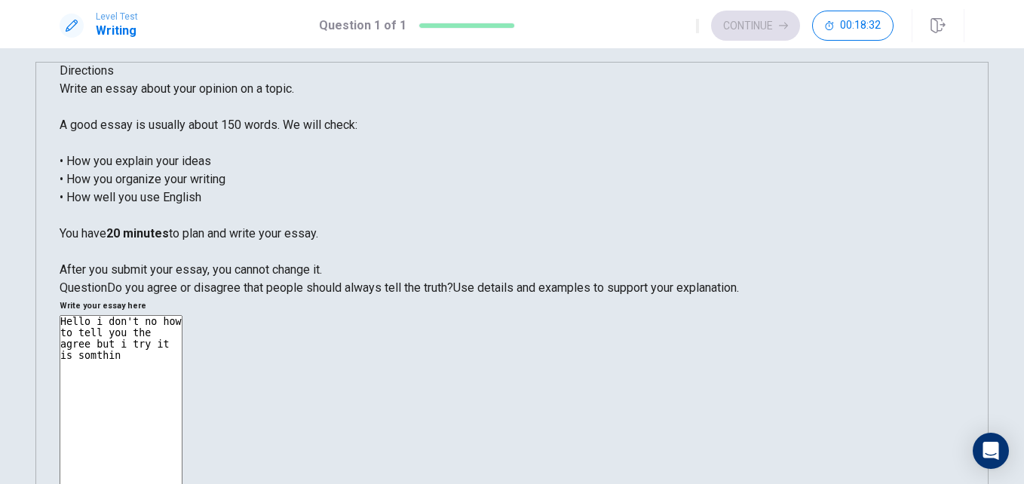
type textarea "Hello i don't no how to tell you the agree but i try it is somthing"
type textarea "x"
type textarea "Hello i don't no how to tell you the agree but i try it is somthing"
type textarea "x"
type textarea "Hello i don't no how to tell you the agree but i try it is somthing p"
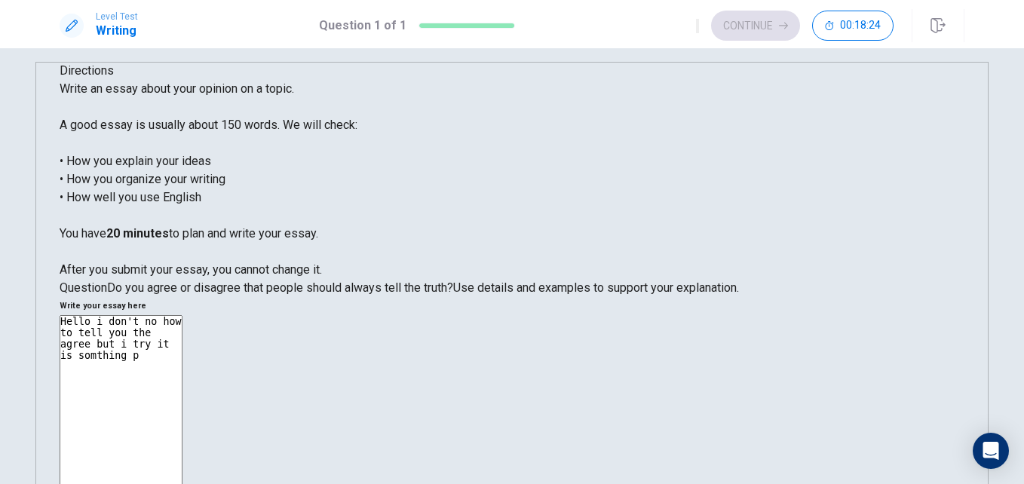
type textarea "x"
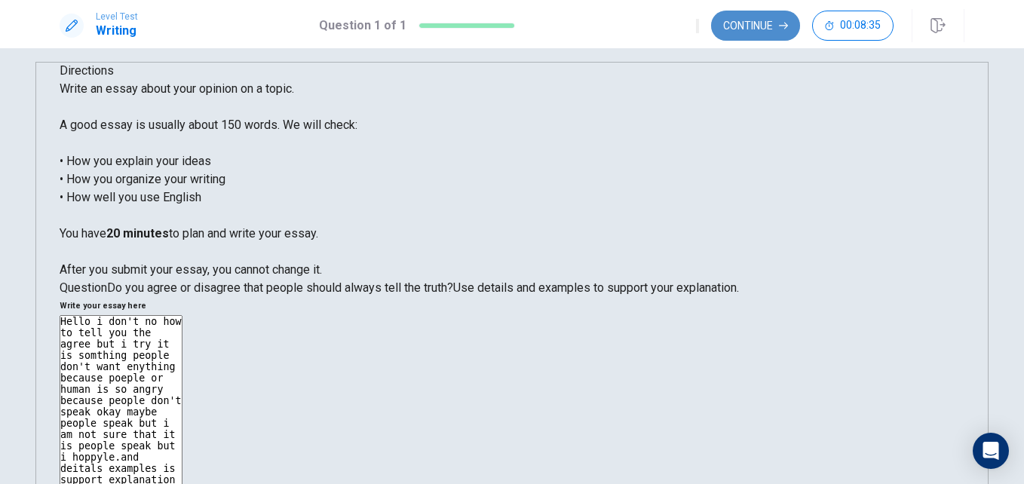
click at [754, 17] on button "Continue" at bounding box center [755, 26] width 89 height 30
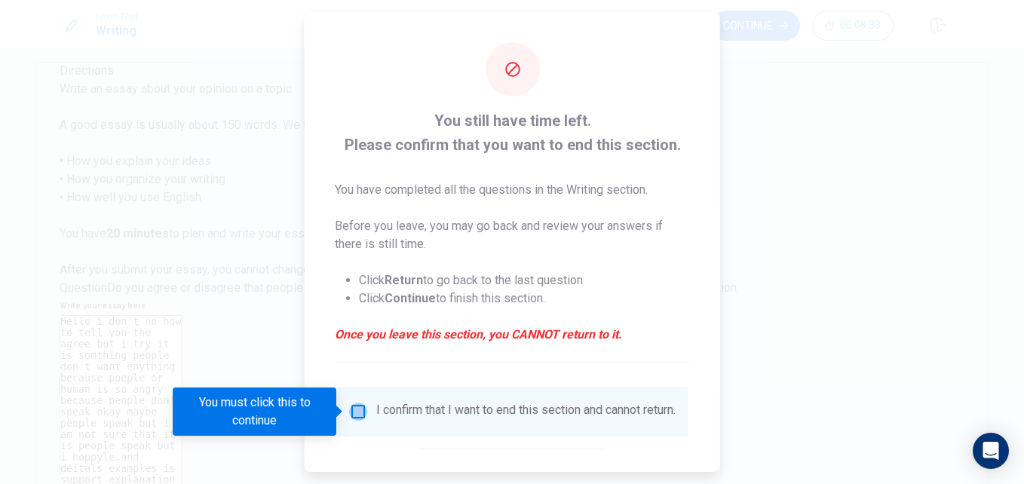
click at [355, 406] on input "You must click this to continue" at bounding box center [358, 412] width 18 height 18
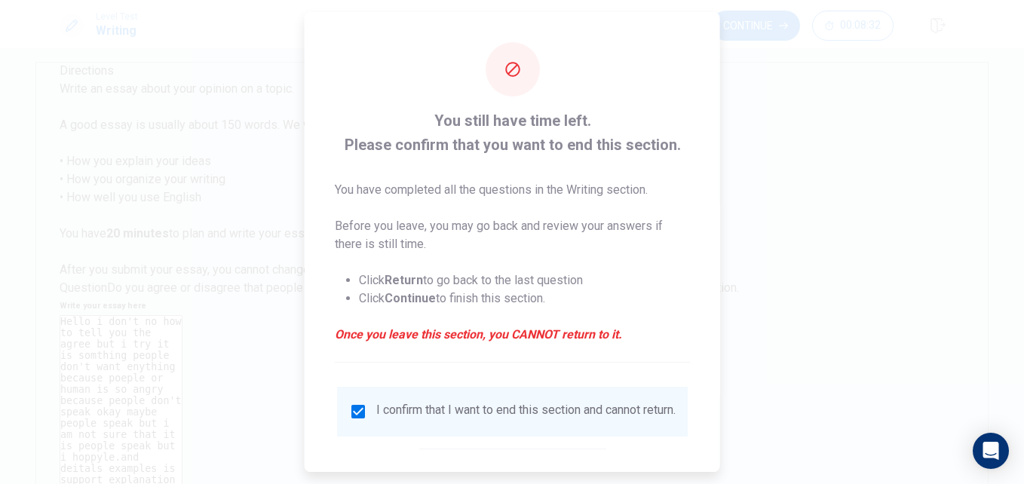
scroll to position [78, 0]
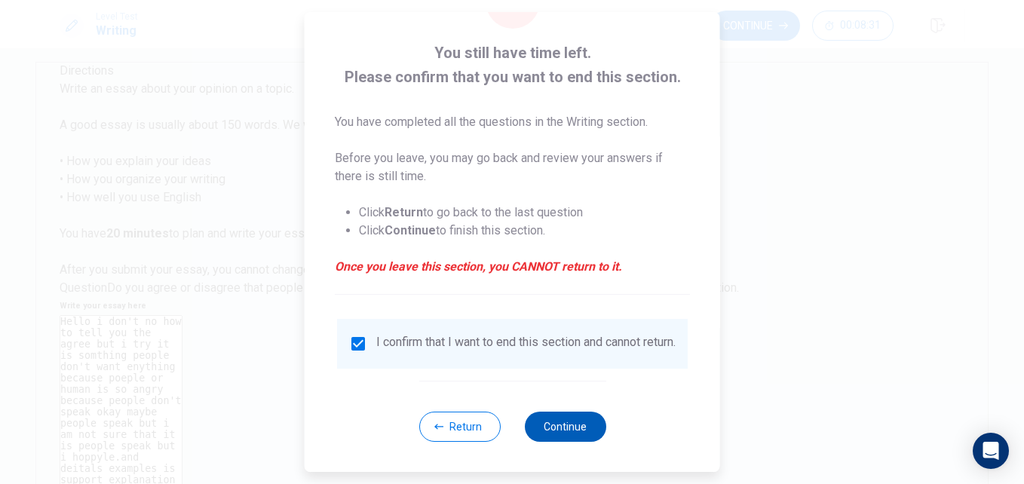
click at [574, 416] on button "Continue" at bounding box center [564, 427] width 81 height 30
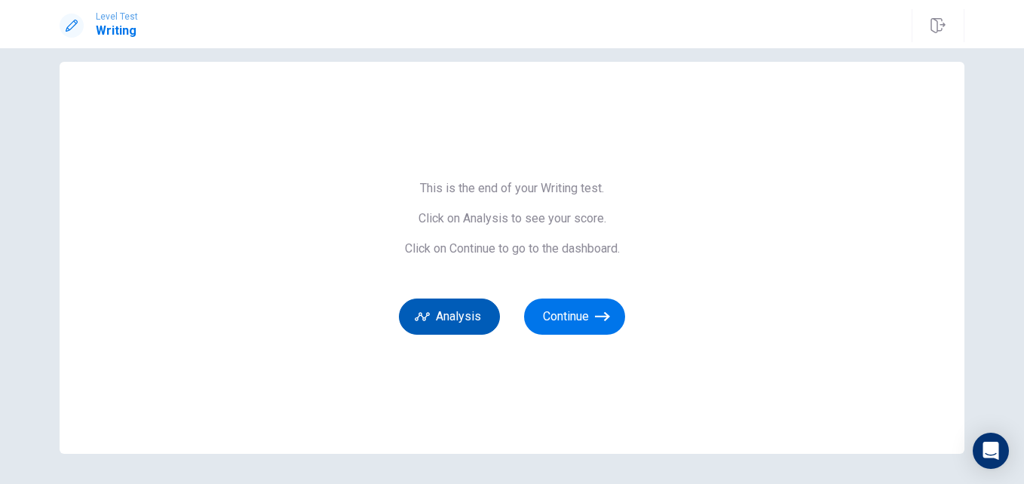
click at [434, 313] on button "Analysis" at bounding box center [449, 317] width 101 height 36
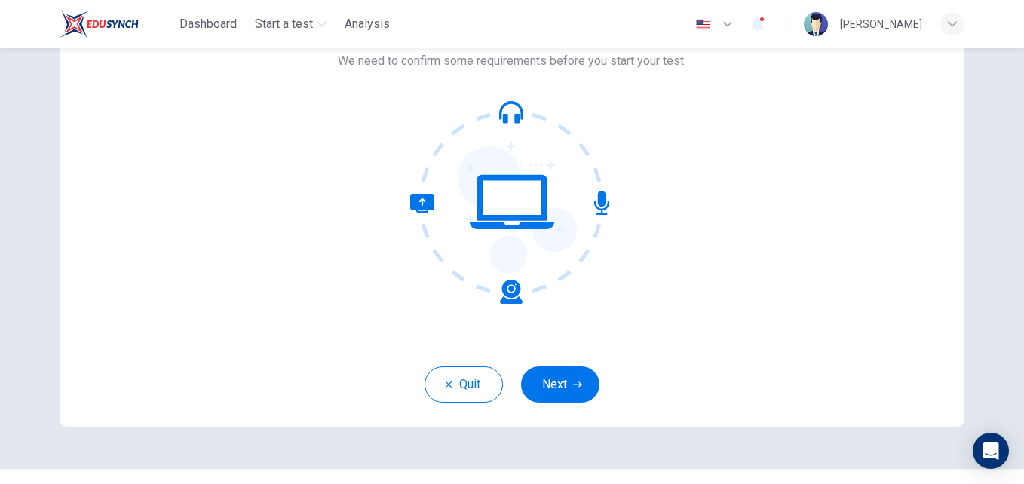
scroll to position [112, 0]
click at [560, 391] on button "Next" at bounding box center [560, 384] width 78 height 36
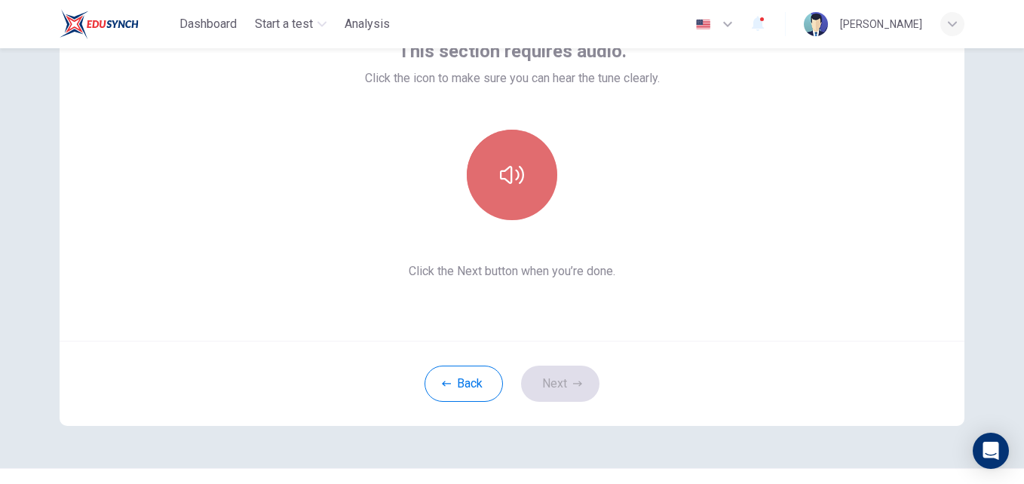
click at [516, 176] on icon "button" at bounding box center [512, 175] width 24 height 24
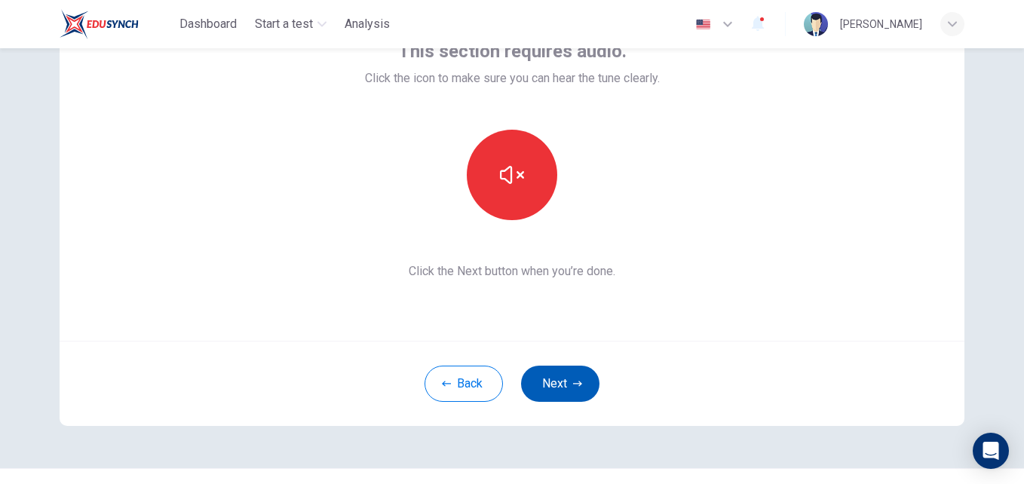
click at [569, 373] on button "Next" at bounding box center [560, 384] width 78 height 36
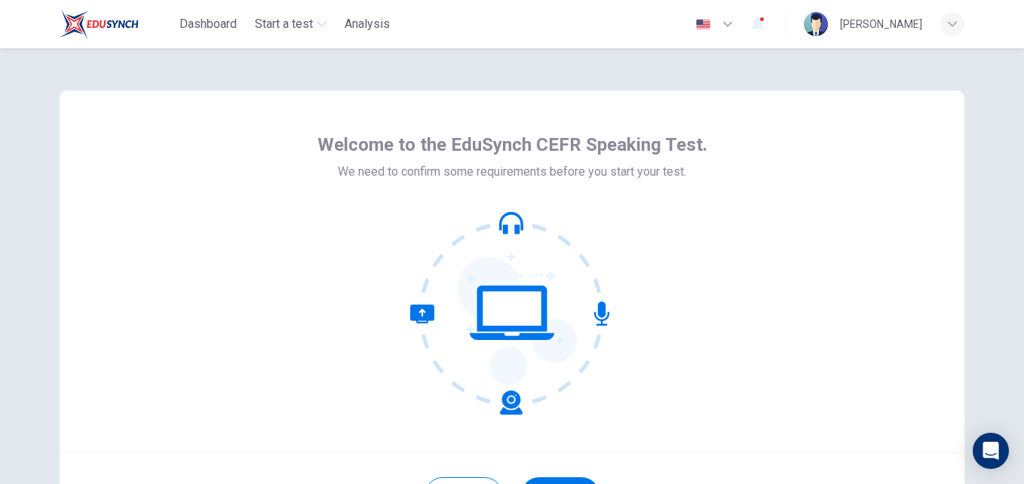
scroll to position [144, 0]
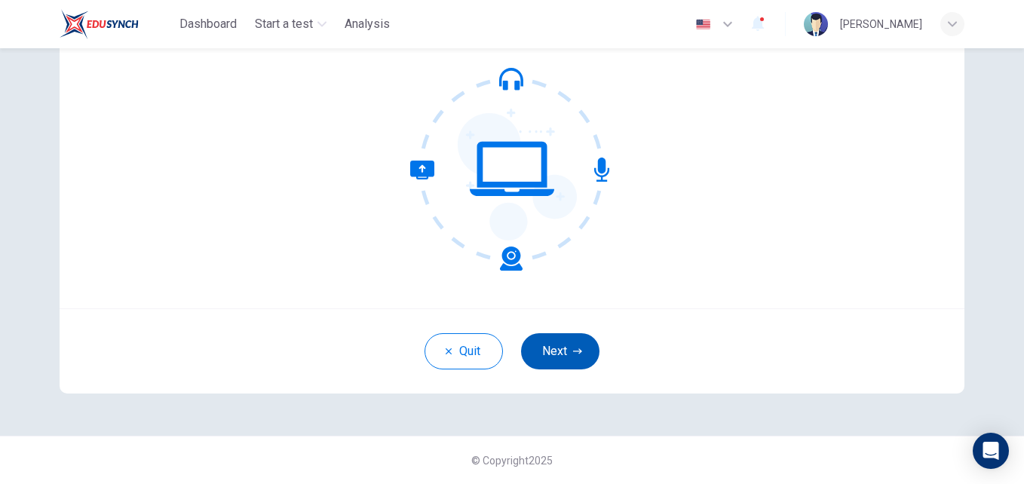
click at [572, 359] on button "Next" at bounding box center [560, 351] width 78 height 36
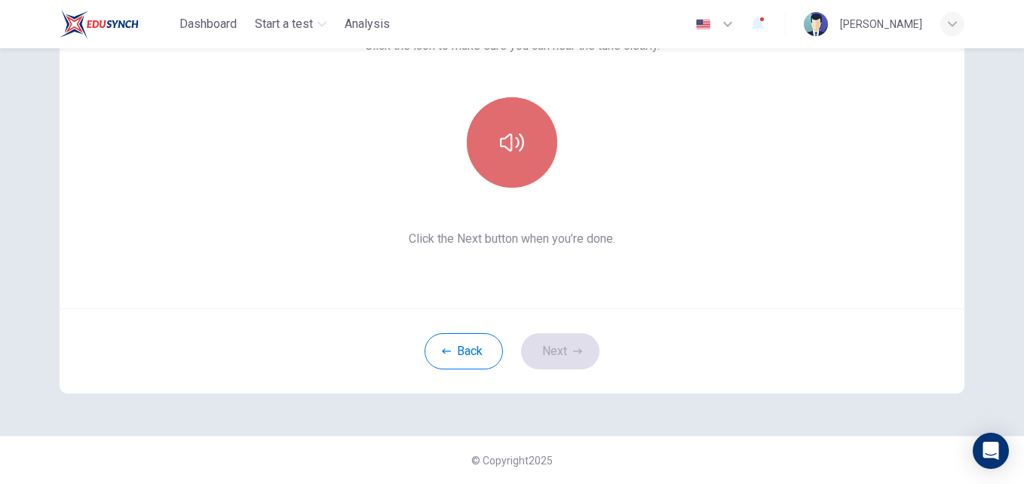
click at [523, 136] on button "button" at bounding box center [512, 142] width 91 height 91
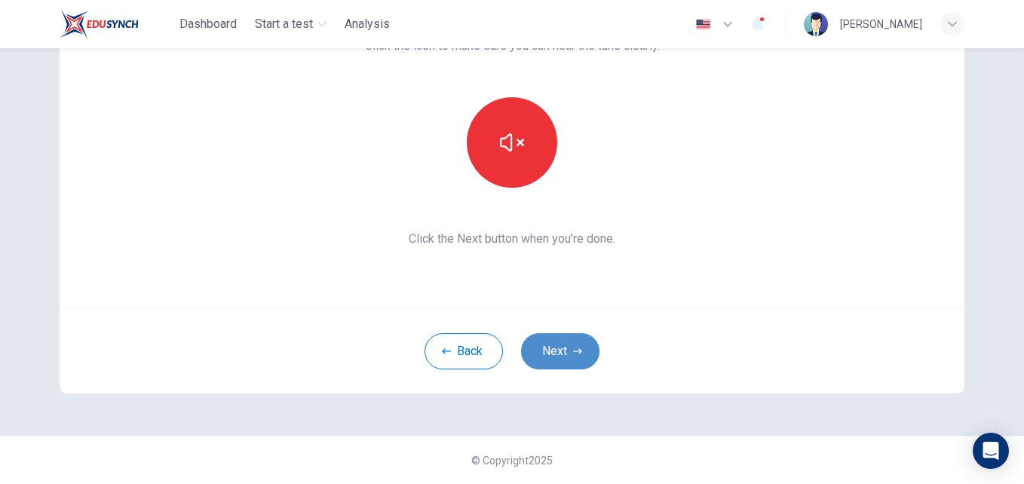
click at [556, 348] on button "Next" at bounding box center [560, 351] width 78 height 36
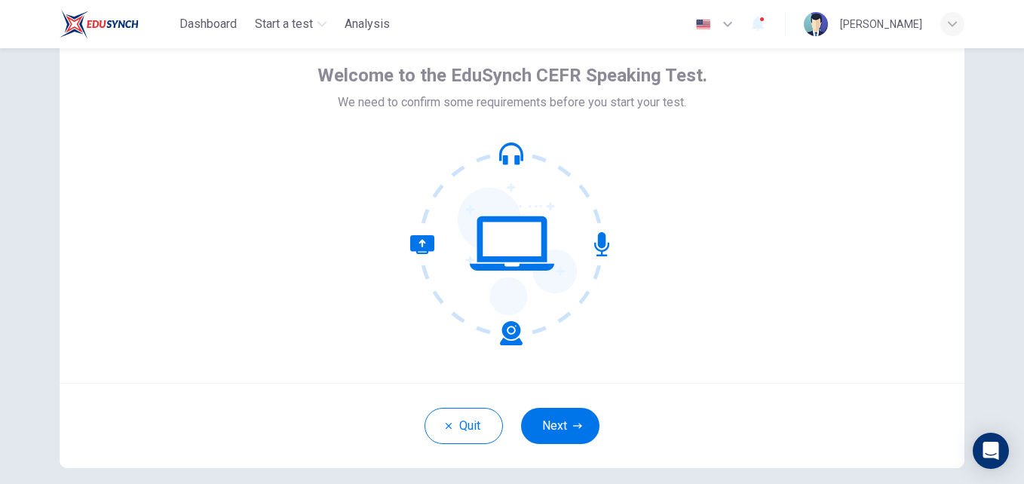
scroll to position [71, 0]
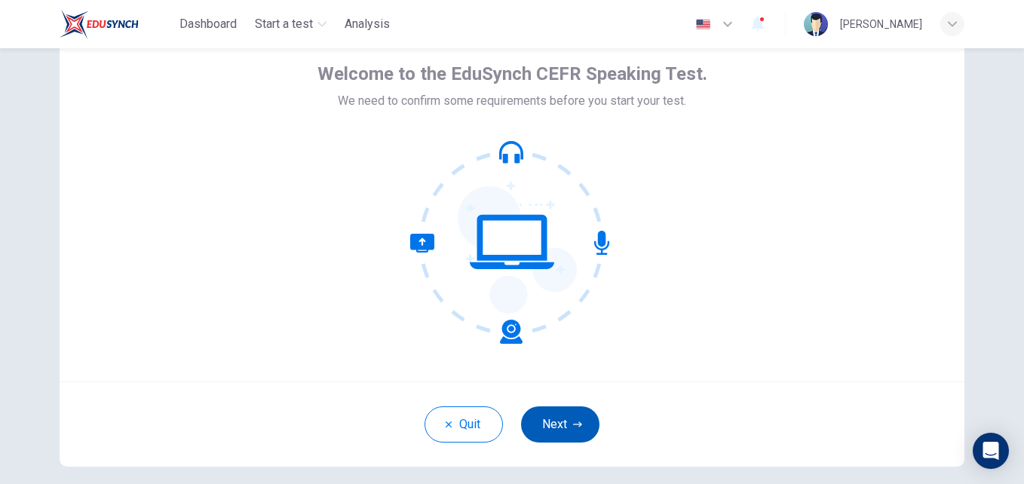
click at [555, 422] on button "Next" at bounding box center [560, 424] width 78 height 36
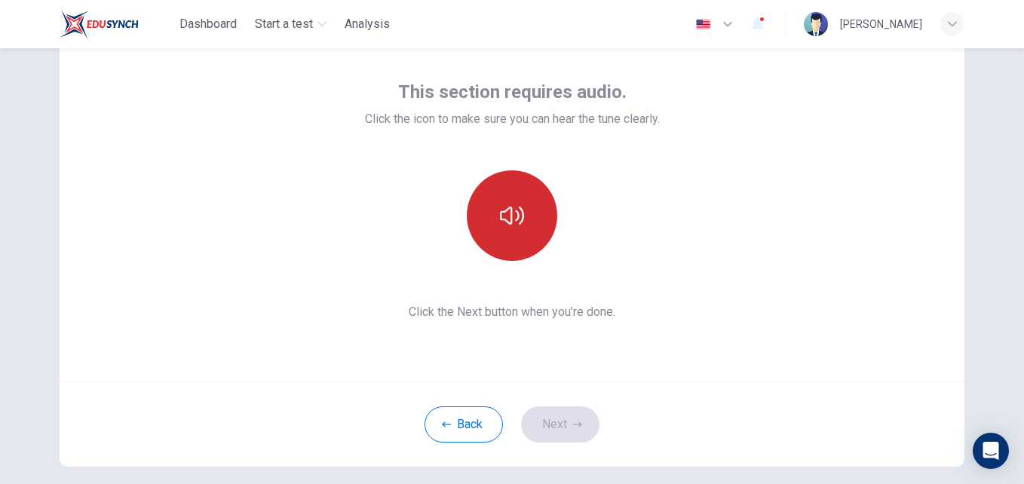
click at [508, 215] on icon "button" at bounding box center [512, 216] width 24 height 18
click at [548, 420] on button "Next" at bounding box center [560, 424] width 78 height 36
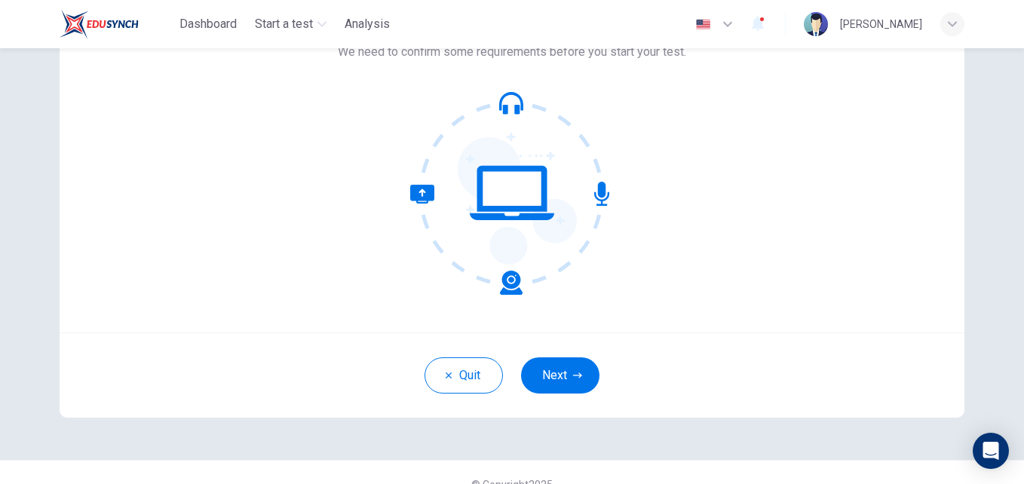
scroll to position [121, 0]
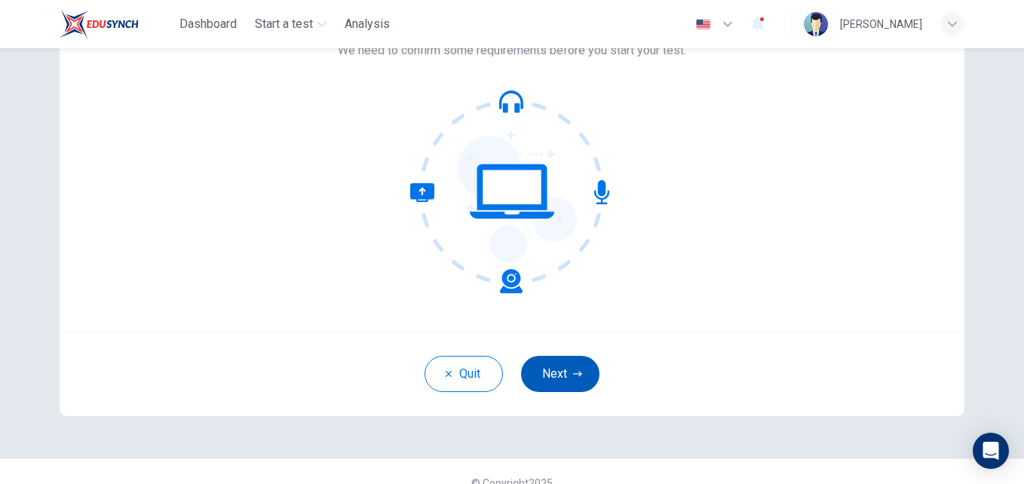
click at [556, 363] on button "Next" at bounding box center [560, 374] width 78 height 36
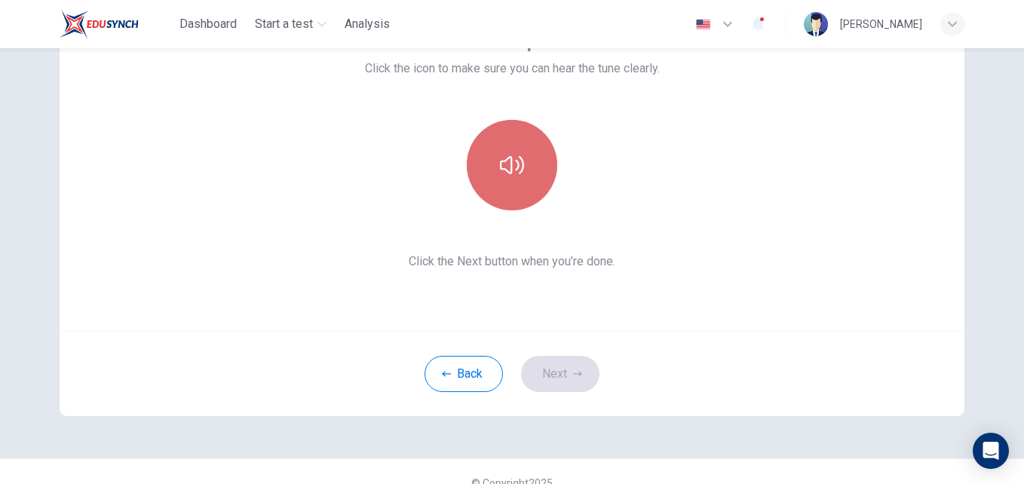
click at [511, 149] on button "button" at bounding box center [512, 165] width 91 height 91
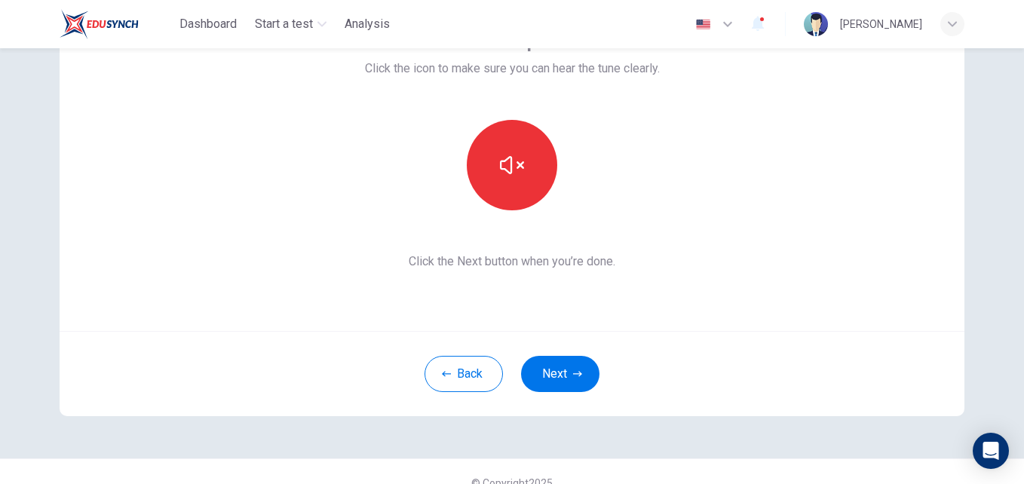
click at [548, 357] on button "Next" at bounding box center [560, 374] width 78 height 36
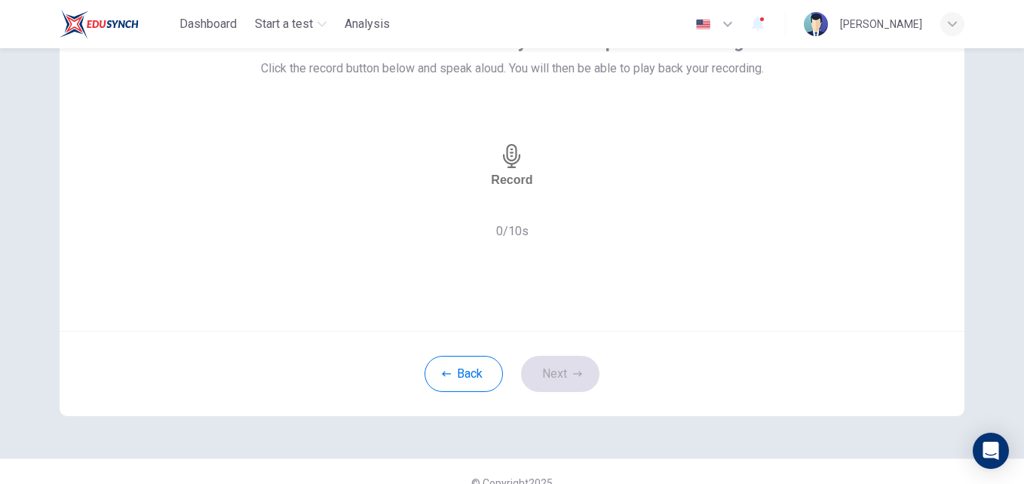
click at [508, 175] on h6 "Record" at bounding box center [511, 180] width 41 height 14
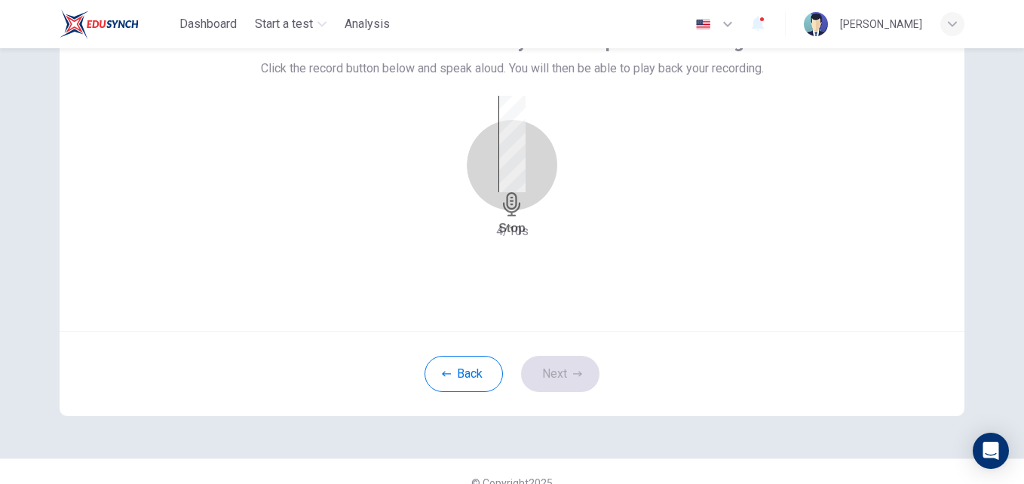
click at [500, 192] on icon "button" at bounding box center [512, 204] width 24 height 24
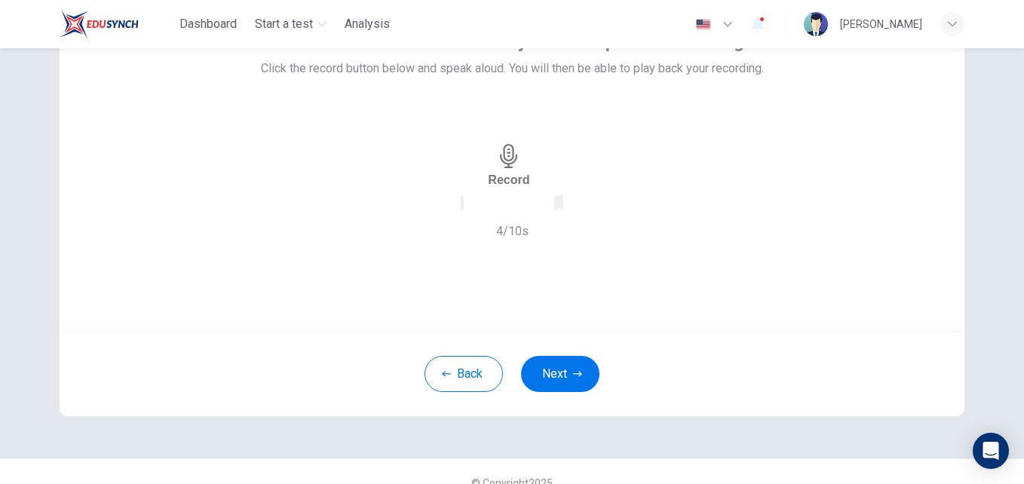
click at [556, 207] on icon "button" at bounding box center [556, 207] width 0 height 0
click at [465, 210] on icon "button" at bounding box center [471, 216] width 12 height 12
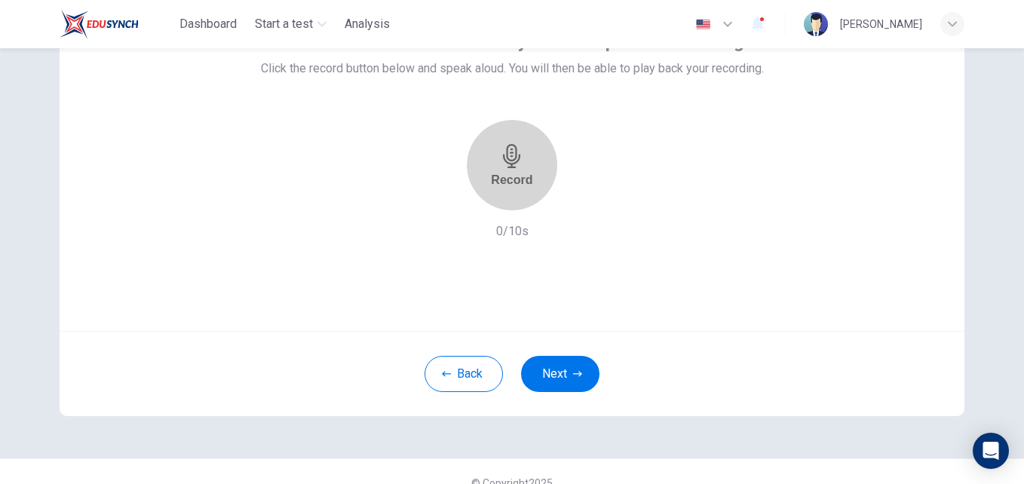
click at [516, 173] on h6 "Record" at bounding box center [511, 180] width 41 height 14
click at [499, 153] on div "Stop" at bounding box center [512, 166] width 27 height 140
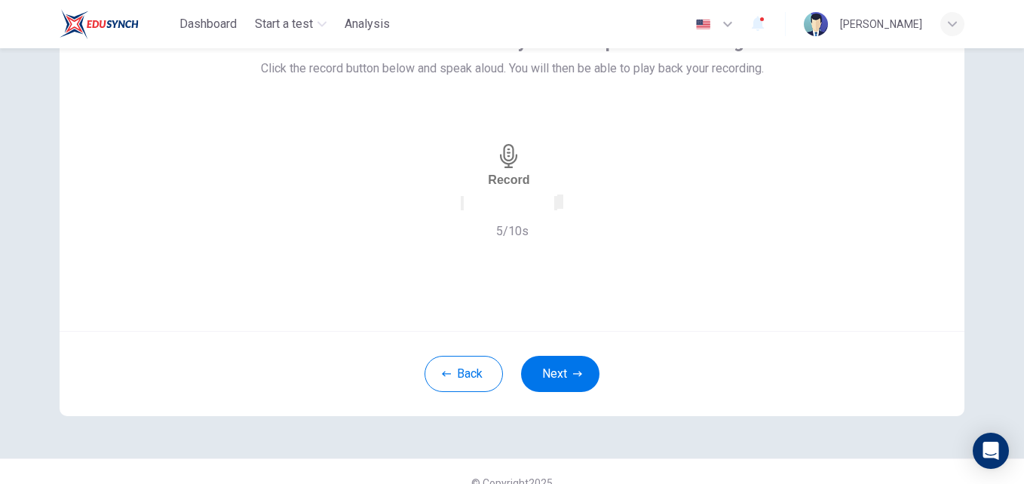
click at [569, 187] on div "Record" at bounding box center [512, 165] width 163 height 91
click at [556, 207] on icon "button" at bounding box center [556, 207] width 0 height 0
click at [584, 365] on button "Next" at bounding box center [560, 374] width 78 height 36
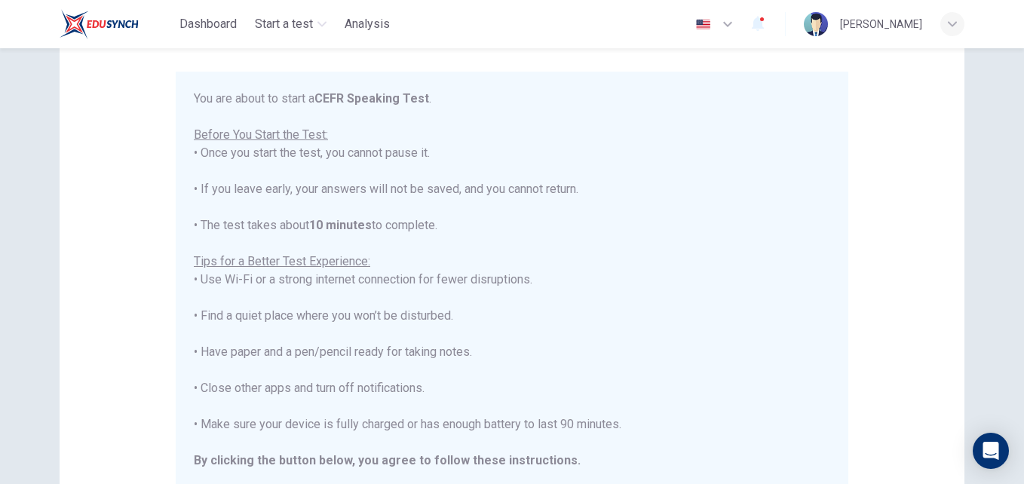
scroll to position [17, 0]
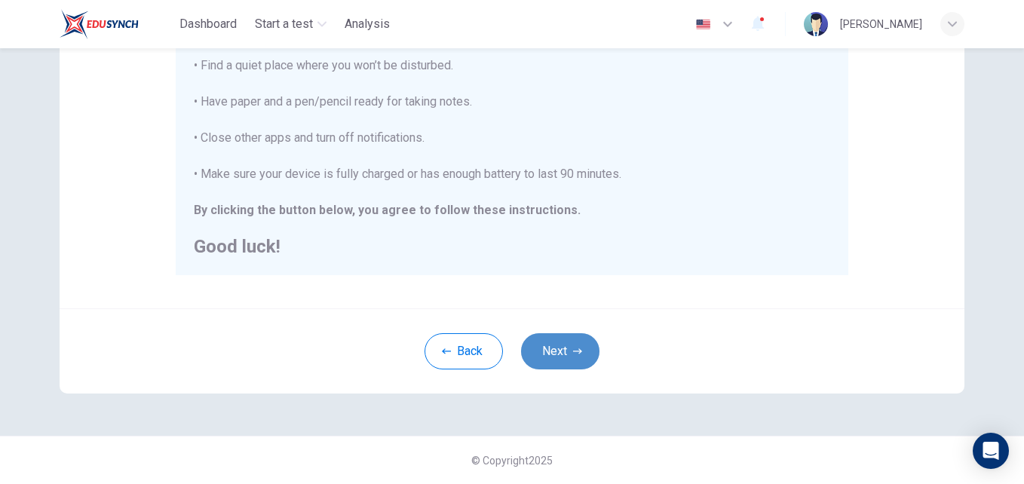
click at [570, 365] on button "Next" at bounding box center [560, 351] width 78 height 36
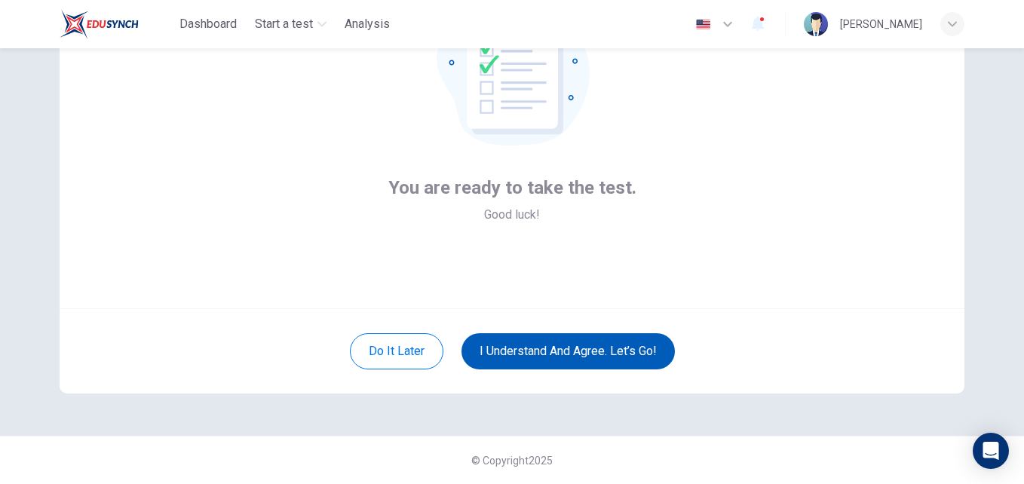
scroll to position [144, 0]
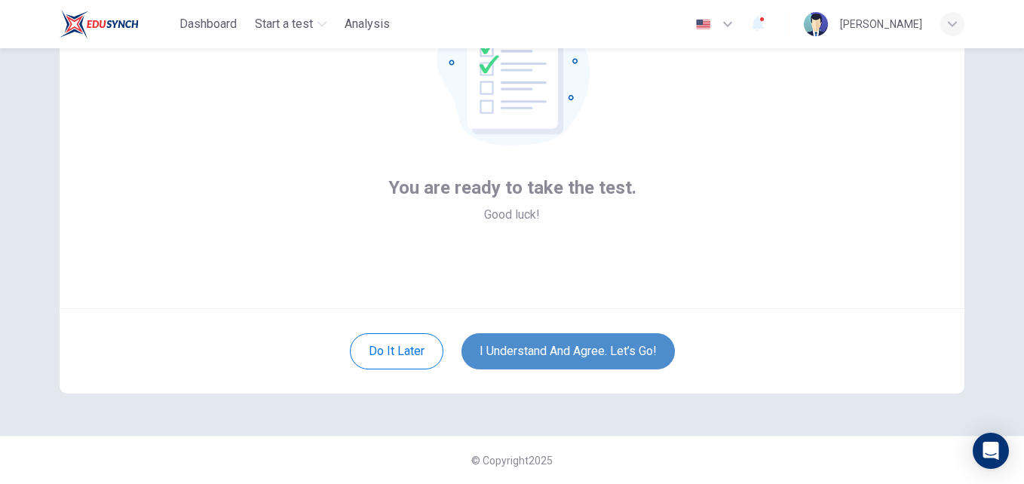
click at [579, 348] on button "I understand and agree. Let’s go!" at bounding box center [568, 351] width 213 height 36
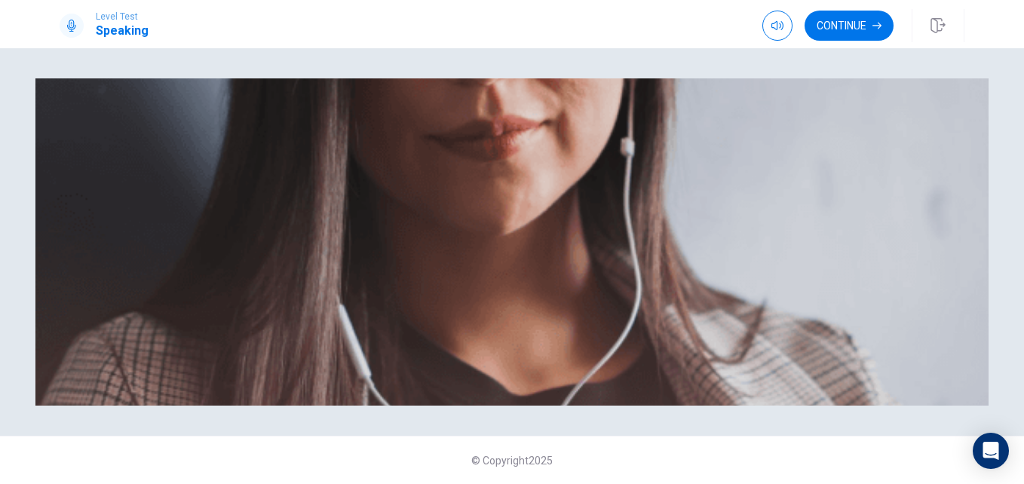
scroll to position [136, 0]
click at [842, 25] on button "Continue" at bounding box center [849, 26] width 89 height 30
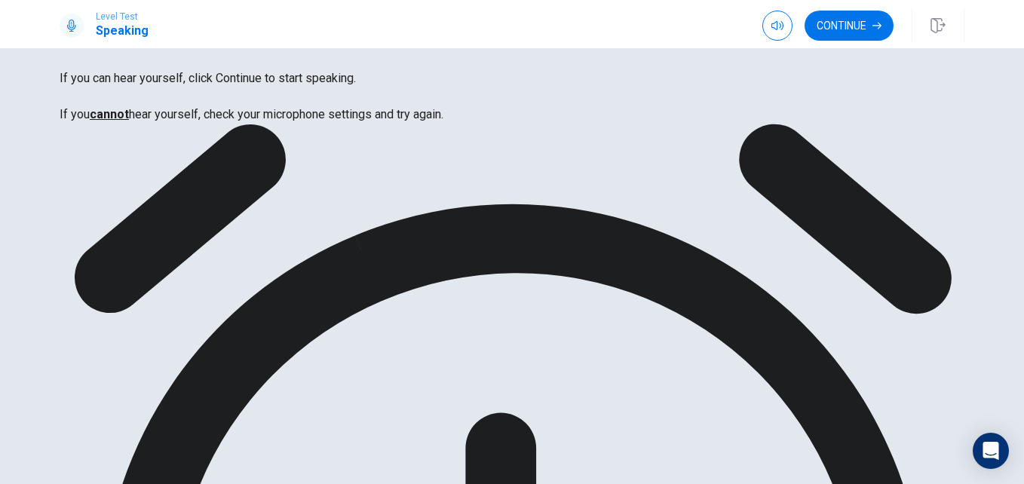
click at [824, 16] on button "Continue" at bounding box center [849, 26] width 89 height 30
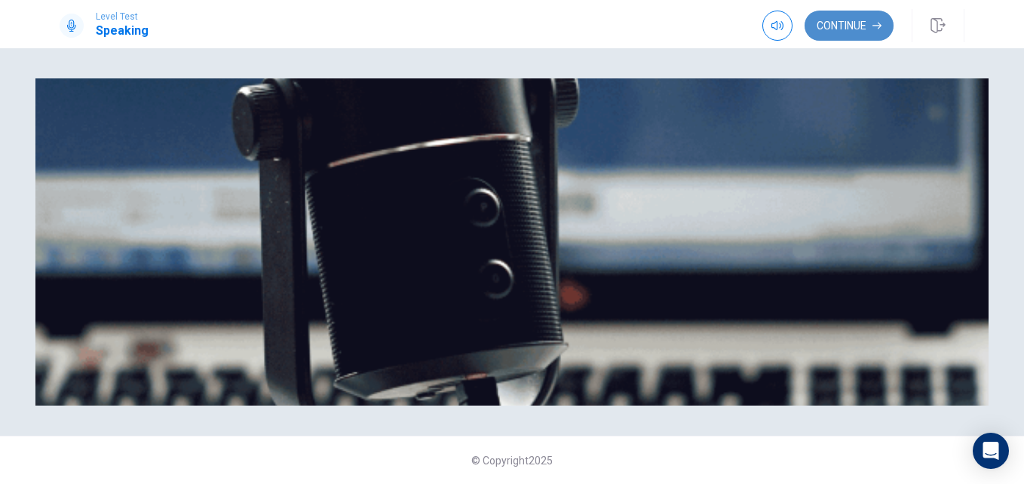
click at [841, 18] on button "Continue" at bounding box center [849, 26] width 89 height 30
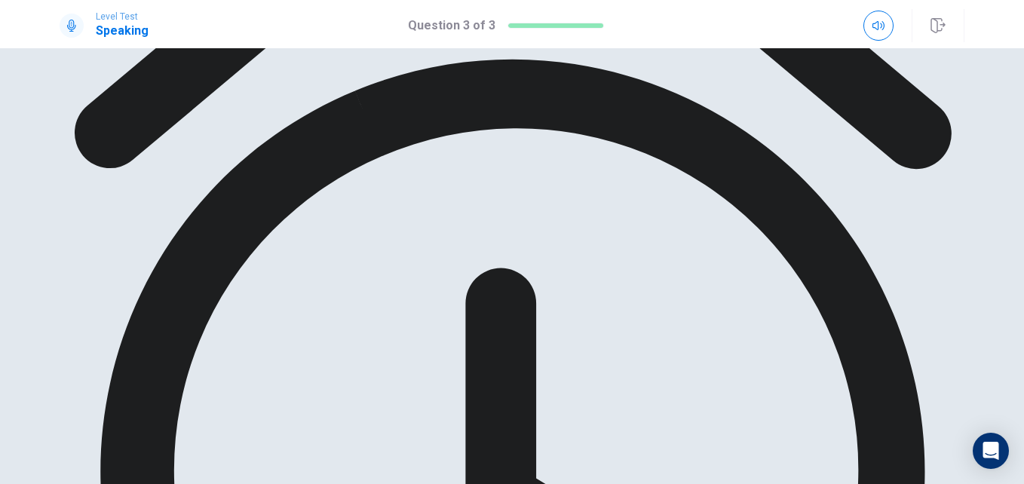
drag, startPoint x: 740, startPoint y: 434, endPoint x: 727, endPoint y: 342, distance: 92.9
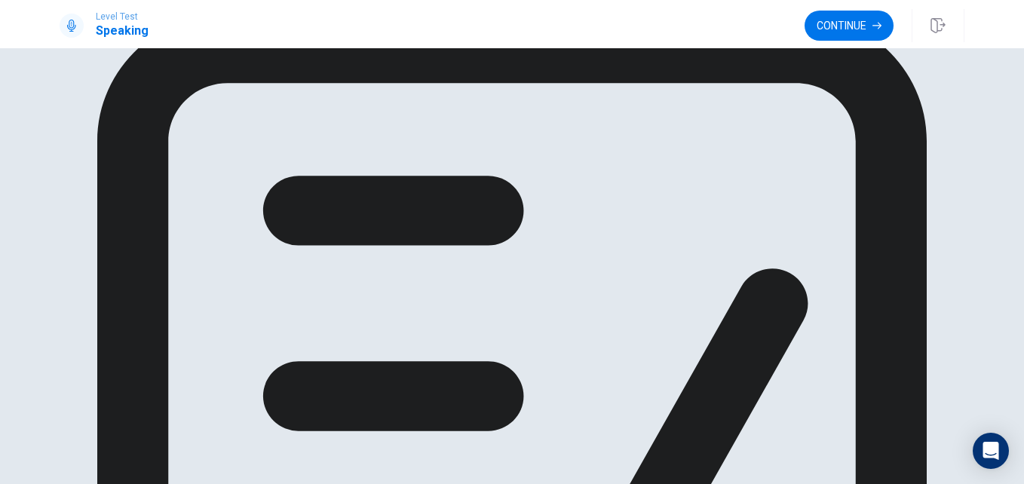
click at [896, 187] on div "You have seen all of the questions in the Speaking section Click on continue to…" at bounding box center [512, 478] width 905 height 928
click at [850, 28] on button "Continue" at bounding box center [849, 26] width 89 height 30
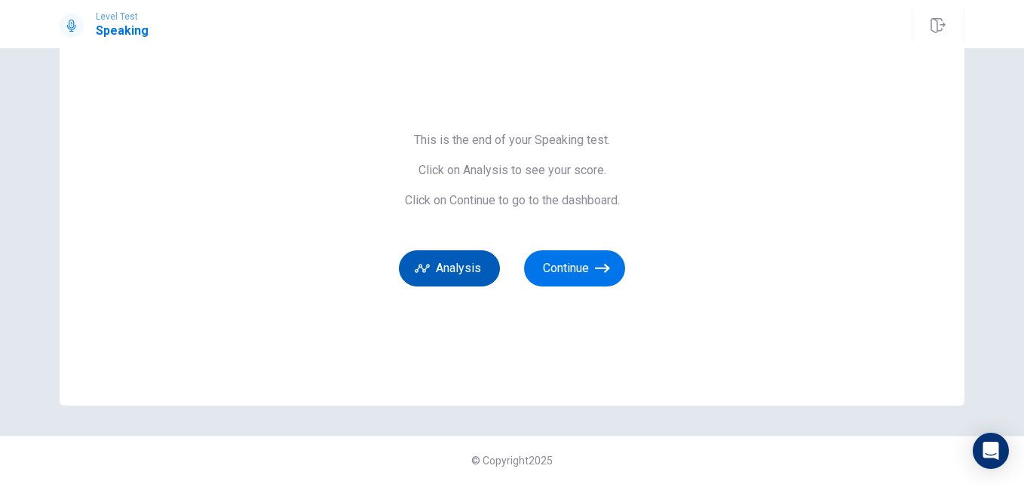
click at [459, 268] on button "Analysis" at bounding box center [449, 268] width 101 height 36
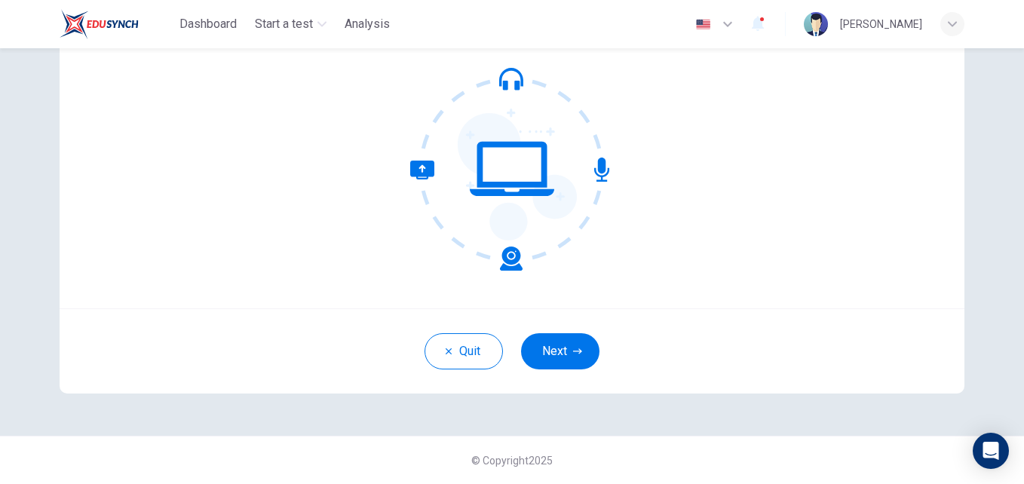
scroll to position [143, 0]
click at [561, 354] on button "Next" at bounding box center [560, 352] width 78 height 36
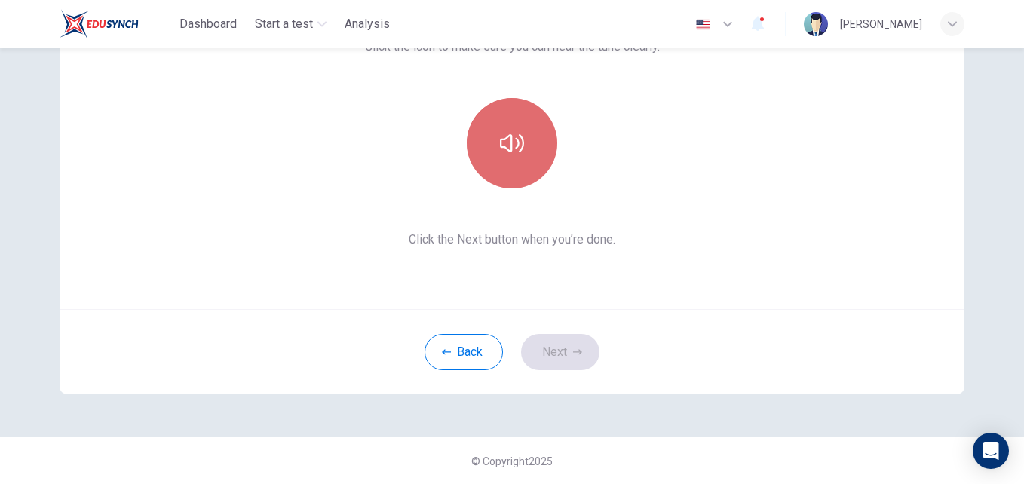
click at [500, 140] on icon "button" at bounding box center [512, 143] width 24 height 18
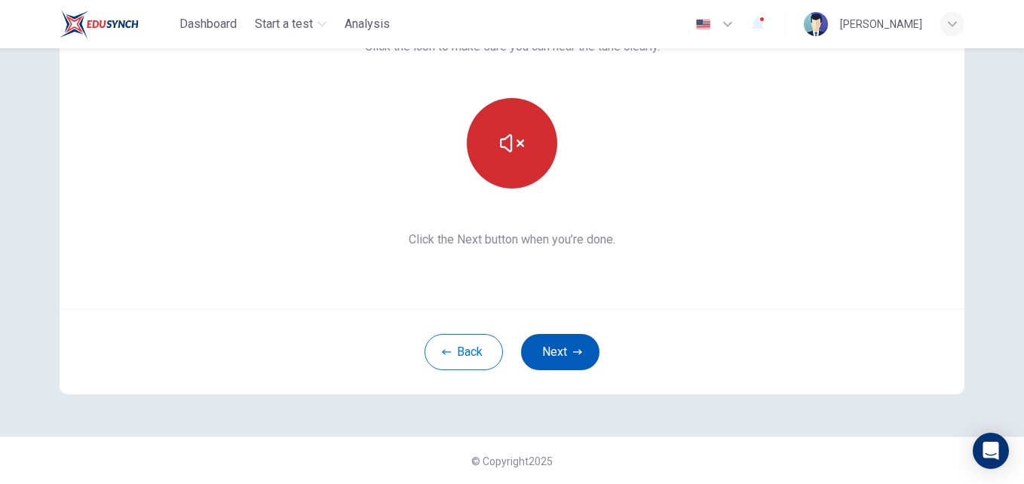
click at [548, 352] on button "Next" at bounding box center [560, 352] width 78 height 36
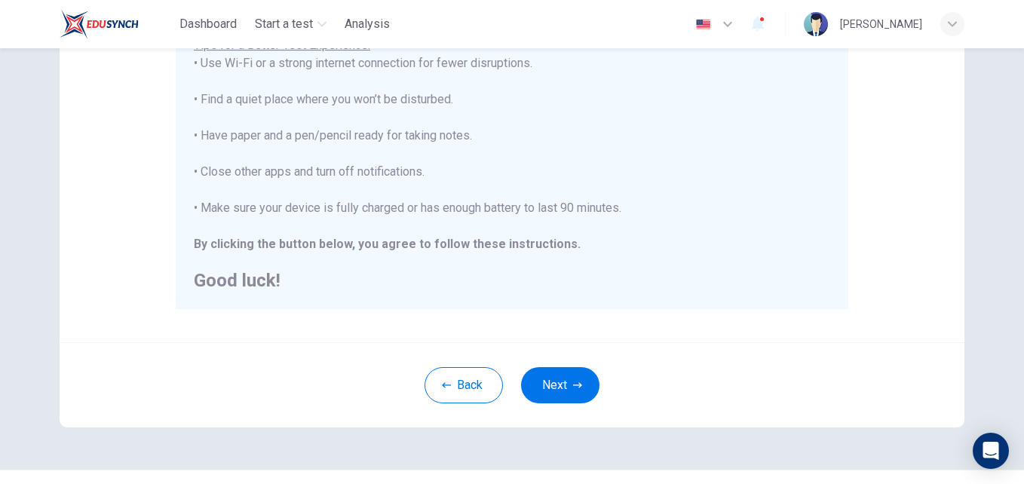
scroll to position [329, 0]
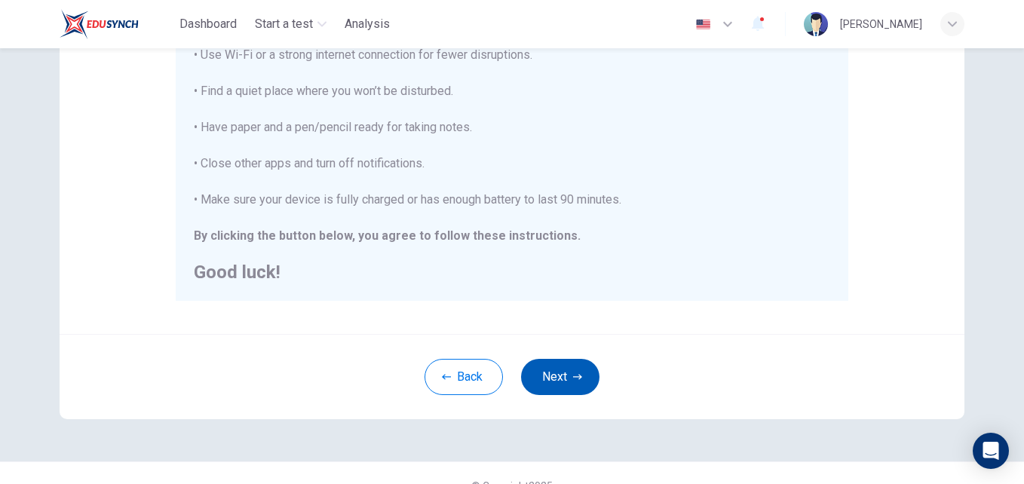
click at [561, 374] on button "Next" at bounding box center [560, 377] width 78 height 36
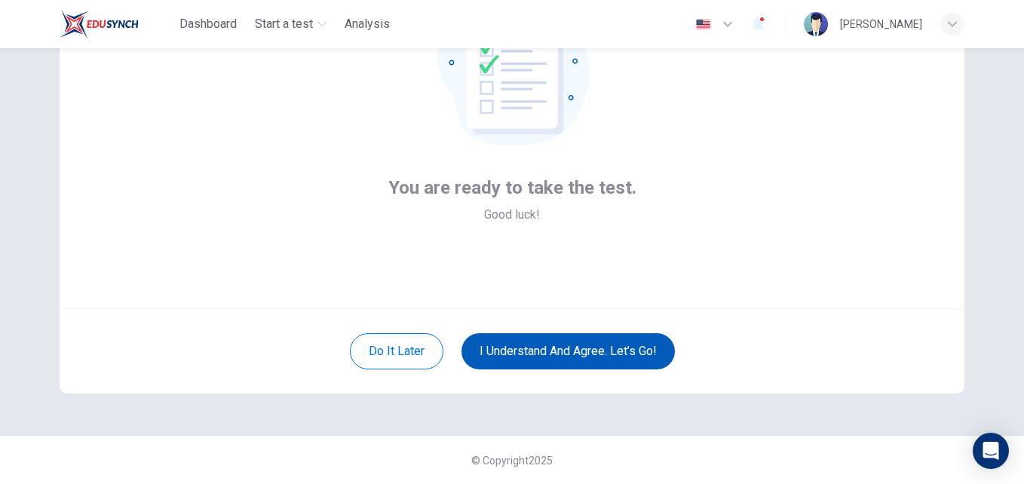
scroll to position [144, 0]
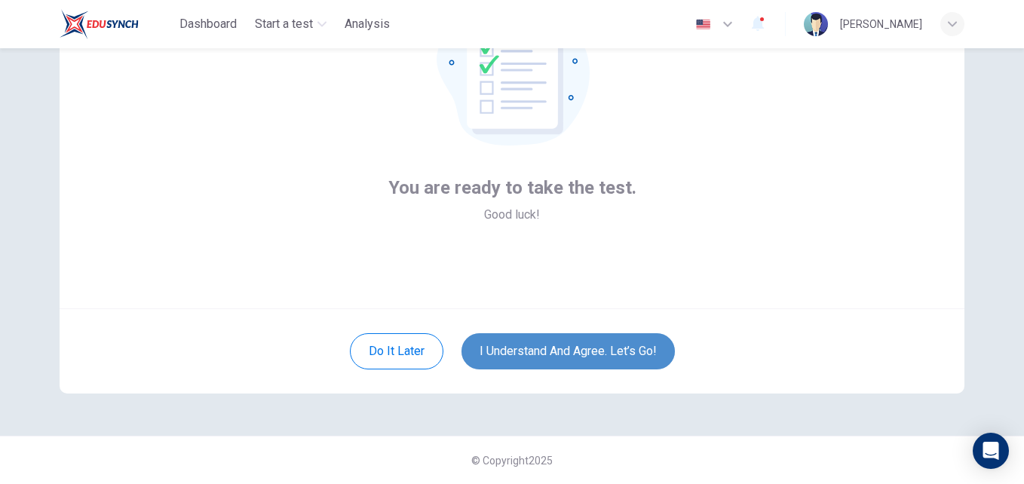
click at [563, 352] on button "I understand and agree. Let’s go!" at bounding box center [568, 351] width 213 height 36
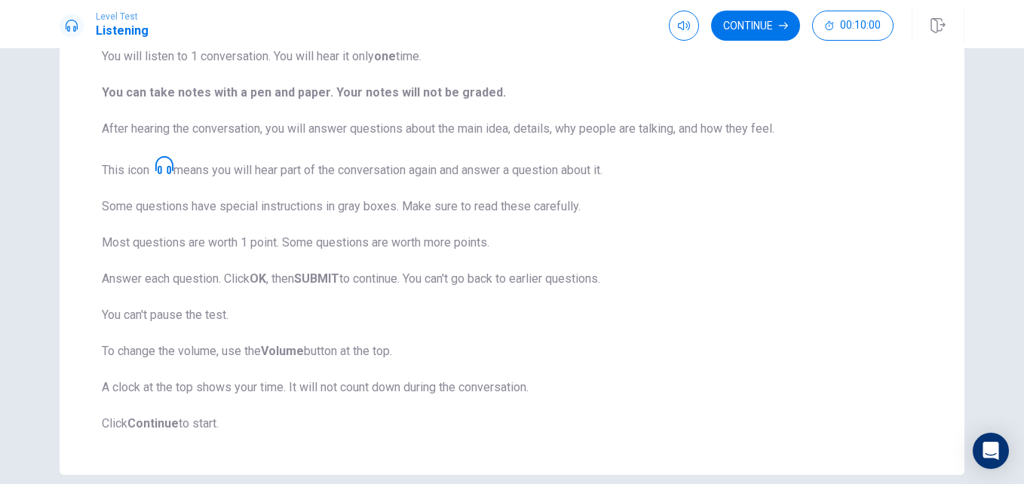
scroll to position [239, 0]
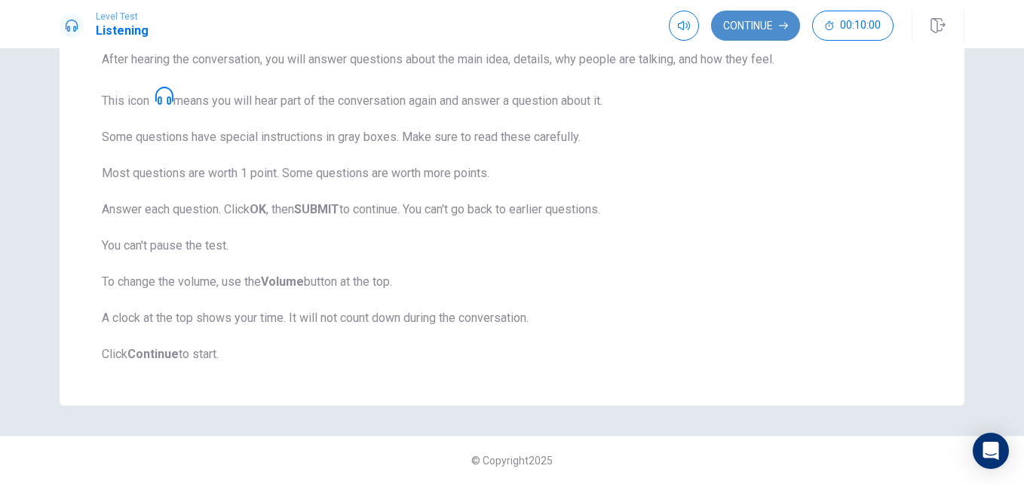
click at [743, 18] on button "Continue" at bounding box center [755, 26] width 89 height 30
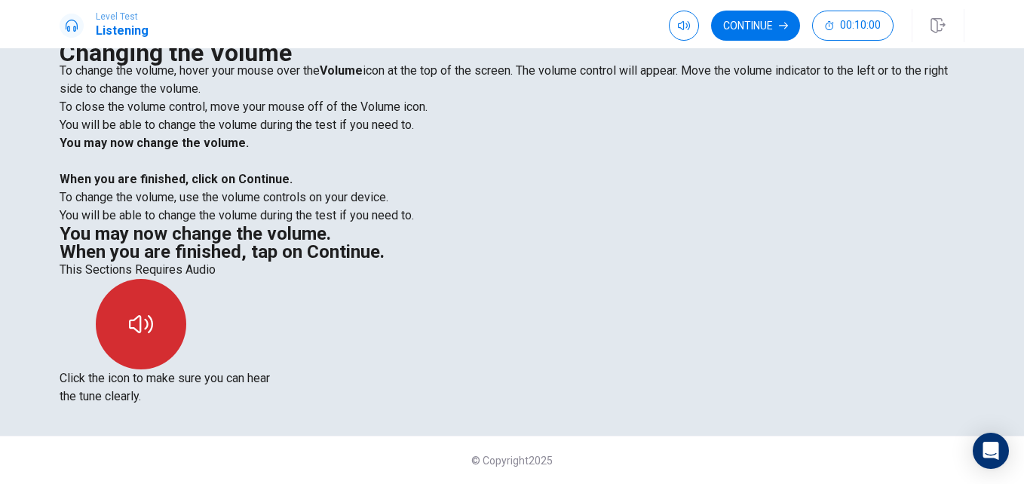
click at [153, 312] on icon "button" at bounding box center [141, 324] width 24 height 24
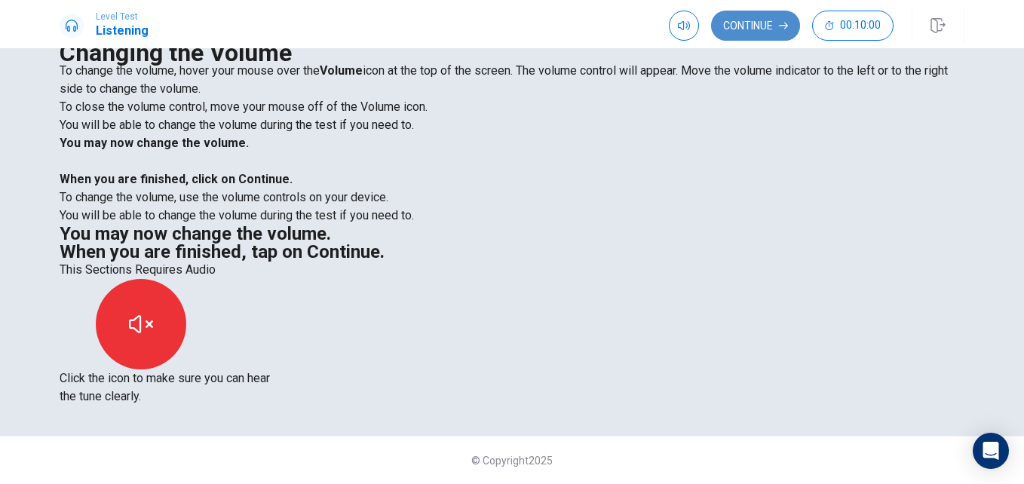
click at [753, 24] on button "Continue" at bounding box center [755, 26] width 89 height 30
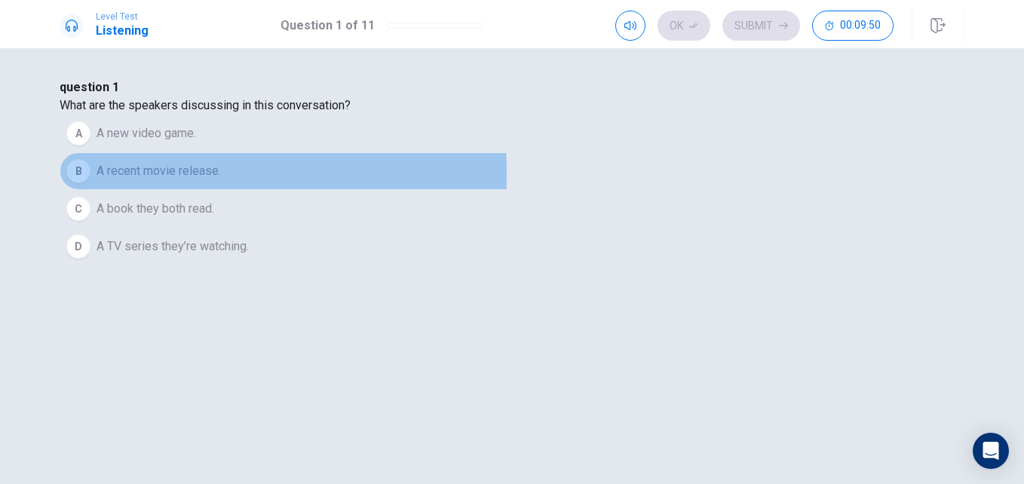
click at [91, 183] on div "B" at bounding box center [78, 171] width 24 height 24
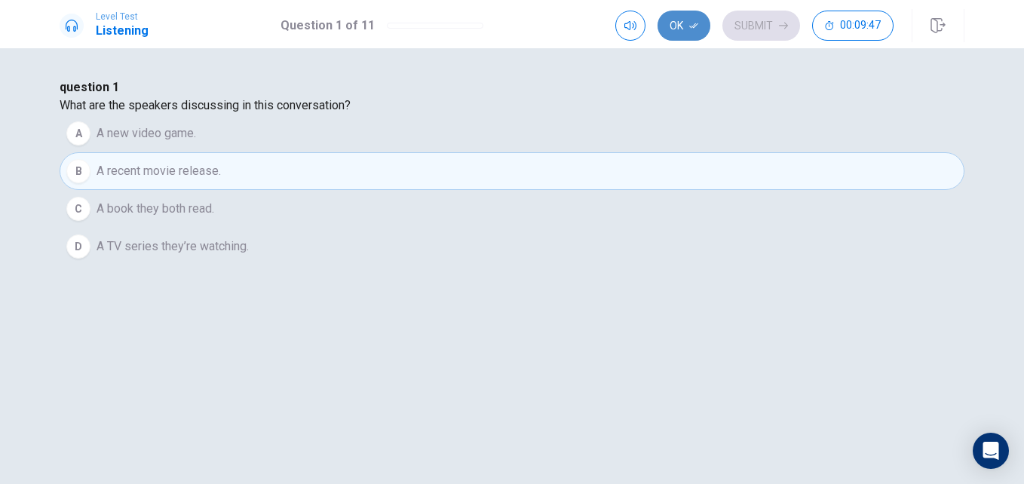
click at [686, 20] on button "Ok" at bounding box center [684, 26] width 53 height 30
click at [775, 17] on button "Submit" at bounding box center [761, 26] width 78 height 30
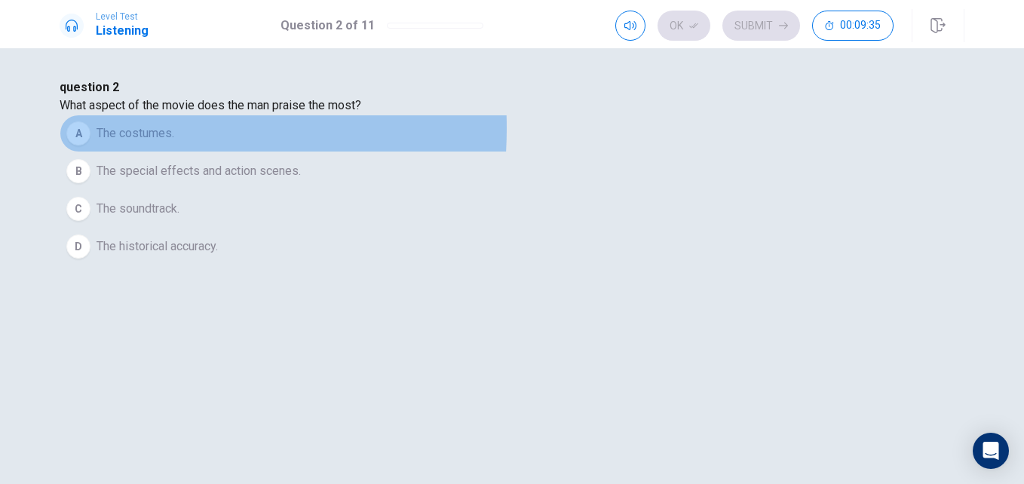
click at [91, 146] on div "A" at bounding box center [78, 133] width 24 height 24
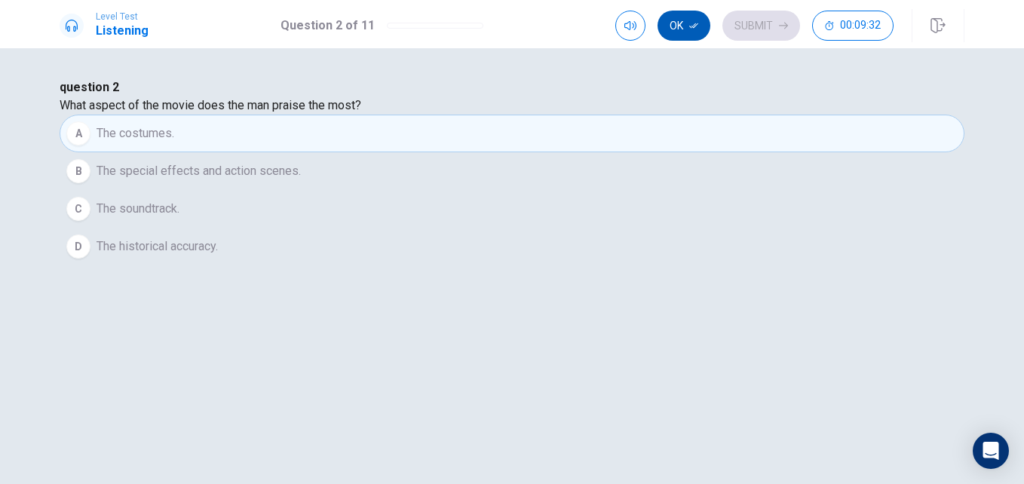
click at [691, 11] on button "Ok" at bounding box center [684, 26] width 53 height 30
click at [744, 27] on button "Submit" at bounding box center [761, 26] width 78 height 30
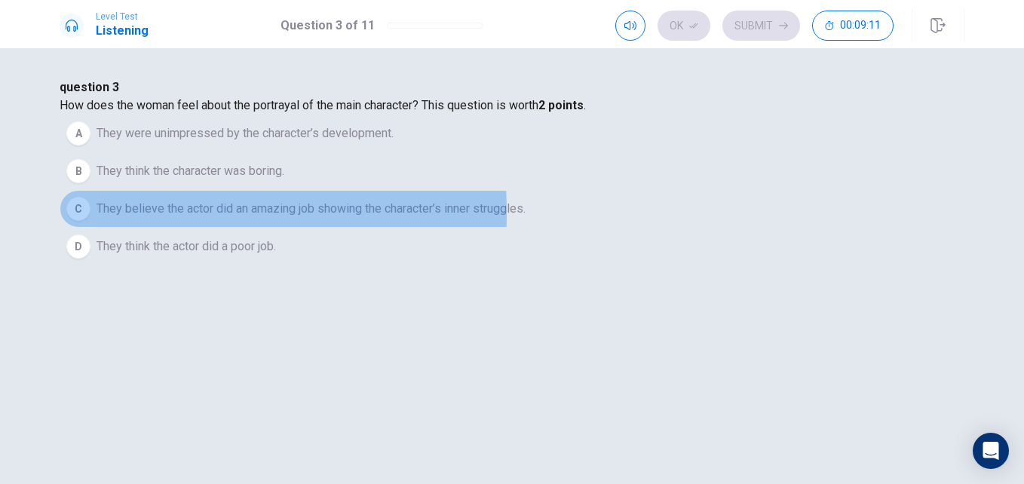
click at [91, 221] on div "C" at bounding box center [78, 209] width 24 height 24
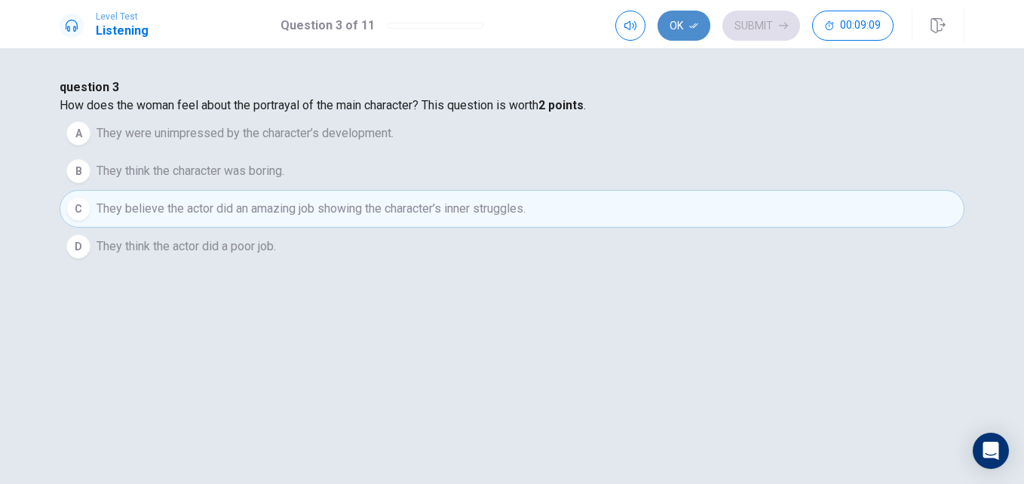
click at [691, 20] on button "Ok" at bounding box center [684, 26] width 53 height 30
click at [754, 18] on button "Submit" at bounding box center [761, 26] width 78 height 30
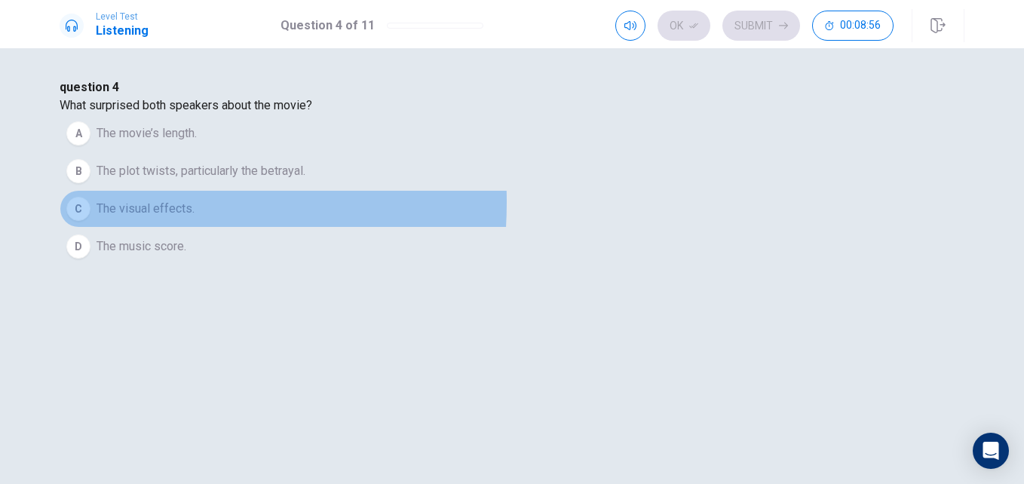
click at [91, 221] on div "C" at bounding box center [78, 209] width 24 height 24
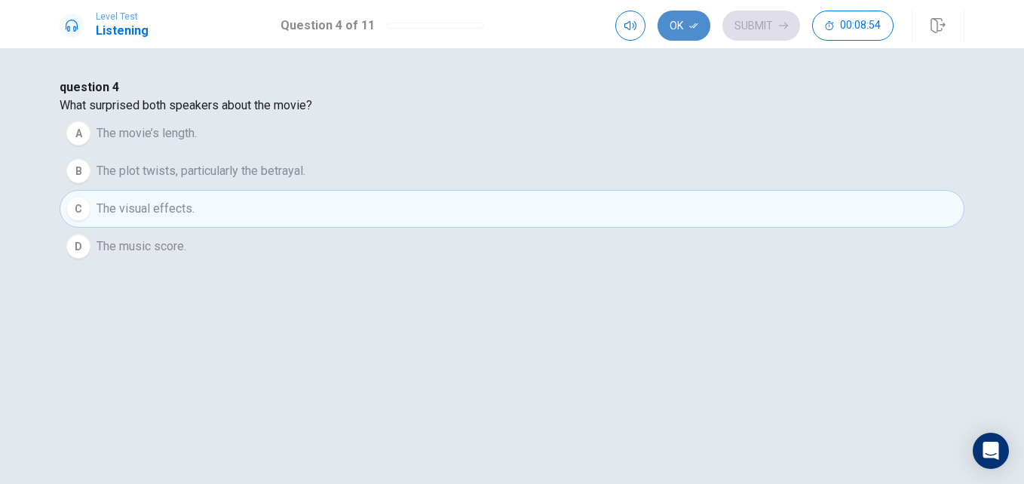
click at [689, 19] on button "Ok" at bounding box center [684, 26] width 53 height 30
click at [785, 11] on button "Submit" at bounding box center [761, 26] width 78 height 30
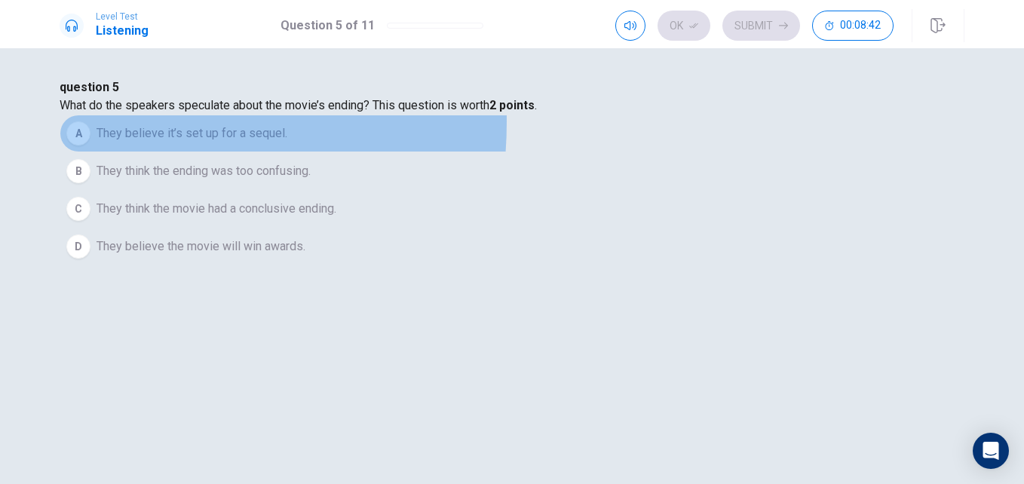
click at [91, 146] on div "A" at bounding box center [78, 133] width 24 height 24
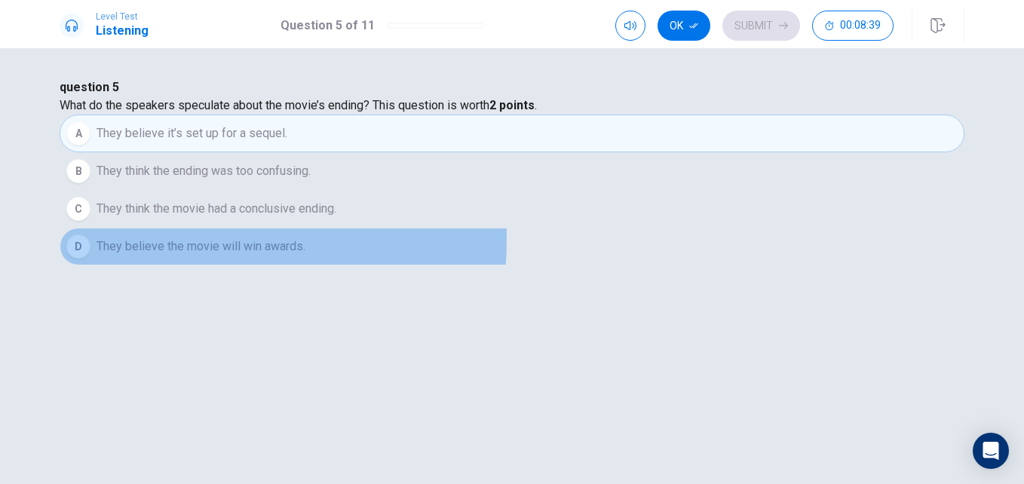
click at [91, 259] on div "D" at bounding box center [78, 247] width 24 height 24
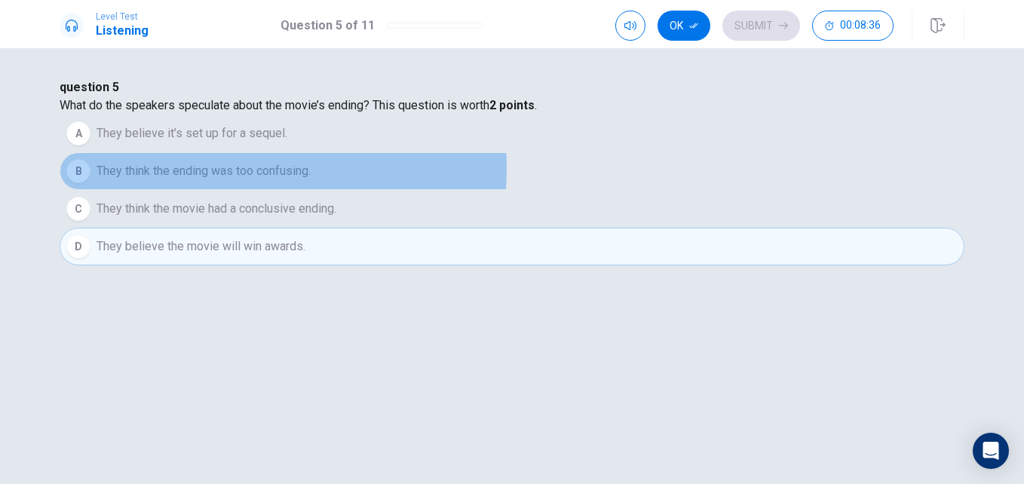
click at [311, 180] on span "They think the ending was too confusing." at bounding box center [204, 171] width 214 height 18
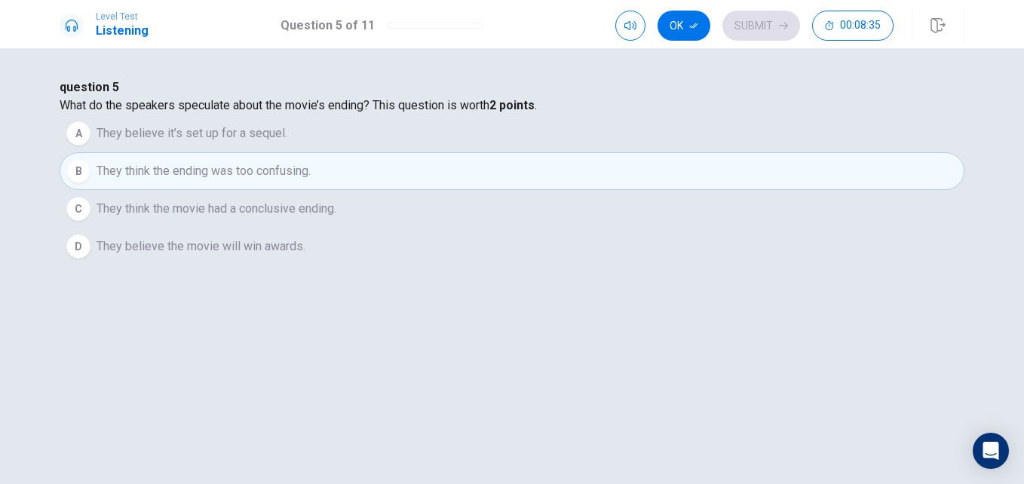
click at [336, 218] on span "They think the movie had a conclusive ending." at bounding box center [217, 209] width 240 height 18
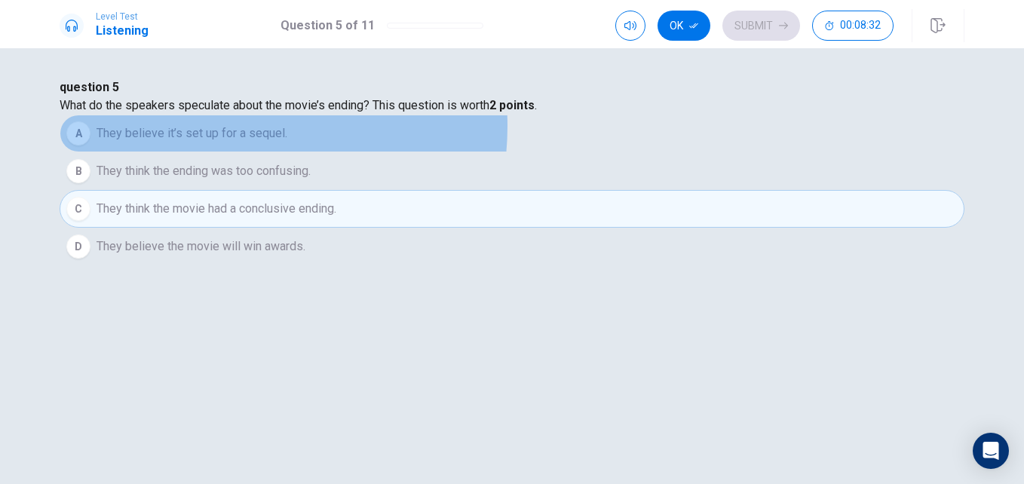
click at [287, 143] on span "They believe it’s set up for a sequel." at bounding box center [192, 133] width 191 height 18
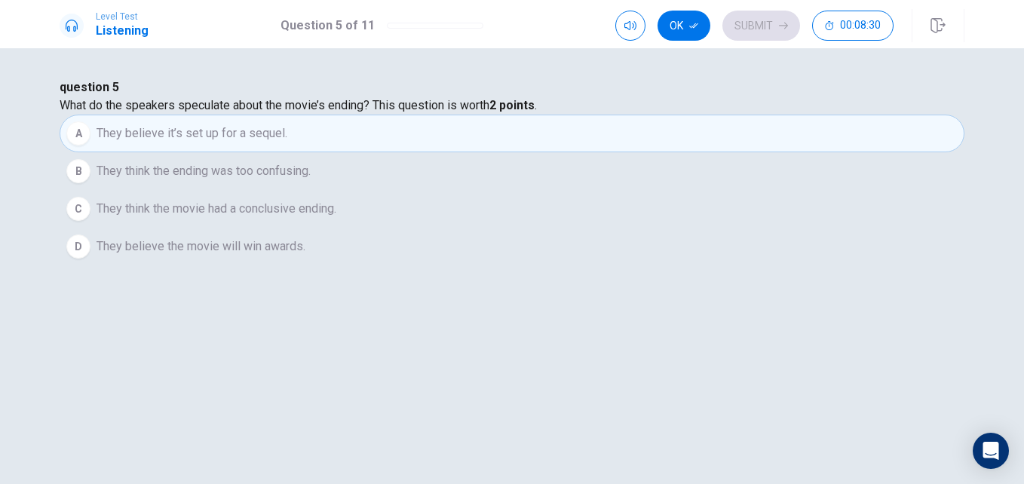
click at [546, 190] on button "B They think the ending was too confusing." at bounding box center [512, 171] width 905 height 38
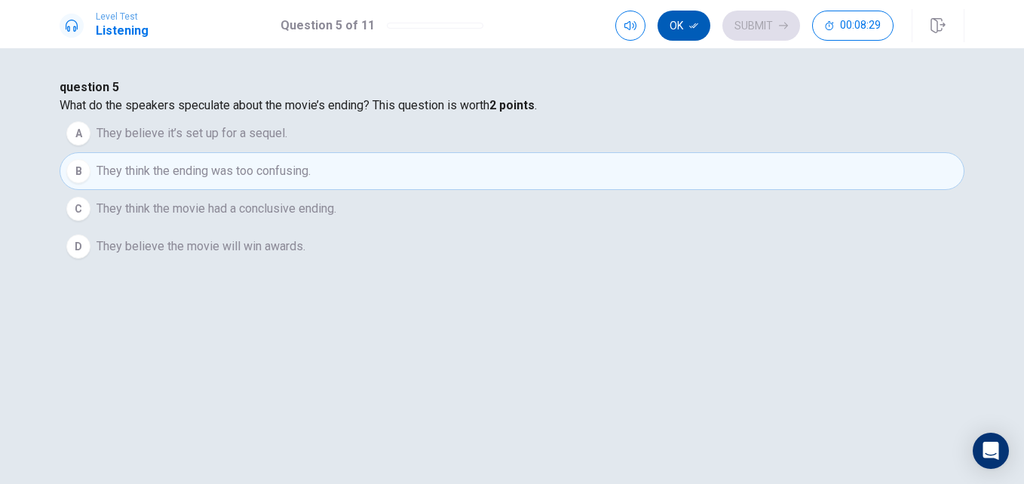
click at [690, 26] on icon "button" at bounding box center [693, 25] width 9 height 9
click at [744, 18] on button "Submit" at bounding box center [761, 26] width 78 height 30
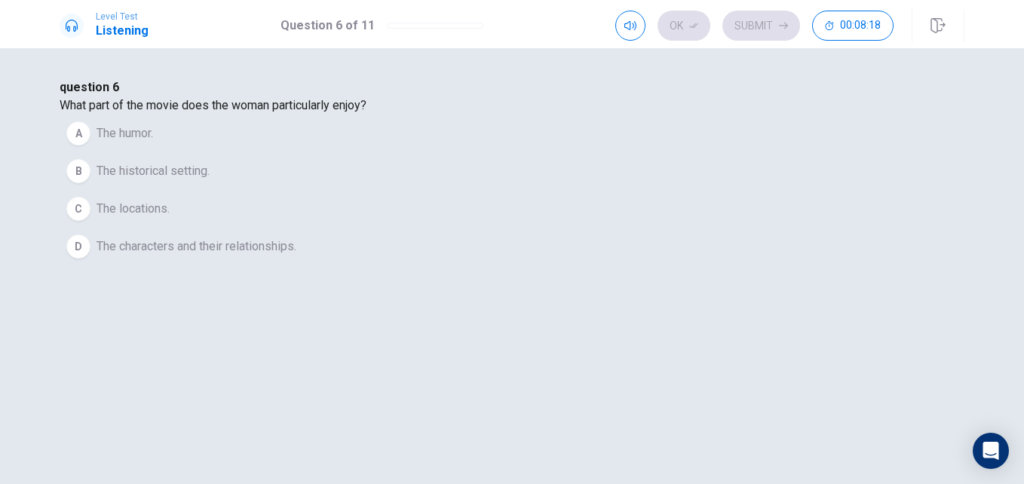
click at [296, 256] on span "The characters and their relationships." at bounding box center [197, 247] width 200 height 18
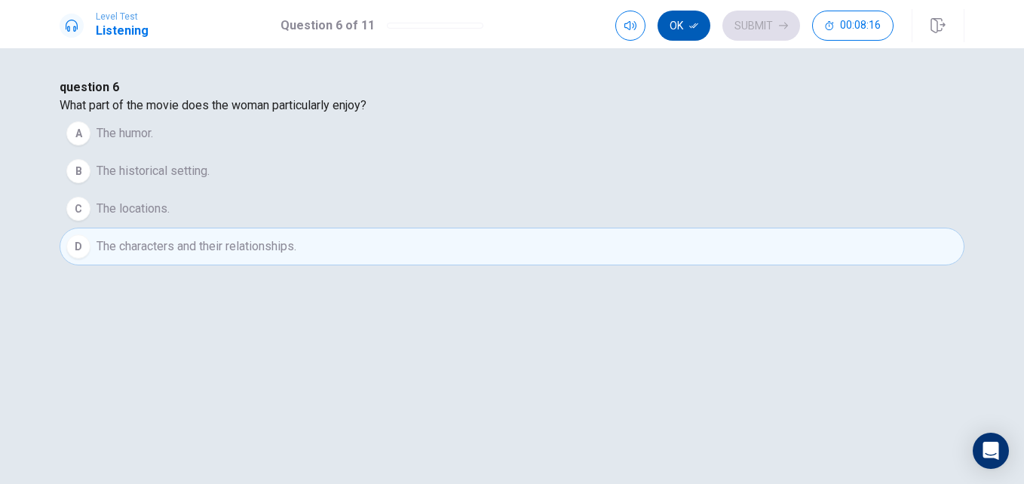
click at [680, 20] on button "Ok" at bounding box center [684, 26] width 53 height 30
click at [750, 25] on button "Submit" at bounding box center [761, 26] width 78 height 30
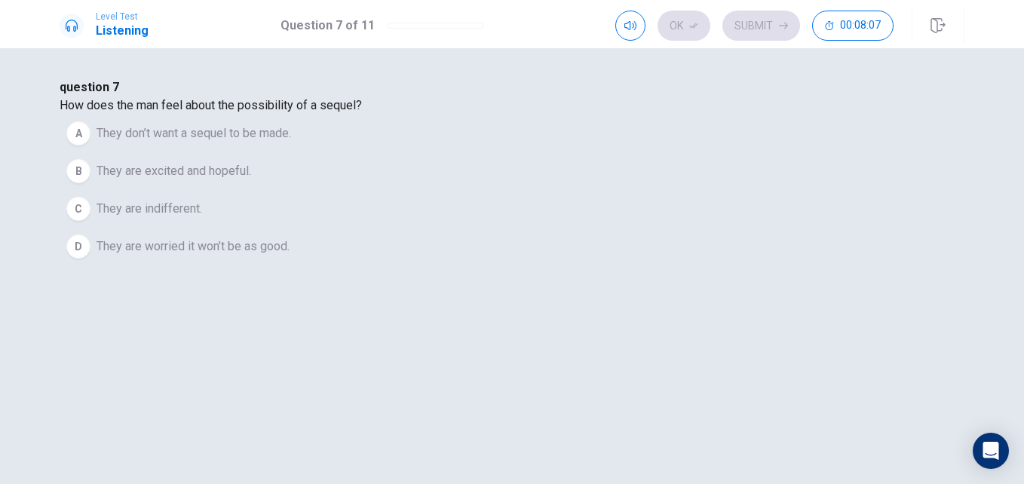
click at [290, 256] on span "They are worried it won’t be as good." at bounding box center [193, 247] width 193 height 18
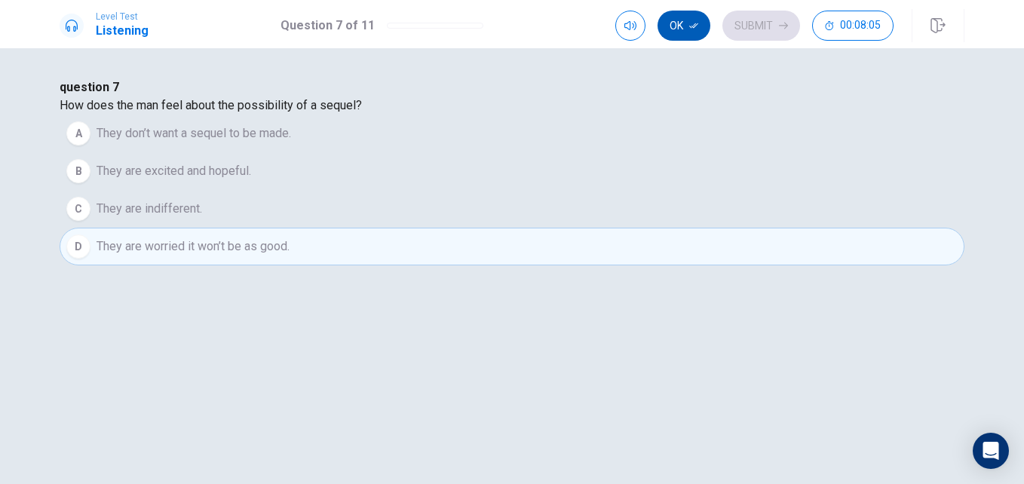
click at [676, 20] on button "Ok" at bounding box center [684, 26] width 53 height 30
click at [751, 23] on button "Submit" at bounding box center [761, 26] width 78 height 30
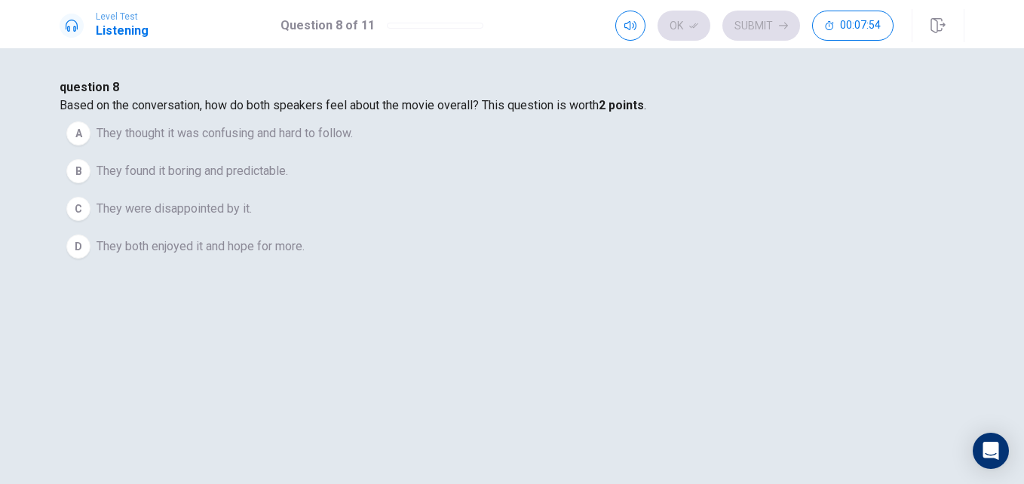
click at [353, 143] on span "They thought it was confusing and hard to follow." at bounding box center [225, 133] width 256 height 18
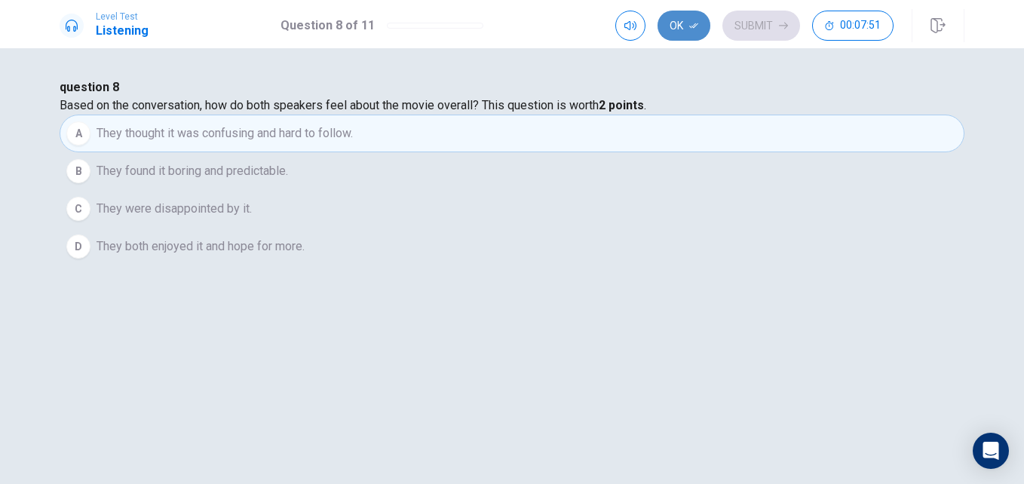
click at [680, 28] on button "Ok" at bounding box center [684, 26] width 53 height 30
click at [771, 21] on button "Submit" at bounding box center [761, 26] width 78 height 30
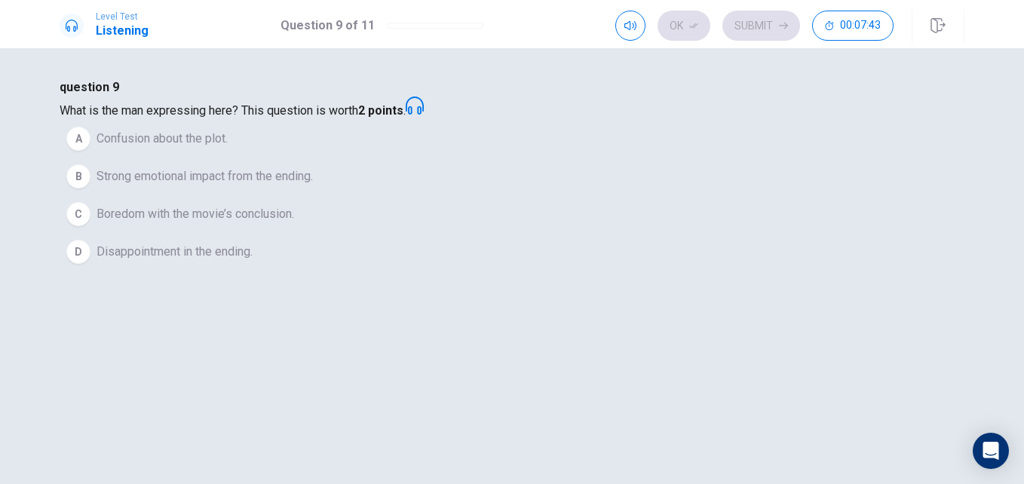
click at [228, 148] on span "Confusion about the plot." at bounding box center [162, 139] width 131 height 18
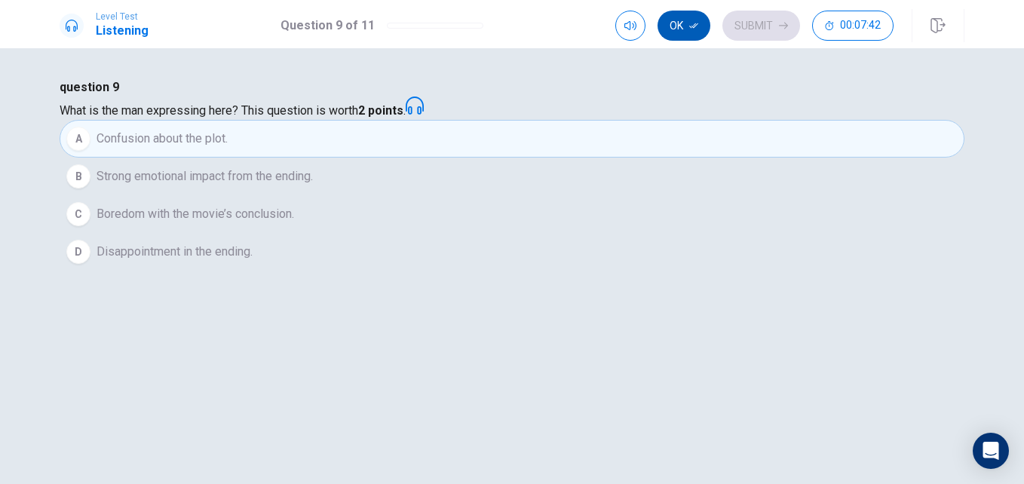
click at [675, 20] on button "Ok" at bounding box center [684, 26] width 53 height 30
click at [759, 30] on button "Submit" at bounding box center [761, 26] width 78 height 30
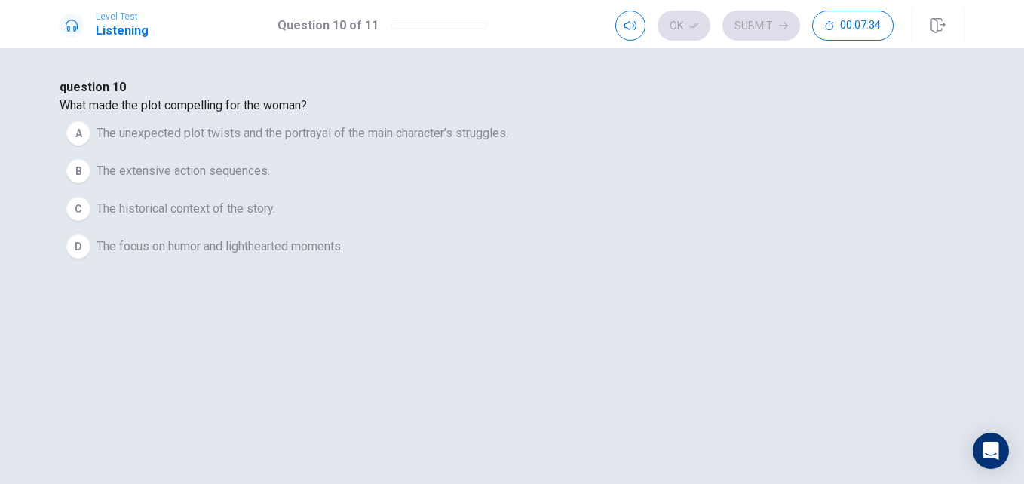
click at [275, 218] on span "The historical context of the story." at bounding box center [186, 209] width 179 height 18
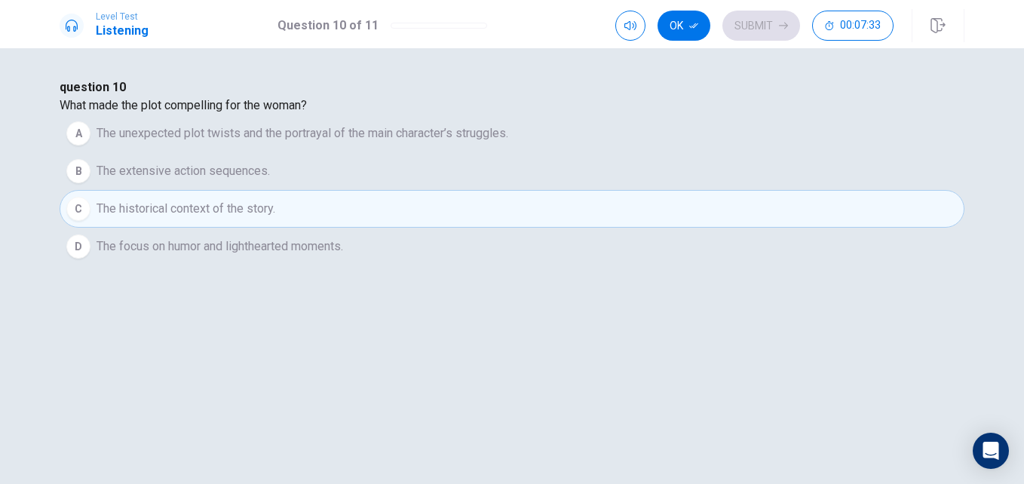
click at [767, 18] on div "Ok Submit 00:07:33" at bounding box center [754, 26] width 278 height 30
click at [343, 256] on span "The focus on humor and lighthearted moments." at bounding box center [220, 247] width 247 height 18
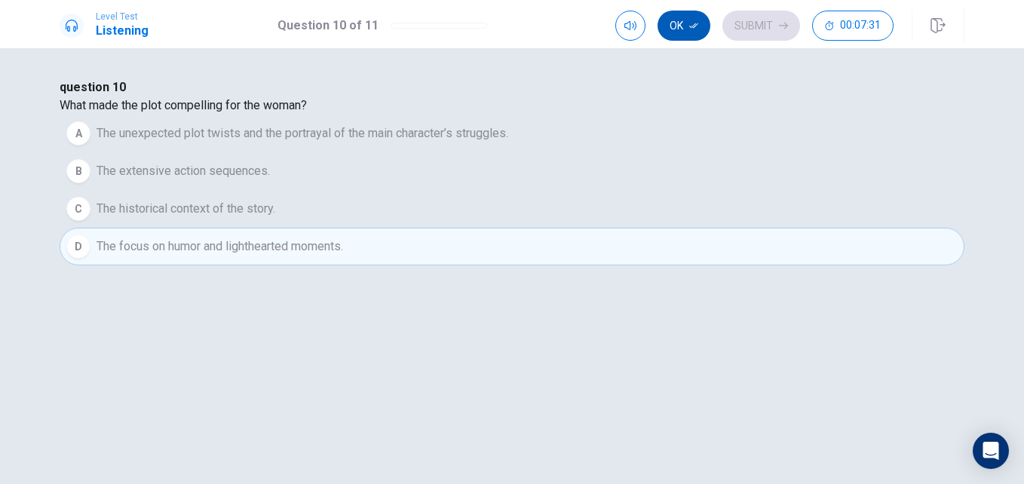
click at [691, 26] on icon "button" at bounding box center [693, 25] width 9 height 9
click at [768, 21] on button "Submit" at bounding box center [761, 26] width 78 height 30
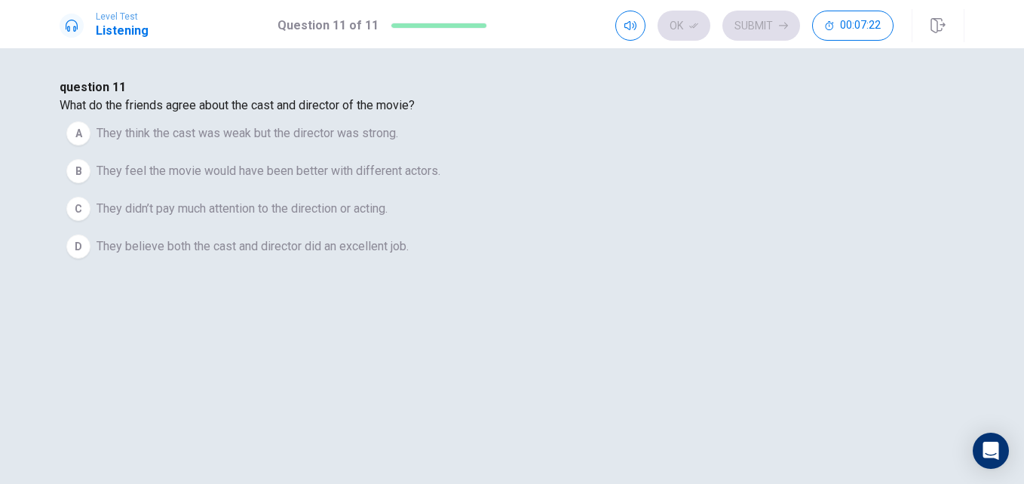
click at [409, 256] on span "They believe both the cast and director did an excellent job." at bounding box center [253, 247] width 312 height 18
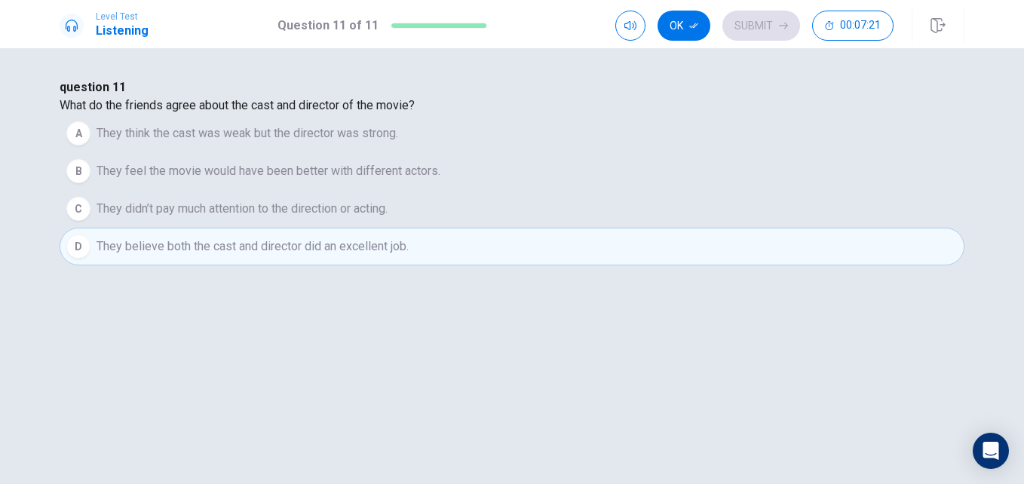
click at [398, 143] on span "They think the cast was weak but the director was strong." at bounding box center [248, 133] width 302 height 18
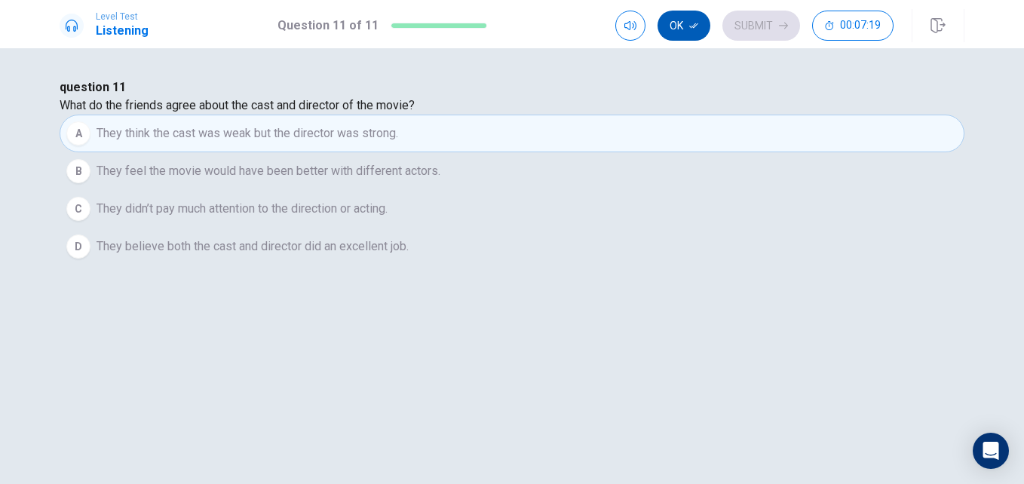
click at [691, 24] on icon "button" at bounding box center [693, 25] width 9 height 9
click at [762, 19] on button "Submit" at bounding box center [761, 26] width 78 height 30
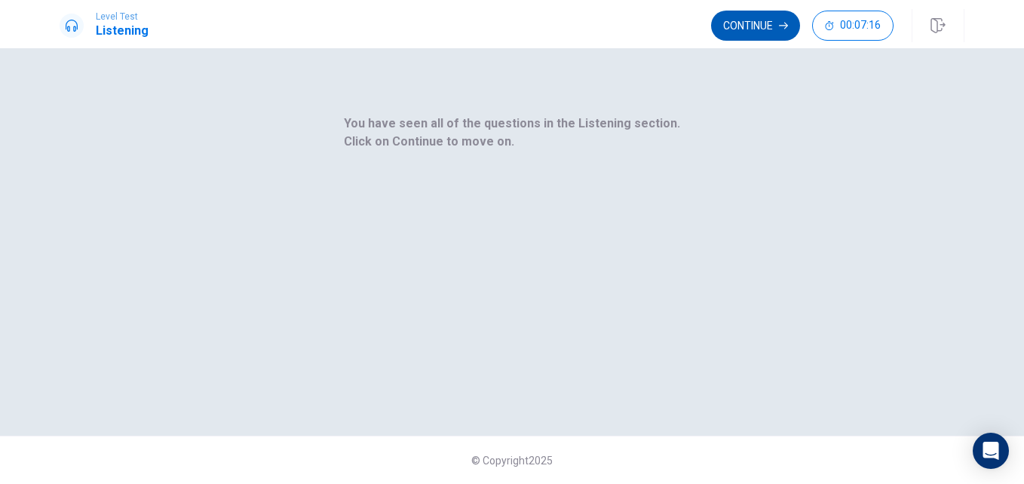
click at [750, 26] on button "Continue" at bounding box center [755, 26] width 89 height 30
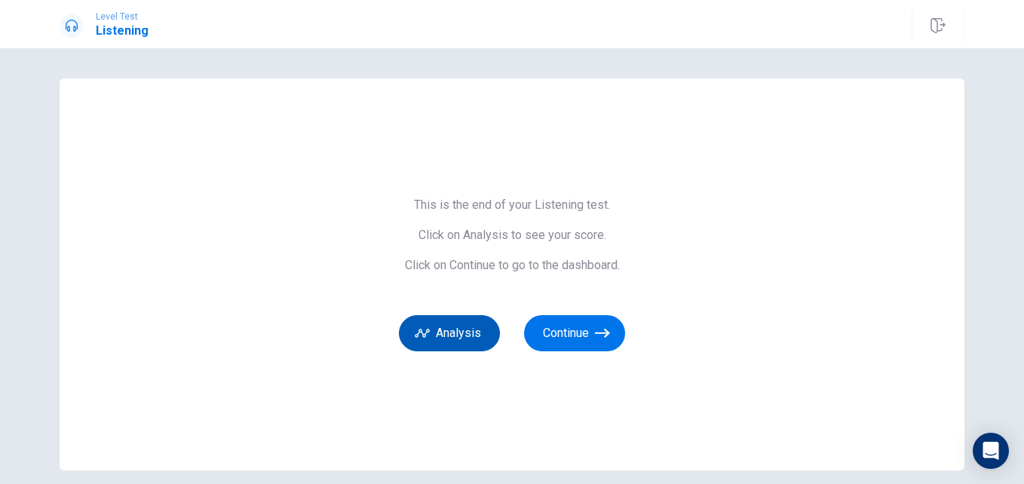
click at [437, 334] on button "Analysis" at bounding box center [449, 333] width 101 height 36
